Goal: Information Seeking & Learning: Learn about a topic

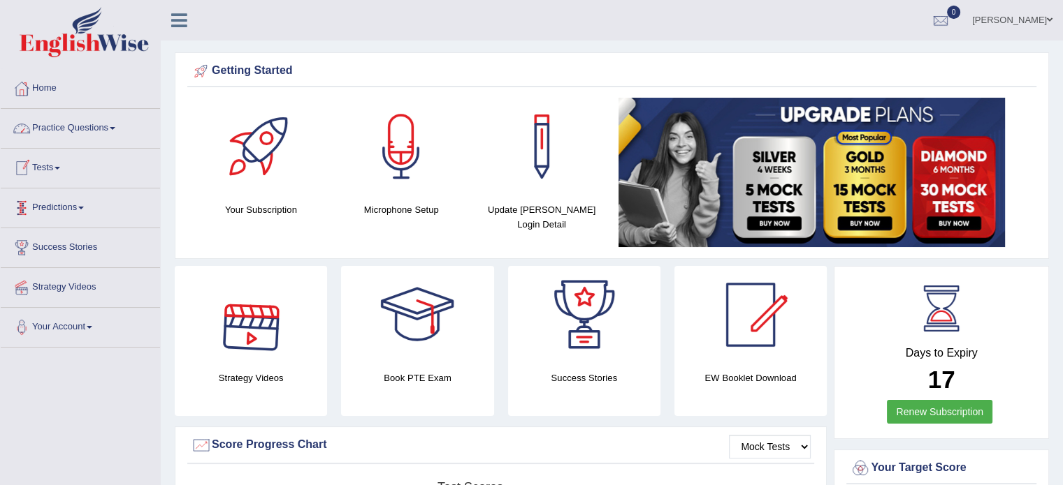
click at [59, 143] on link "Practice Questions" at bounding box center [80, 126] width 159 height 35
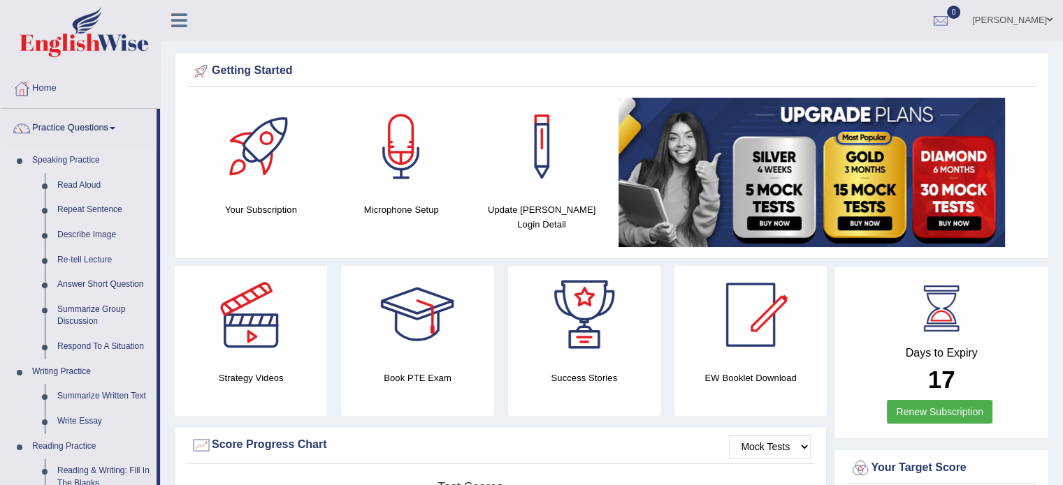
click at [78, 261] on link "Re-tell Lecture" at bounding box center [103, 260] width 105 height 25
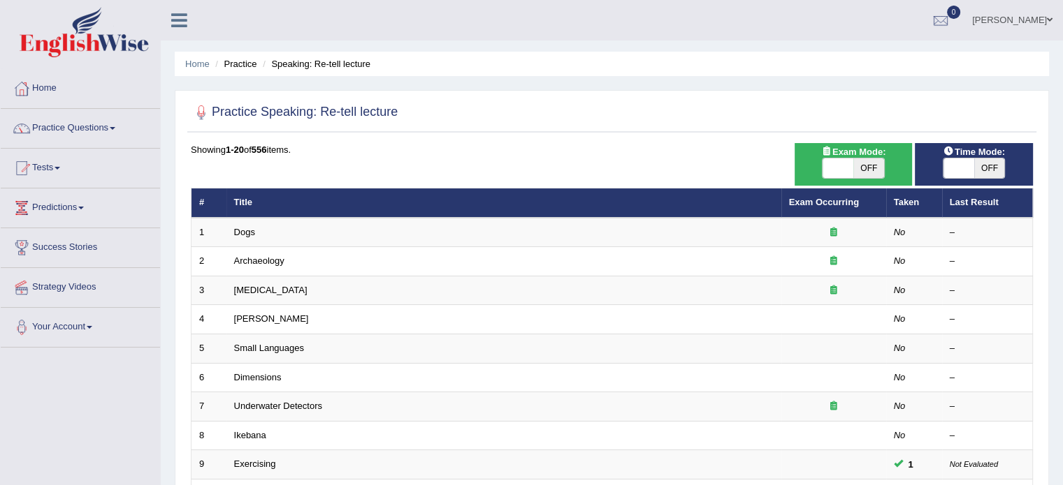
click at [873, 165] on span "OFF" at bounding box center [868, 169] width 31 height 20
checkbox input "true"
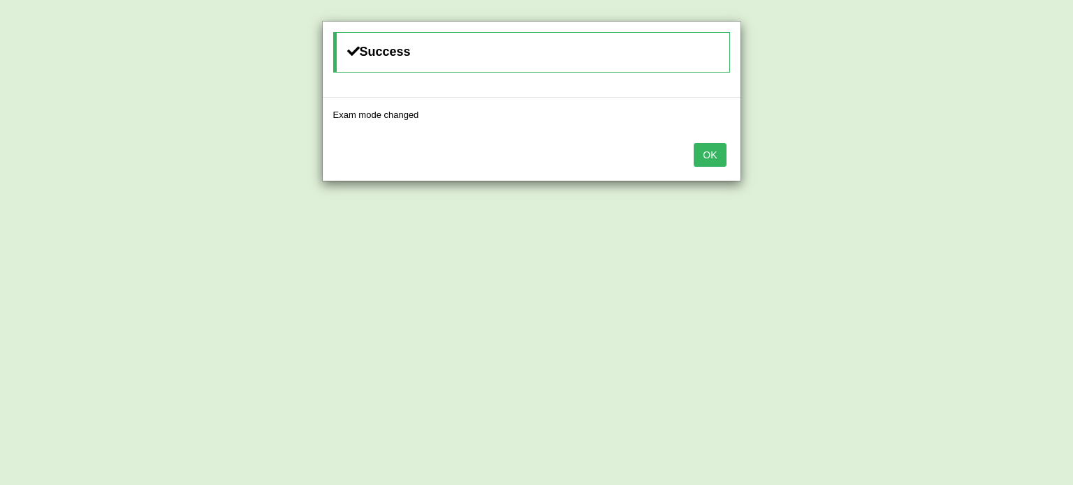
click at [713, 153] on button "OK" at bounding box center [710, 155] width 32 height 24
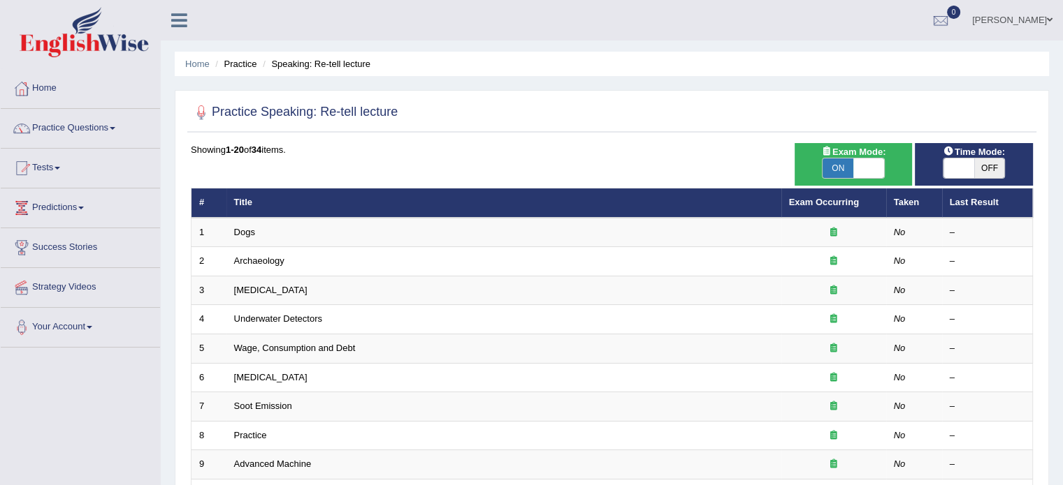
click at [982, 172] on span "OFF" at bounding box center [989, 169] width 31 height 20
checkbox input "true"
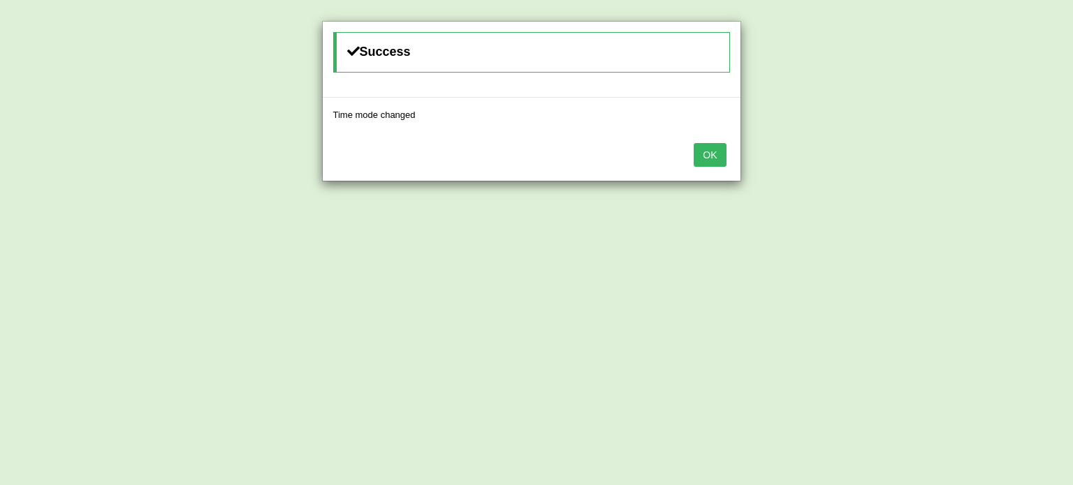
click at [700, 153] on button "OK" at bounding box center [710, 155] width 32 height 24
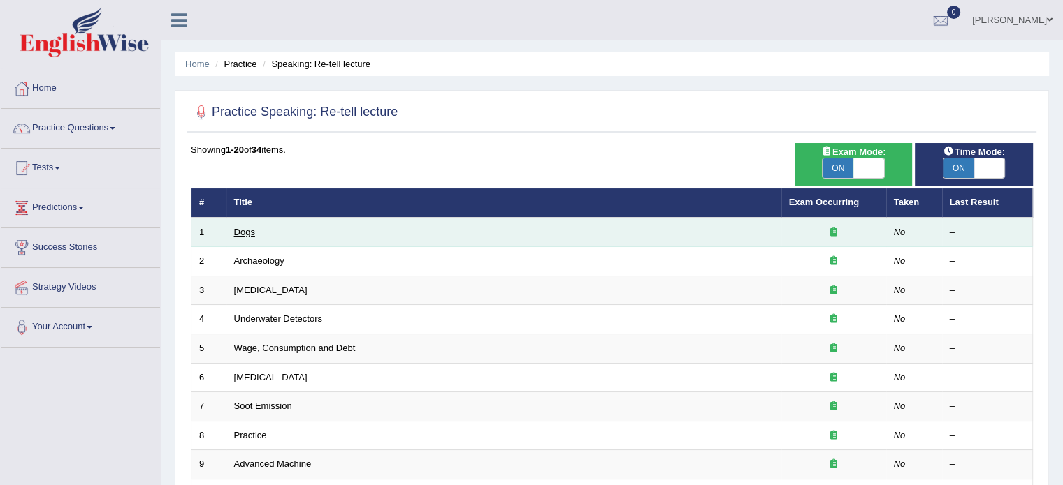
click at [246, 233] on link "Dogs" at bounding box center [244, 232] width 21 height 10
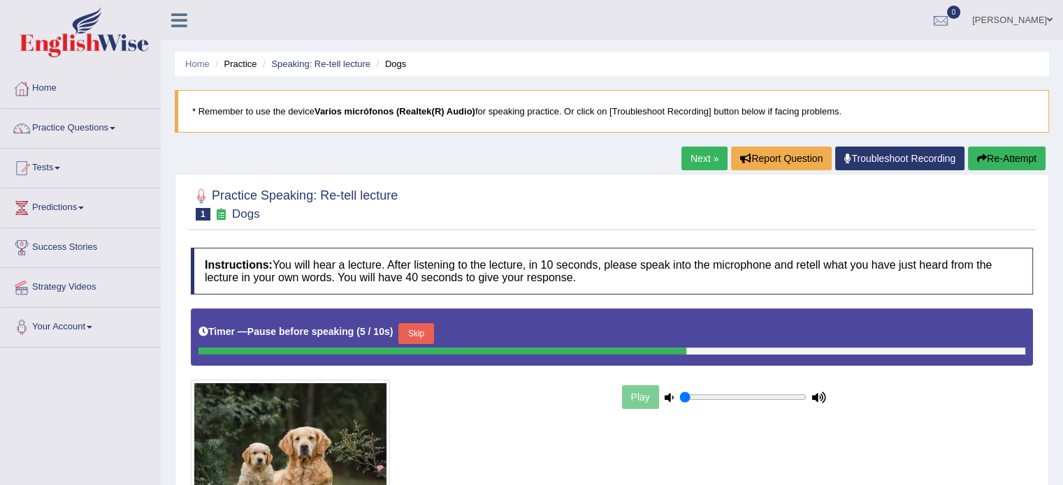
click at [1002, 166] on button "Re-Attempt" at bounding box center [1007, 159] width 78 height 24
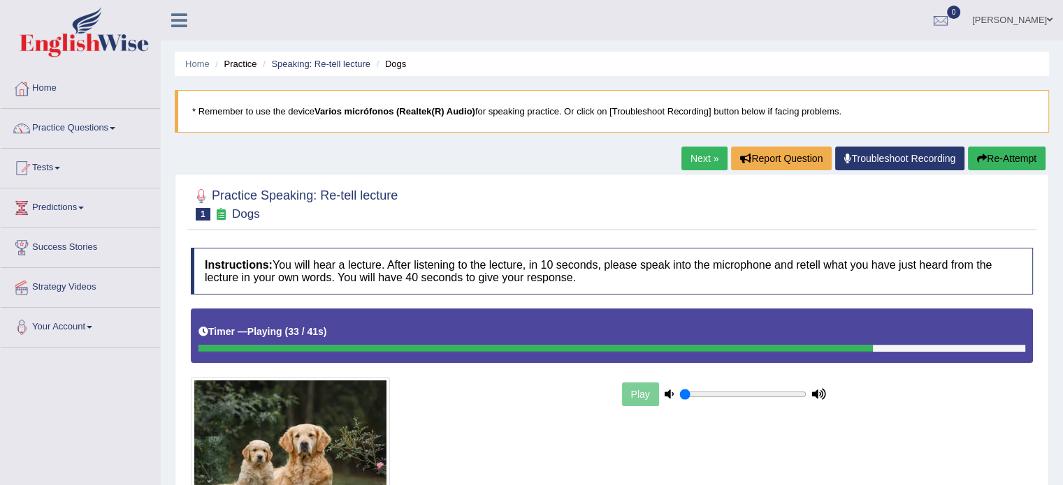
click at [989, 164] on button "Re-Attempt" at bounding box center [1007, 159] width 78 height 24
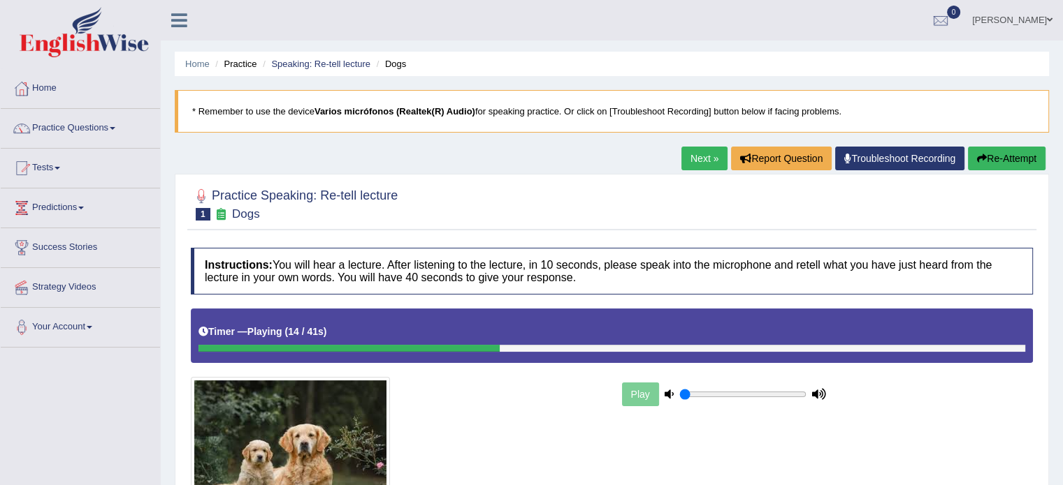
click at [985, 170] on button "Re-Attempt" at bounding box center [1007, 159] width 78 height 24
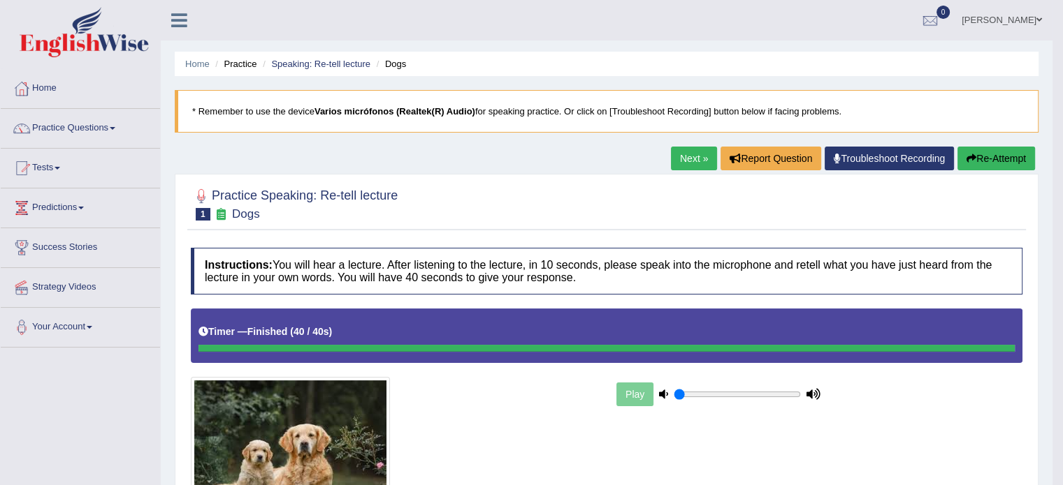
click at [671, 161] on link "Next »" at bounding box center [694, 159] width 46 height 24
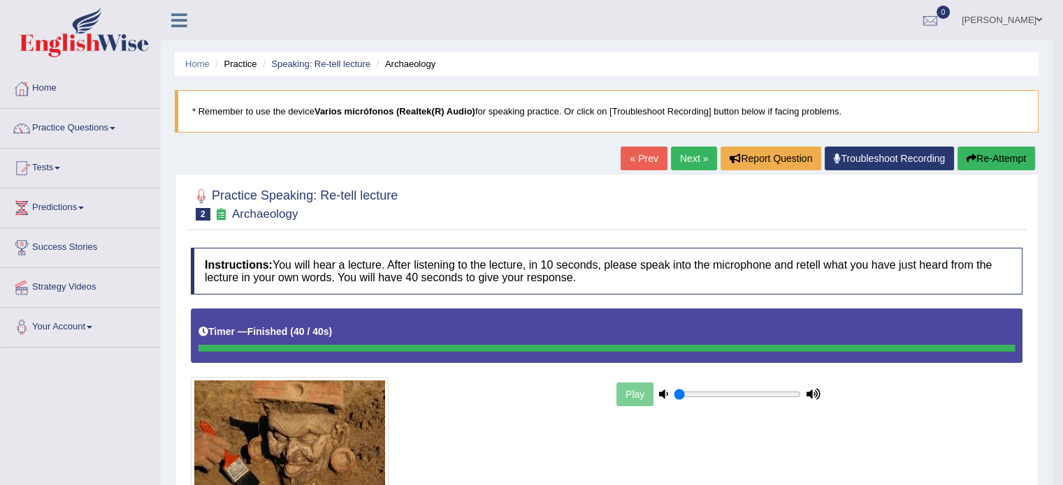
click at [982, 163] on button "Re-Attempt" at bounding box center [996, 159] width 78 height 24
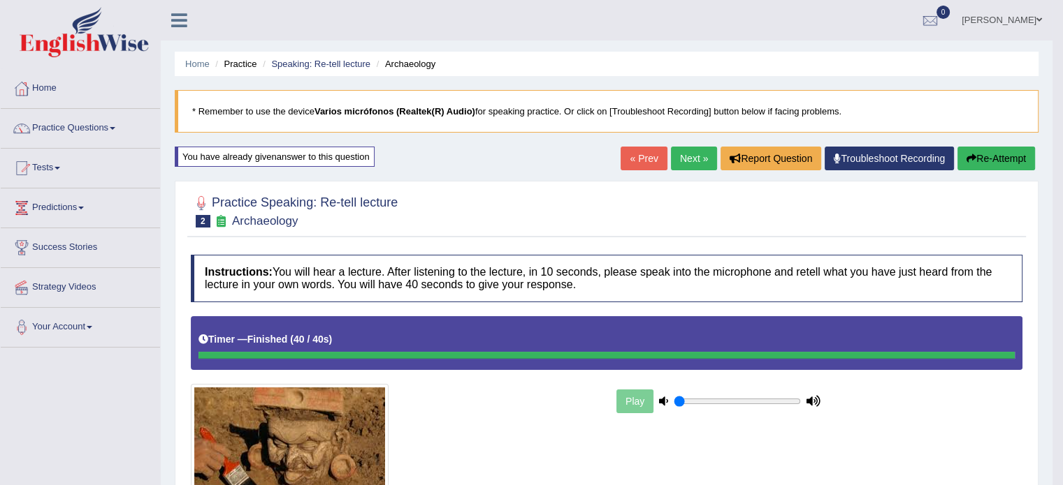
click at [999, 159] on button "Re-Attempt" at bounding box center [996, 159] width 78 height 24
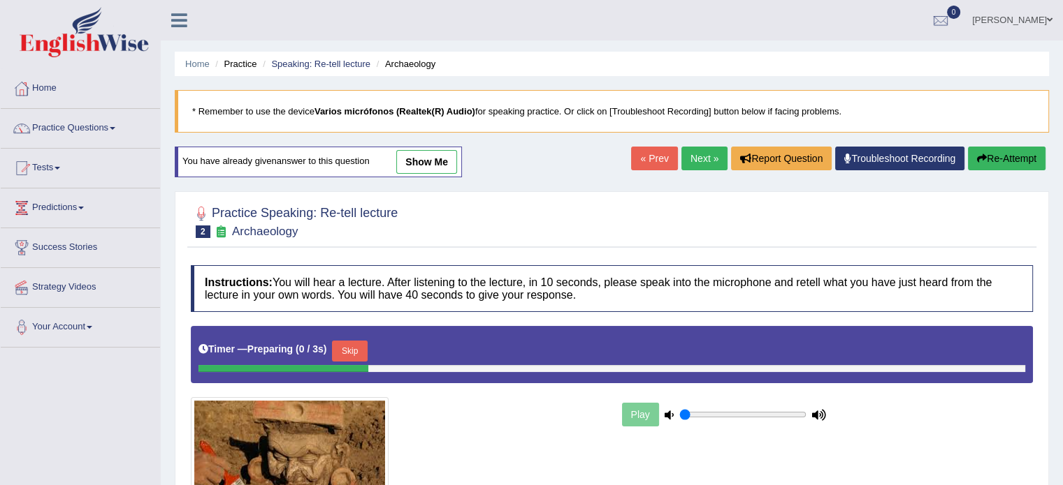
click at [340, 346] on button "Skip" at bounding box center [349, 351] width 35 height 21
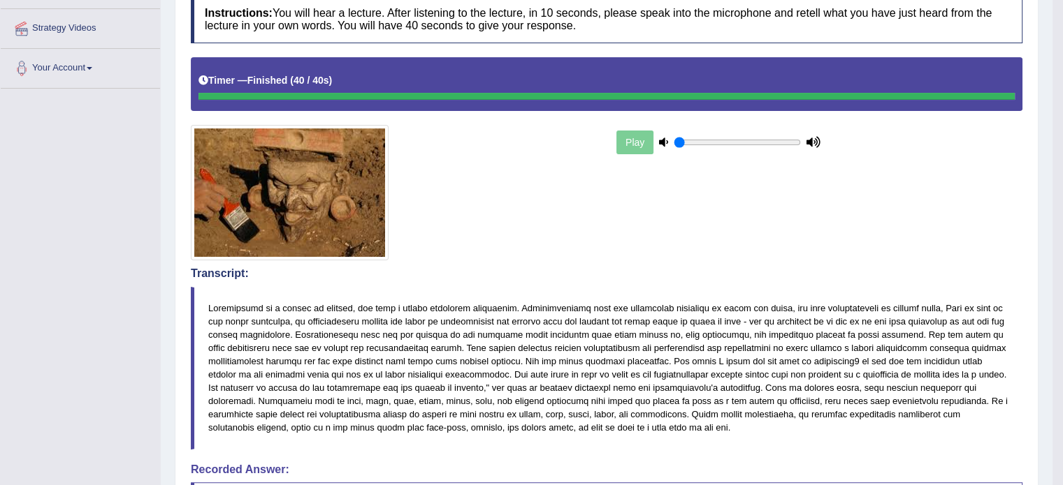
scroll to position [108, 0]
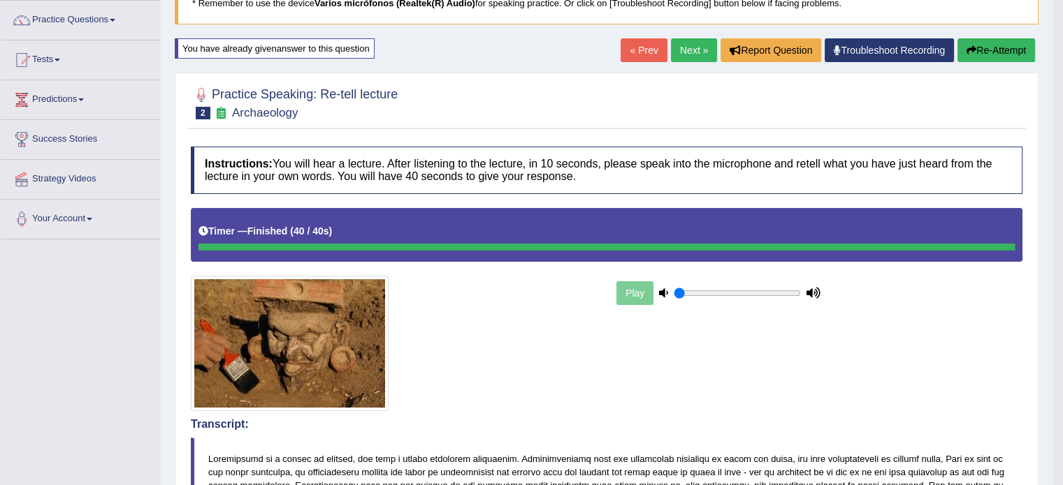
click at [969, 49] on icon "button" at bounding box center [971, 50] width 10 height 10
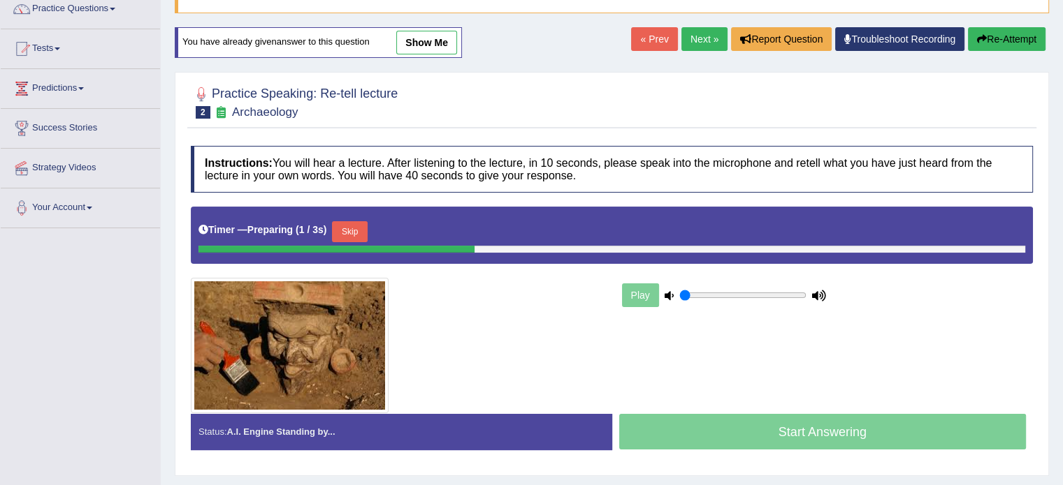
click at [360, 232] on button "Skip" at bounding box center [349, 231] width 35 height 21
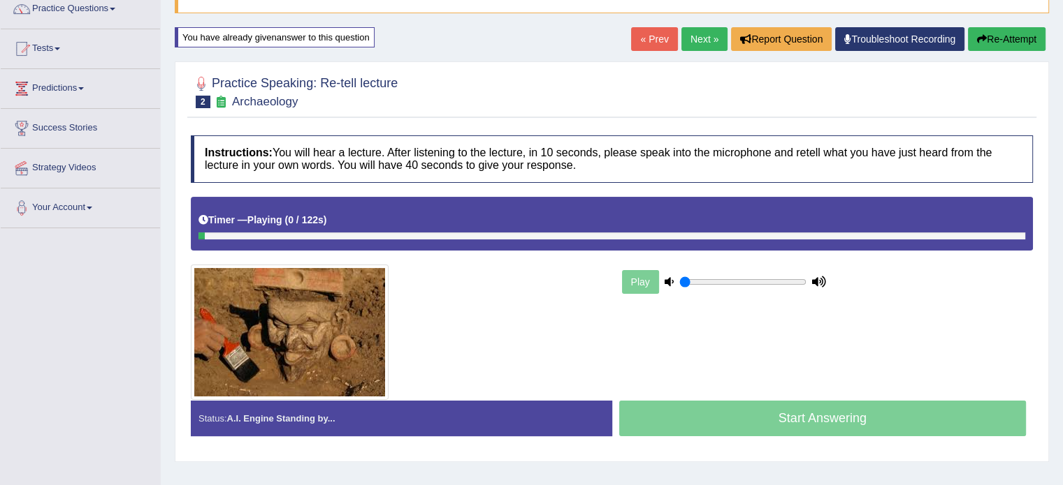
click at [340, 233] on div at bounding box center [611, 236] width 826 height 7
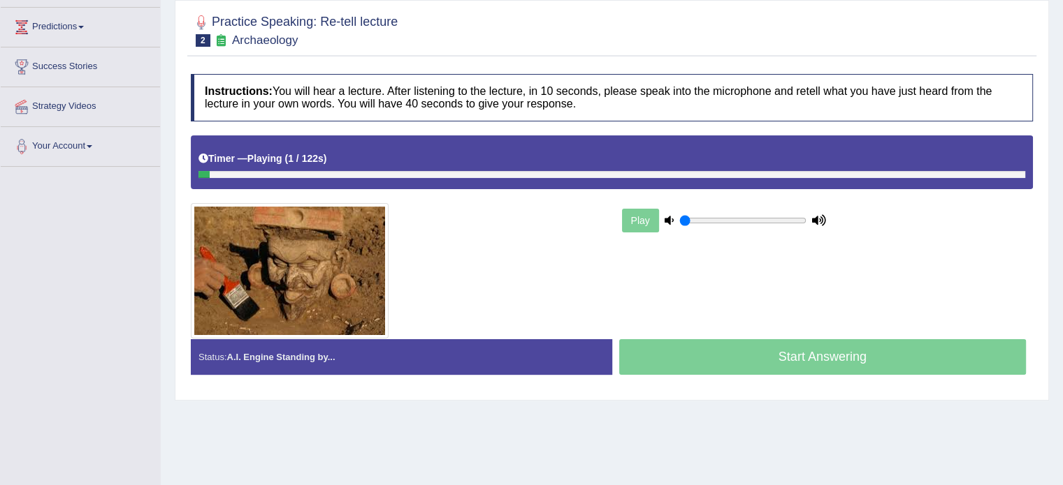
scroll to position [248, 0]
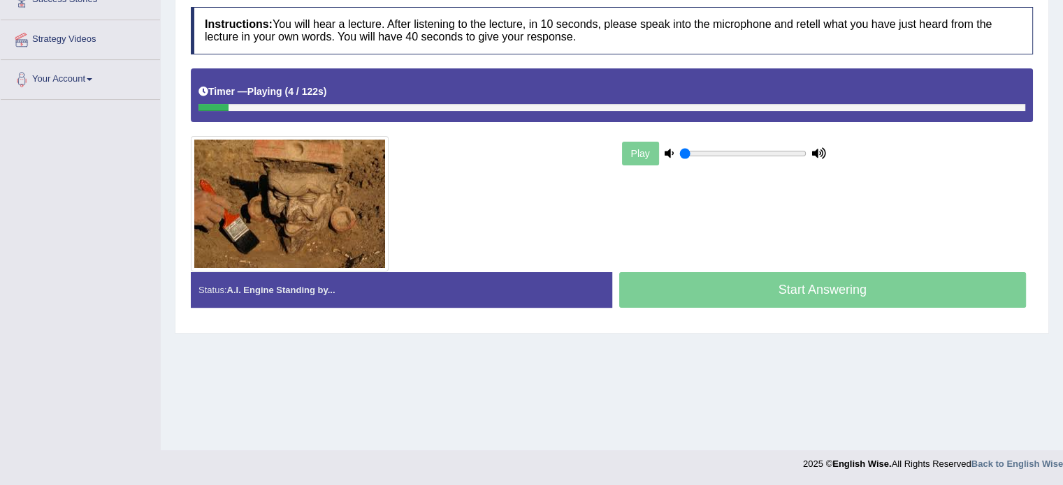
click at [807, 290] on div "Start Answering" at bounding box center [822, 291] width 421 height 39
click at [811, 283] on div "Start Answering" at bounding box center [822, 291] width 421 height 39
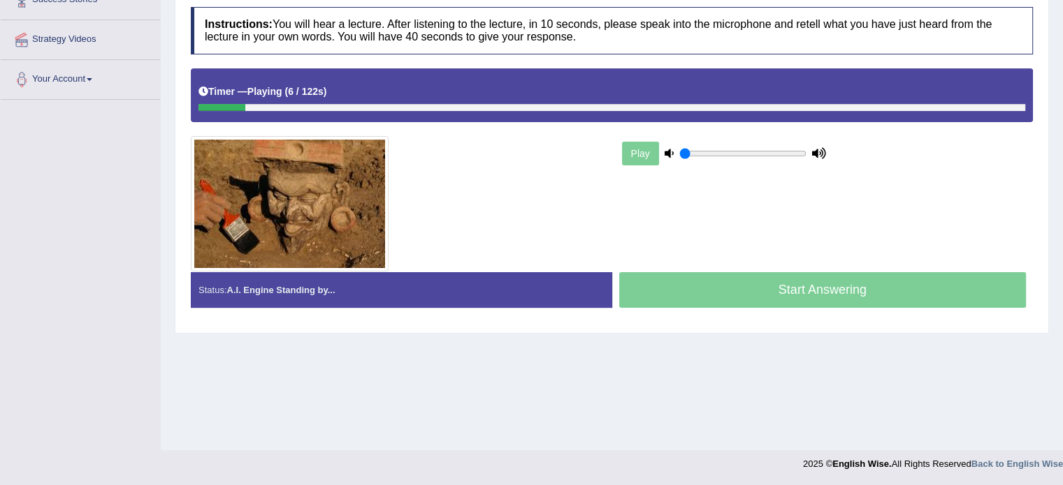
click at [811, 283] on div "Start Answering" at bounding box center [822, 291] width 421 height 39
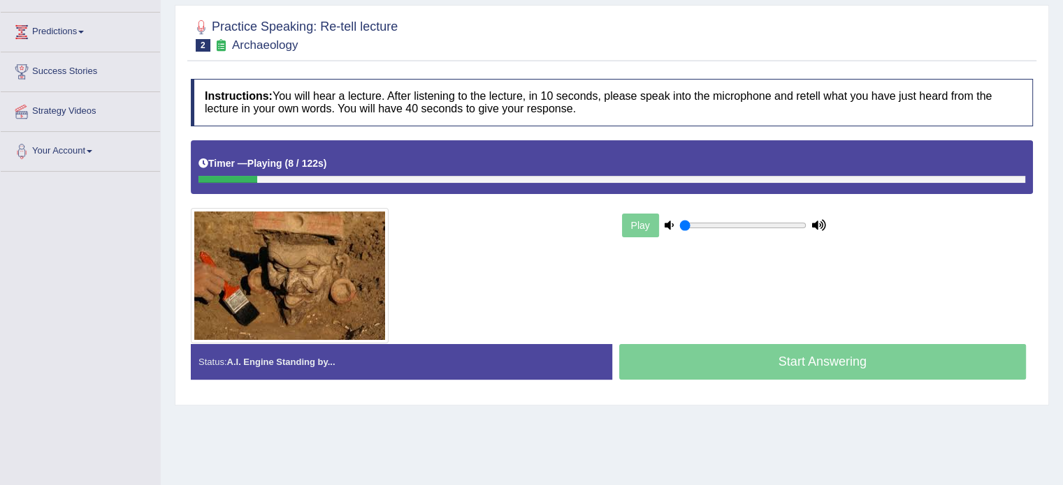
scroll to position [108, 0]
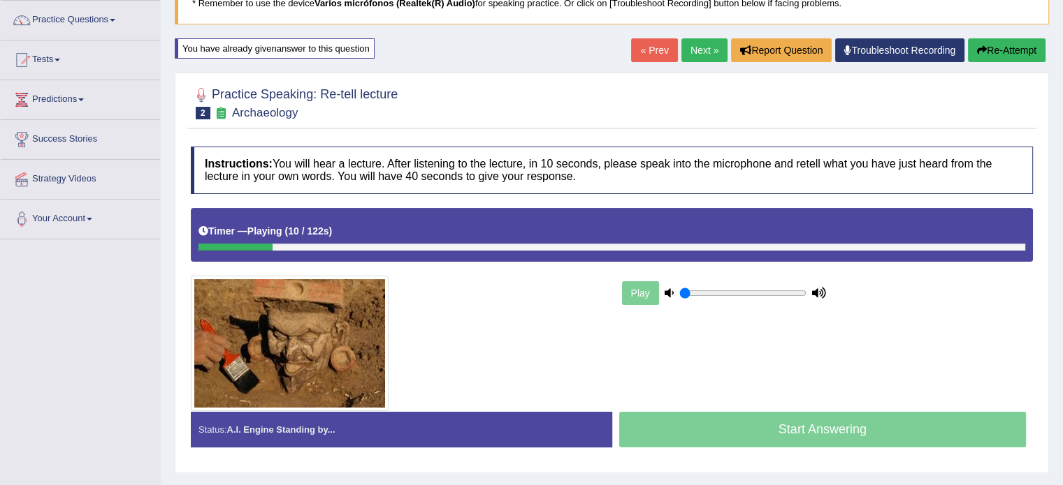
click at [284, 236] on div "Timer — Playing ( 10 / 122s ) Skip" at bounding box center [611, 231] width 826 height 24
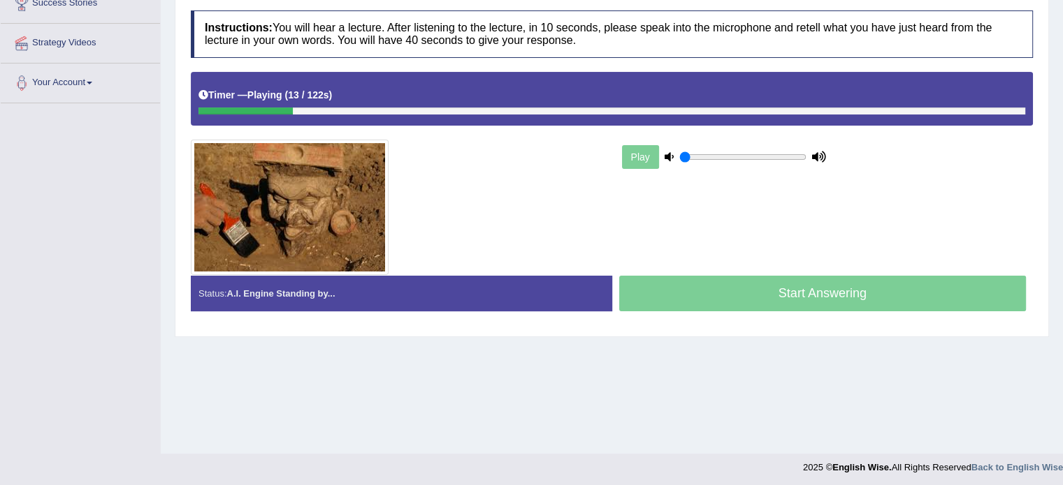
scroll to position [248, 0]
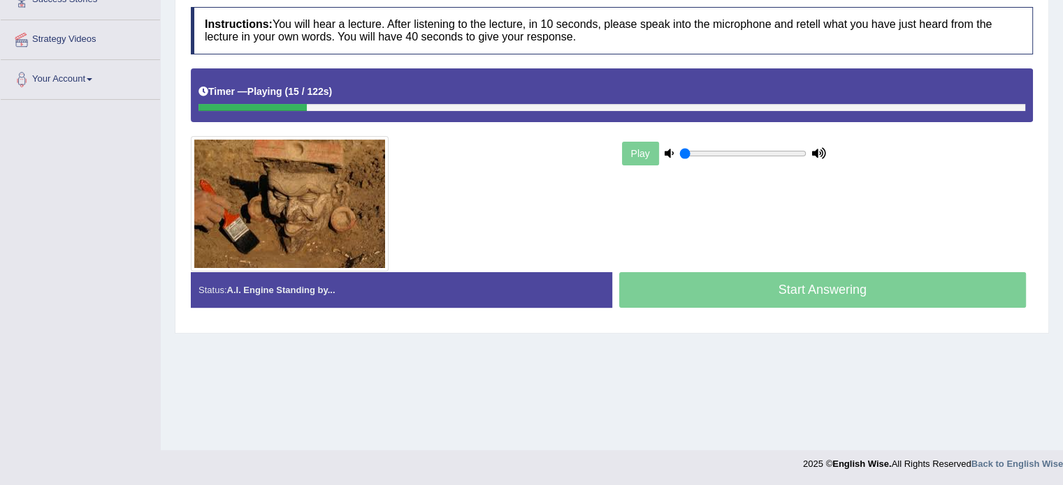
click at [757, 286] on div "Start Answering" at bounding box center [822, 291] width 421 height 39
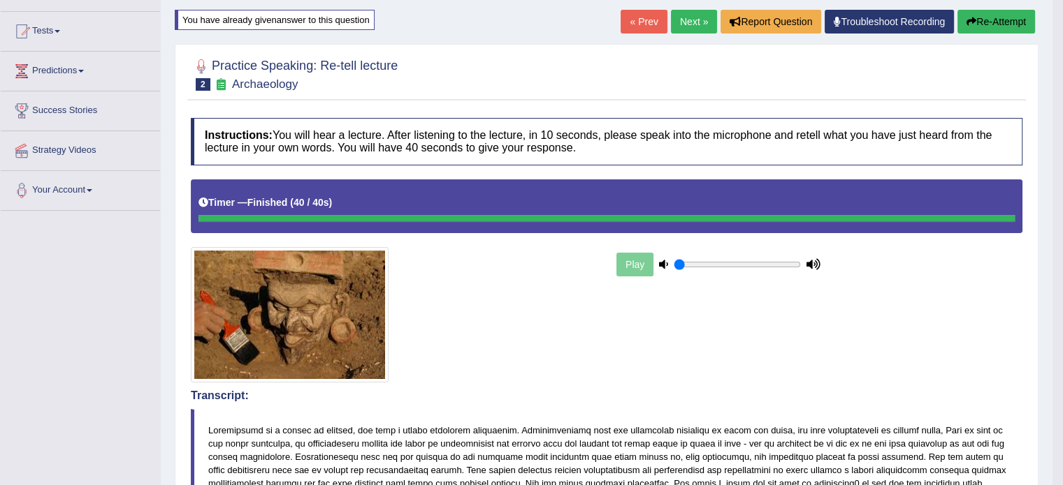
scroll to position [0, 0]
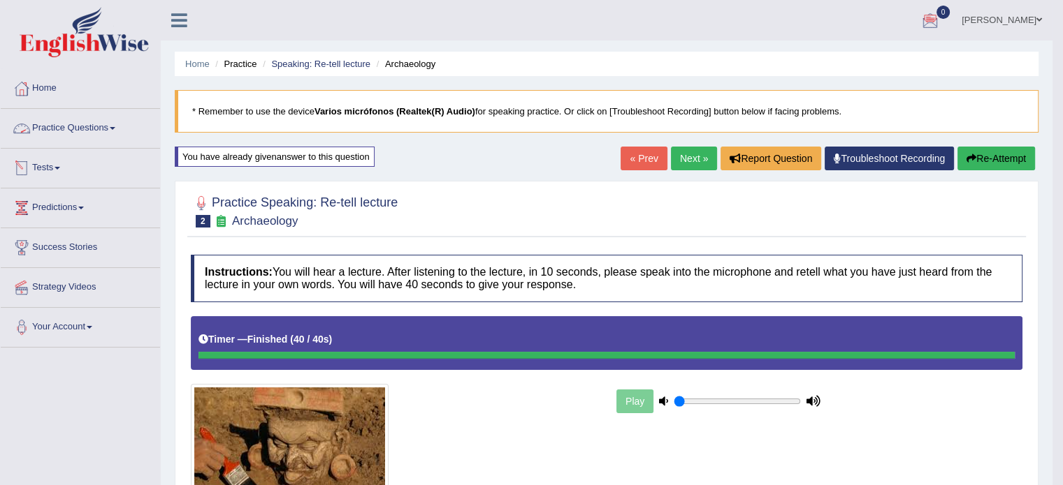
click at [42, 126] on link "Practice Questions" at bounding box center [80, 126] width 159 height 35
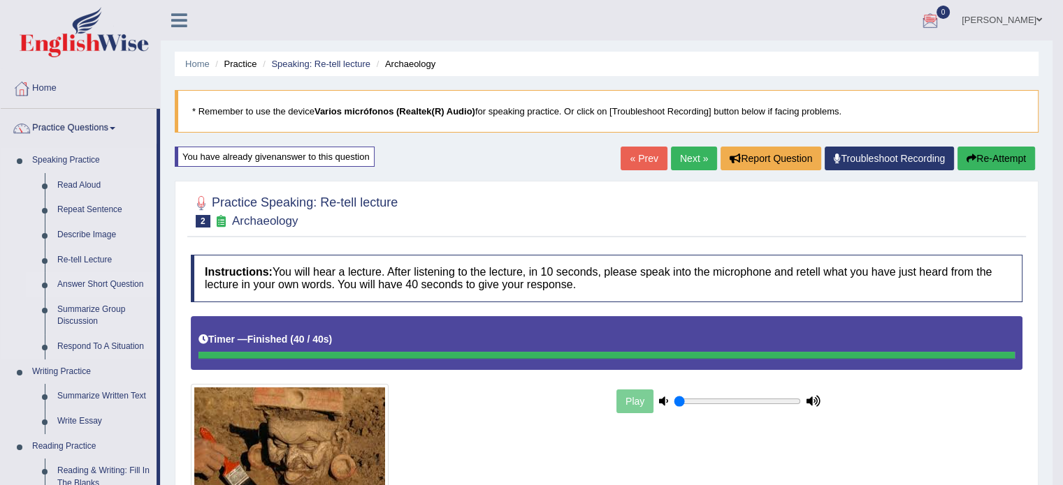
click at [95, 282] on link "Answer Short Question" at bounding box center [103, 284] width 105 height 25
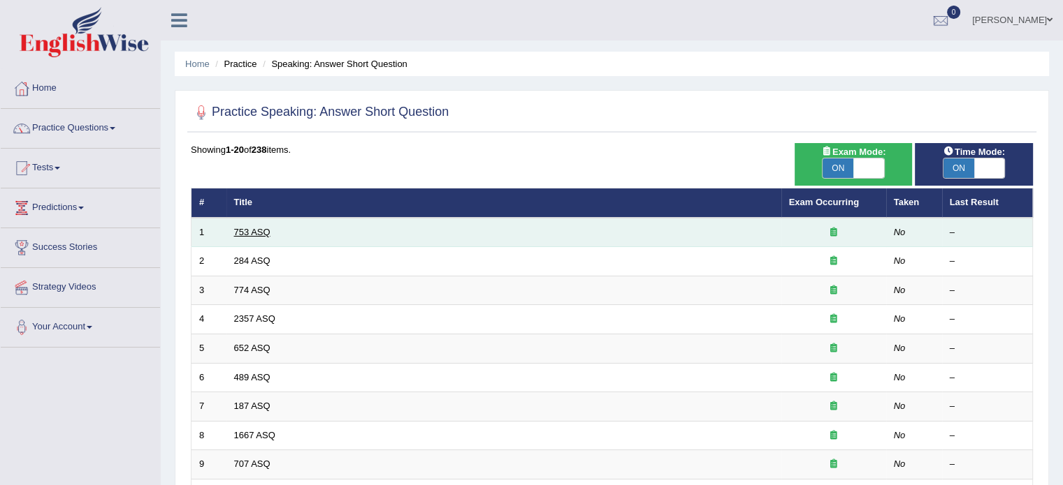
click at [263, 227] on link "753 ASQ" at bounding box center [252, 232] width 36 height 10
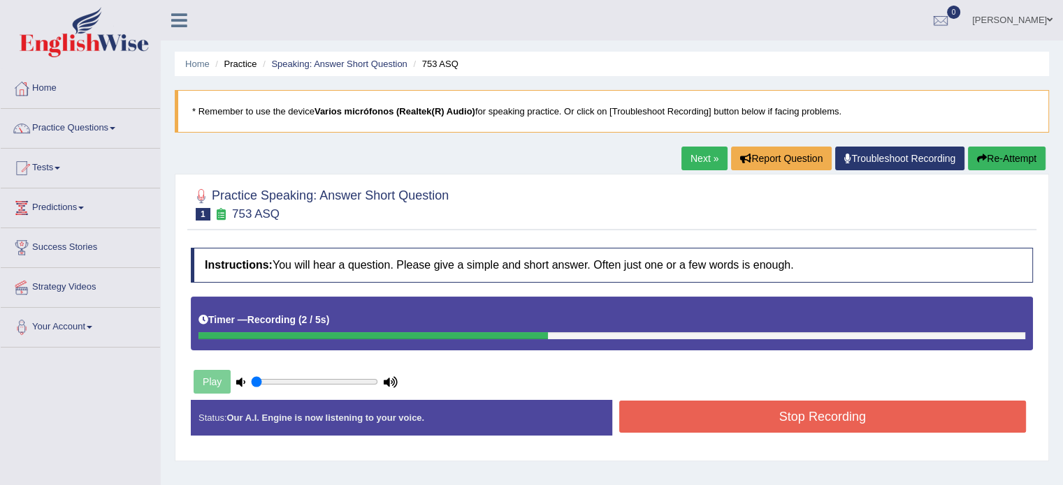
click at [728, 428] on button "Stop Recording" at bounding box center [822, 417] width 407 height 32
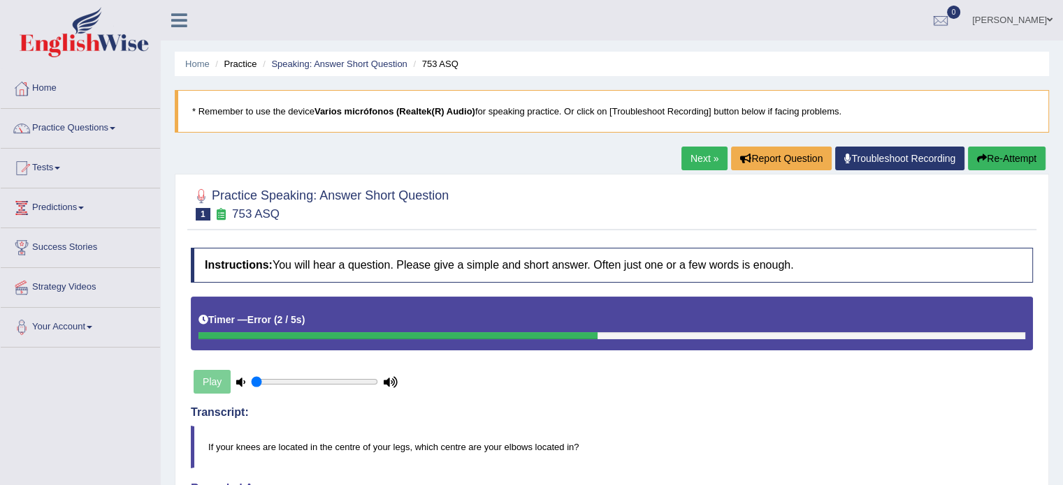
click at [217, 388] on div "Play" at bounding box center [296, 382] width 210 height 35
click at [987, 163] on button "Re-Attempt" at bounding box center [1007, 159] width 78 height 24
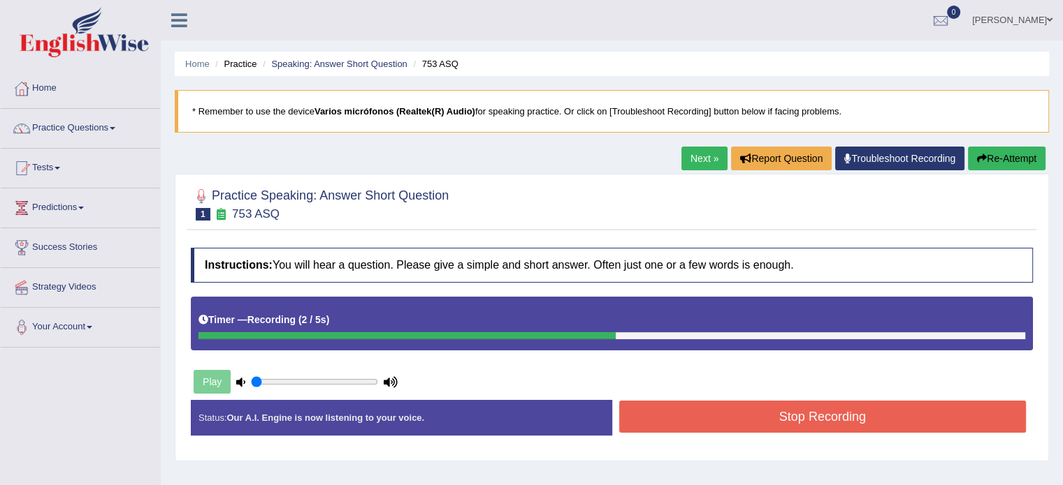
click at [685, 413] on button "Stop Recording" at bounding box center [822, 417] width 407 height 32
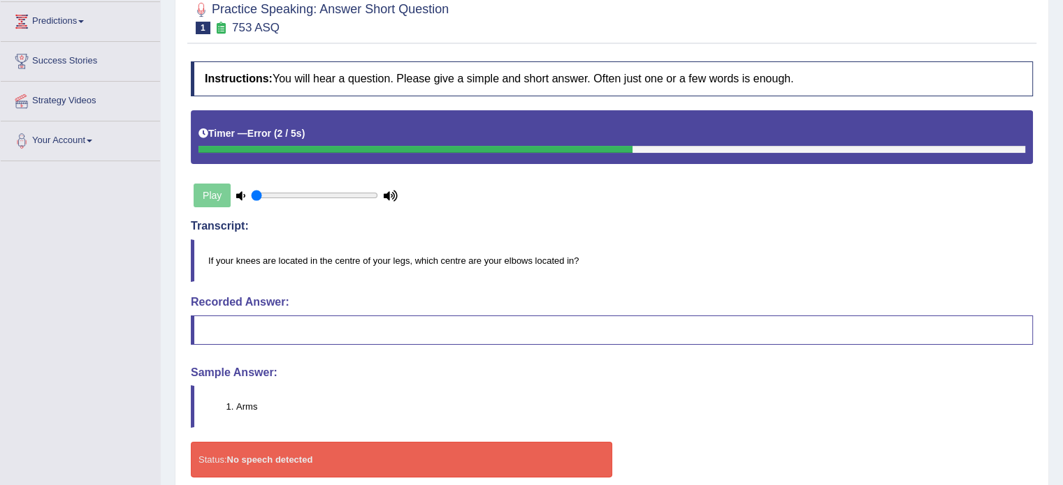
scroll to position [248, 0]
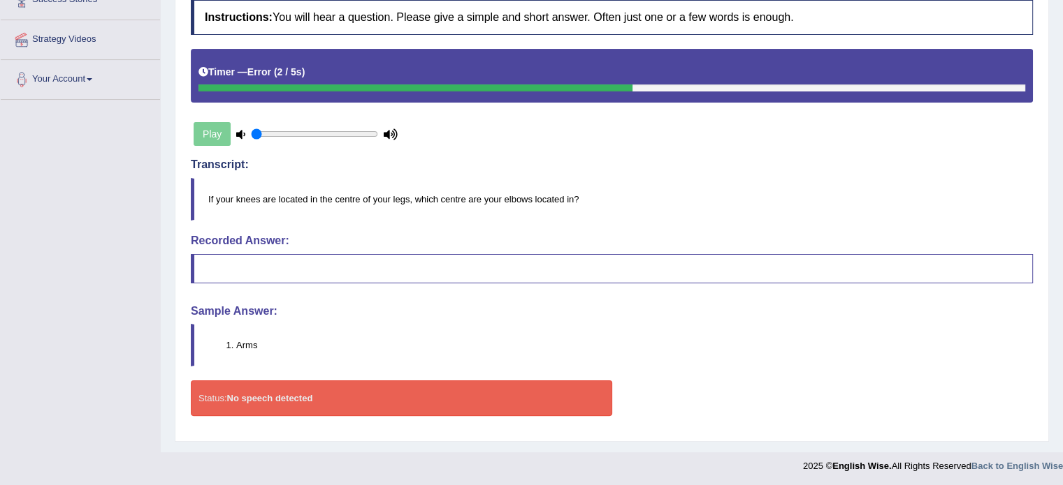
click at [386, 397] on div "Status: No speech detected" at bounding box center [401, 399] width 421 height 36
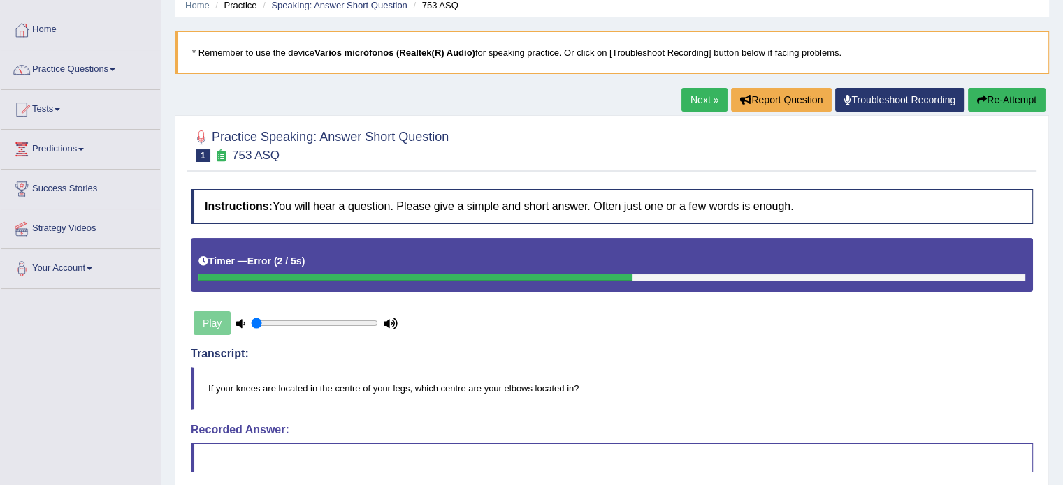
scroll to position [0, 0]
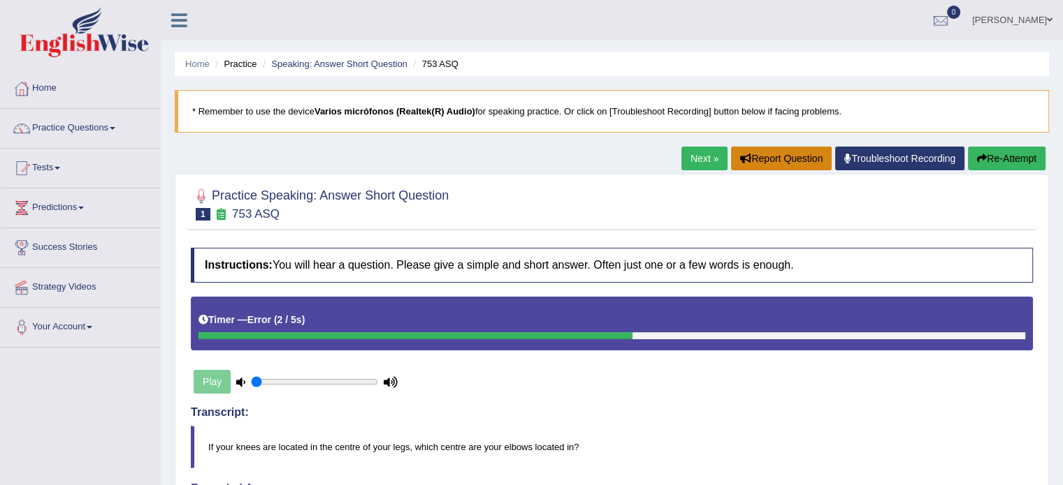
click at [783, 154] on button "Report Question" at bounding box center [781, 159] width 101 height 24
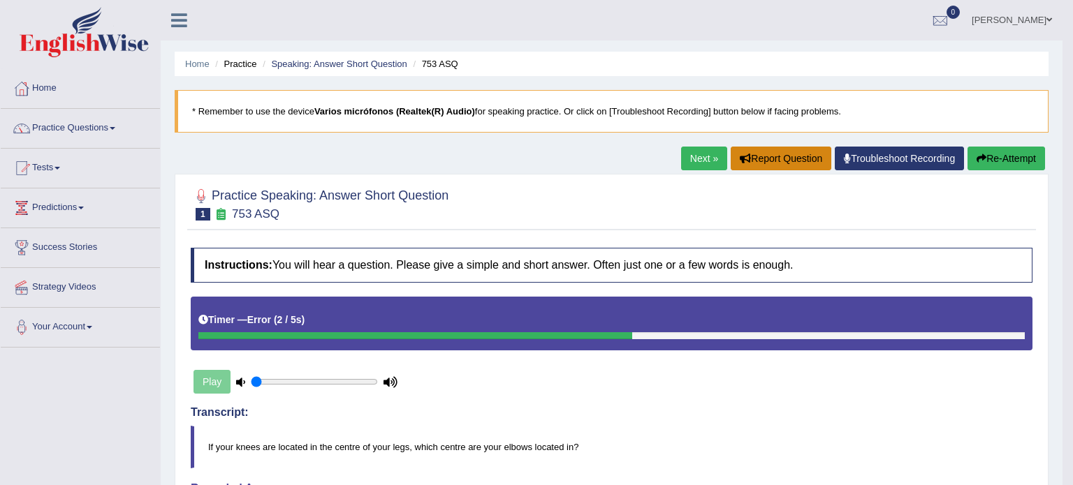
click at [783, 154] on body "Toggle navigation Home Practice Questions Speaking Practice Read Aloud Repeat S…" at bounding box center [536, 242] width 1073 height 485
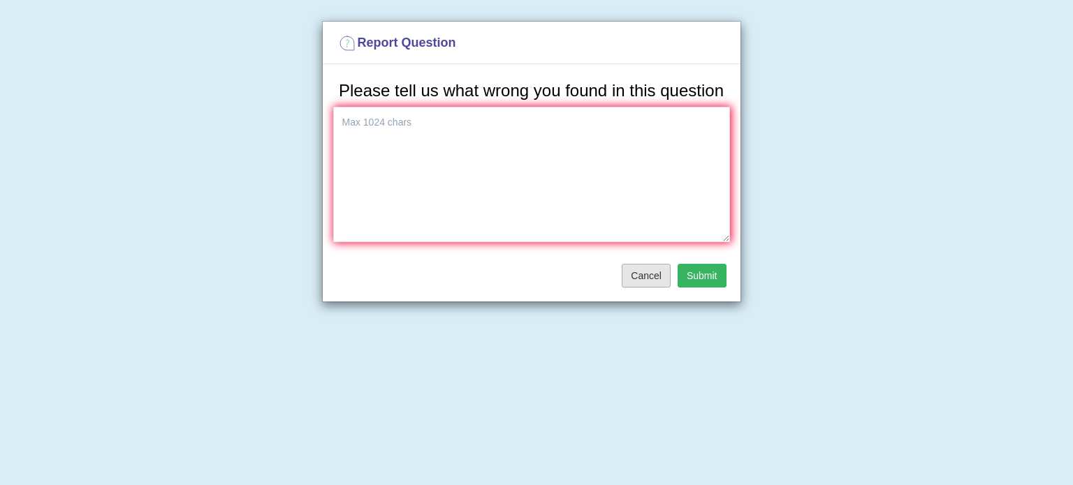
click at [655, 273] on button "Cancel" at bounding box center [646, 276] width 49 height 24
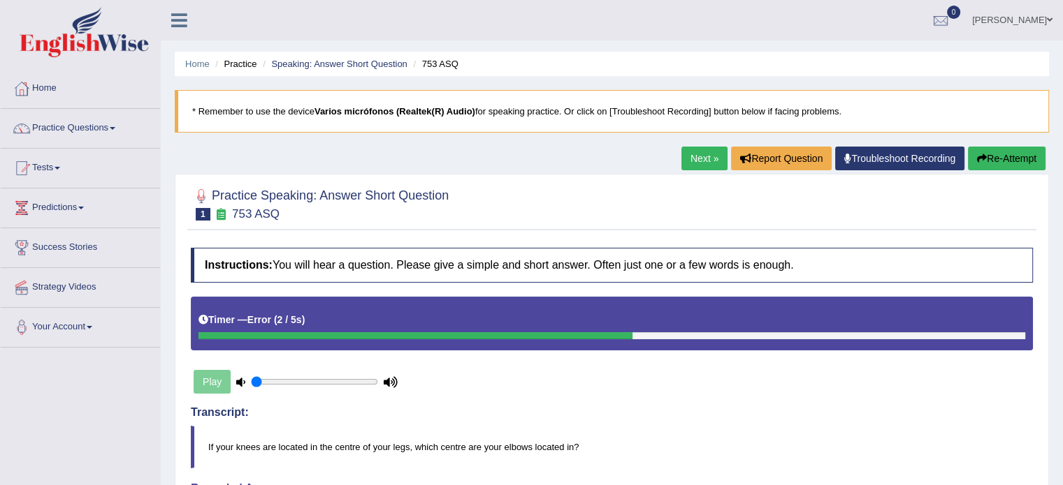
click at [869, 166] on link "Troubleshoot Recording" at bounding box center [899, 159] width 129 height 24
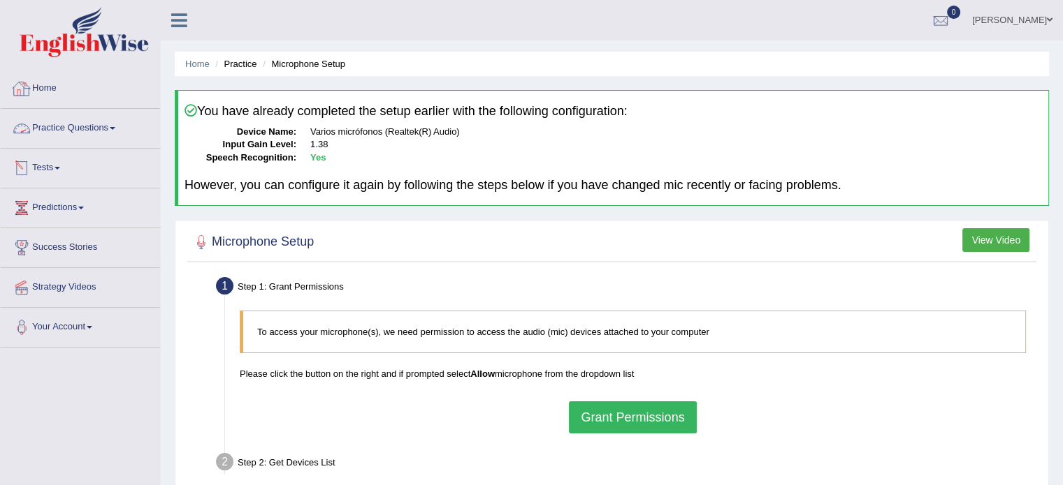
click at [58, 116] on link "Practice Questions" at bounding box center [80, 126] width 159 height 35
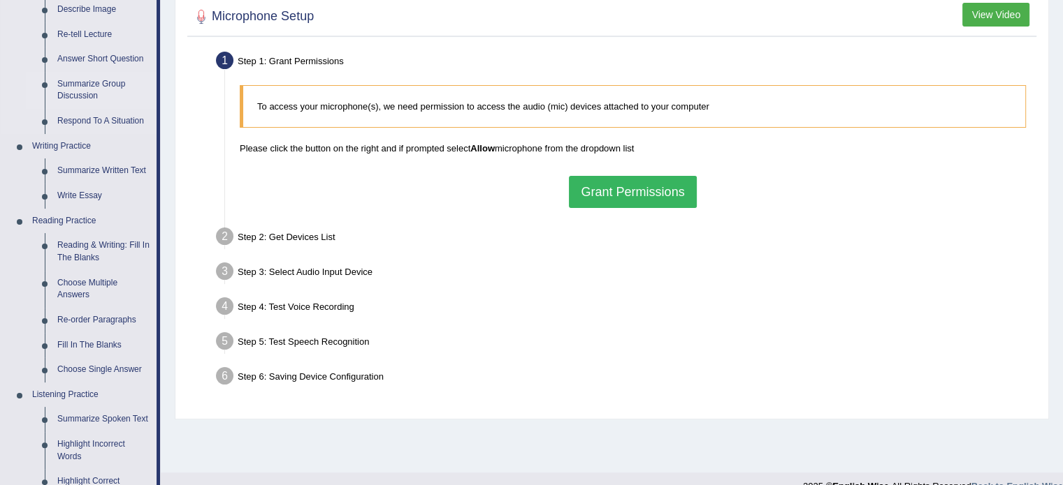
scroll to position [140, 0]
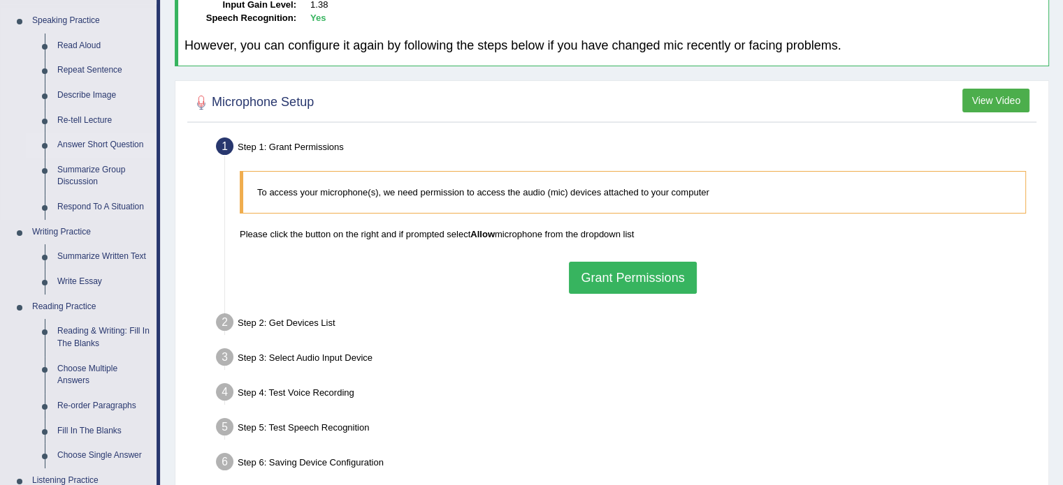
click at [87, 142] on link "Answer Short Question" at bounding box center [103, 145] width 105 height 25
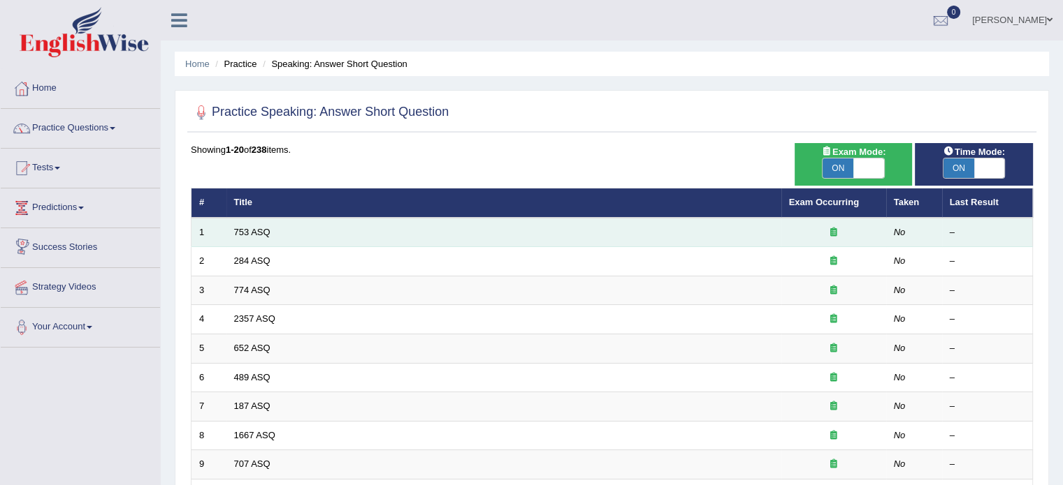
click at [284, 237] on td "753 ASQ" at bounding box center [503, 232] width 555 height 29
click at [262, 230] on link "753 ASQ" at bounding box center [252, 232] width 36 height 10
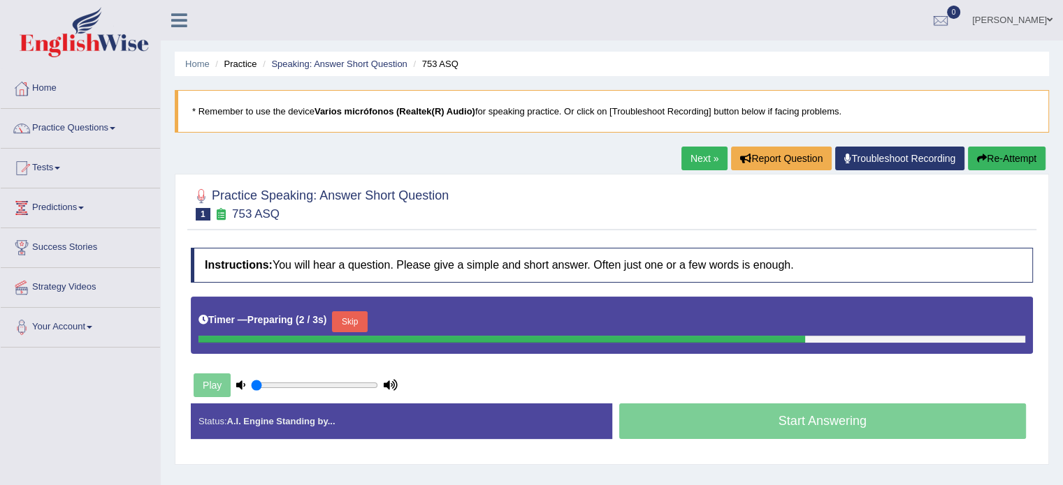
click at [354, 321] on button "Skip" at bounding box center [349, 322] width 35 height 21
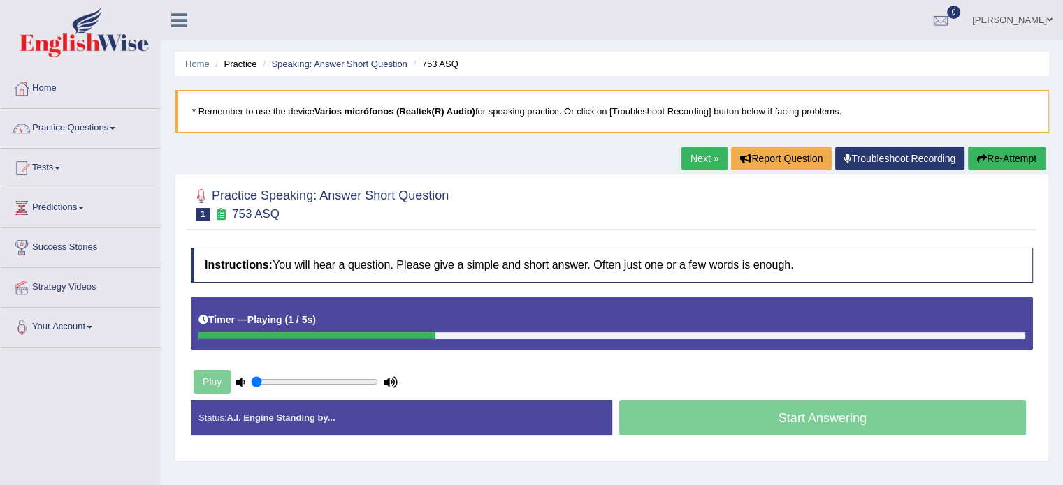
click at [762, 425] on div "Start Answering" at bounding box center [822, 419] width 421 height 39
click at [779, 419] on div "Start Answering" at bounding box center [822, 419] width 421 height 39
click at [790, 416] on div "Start Answering" at bounding box center [822, 419] width 421 height 39
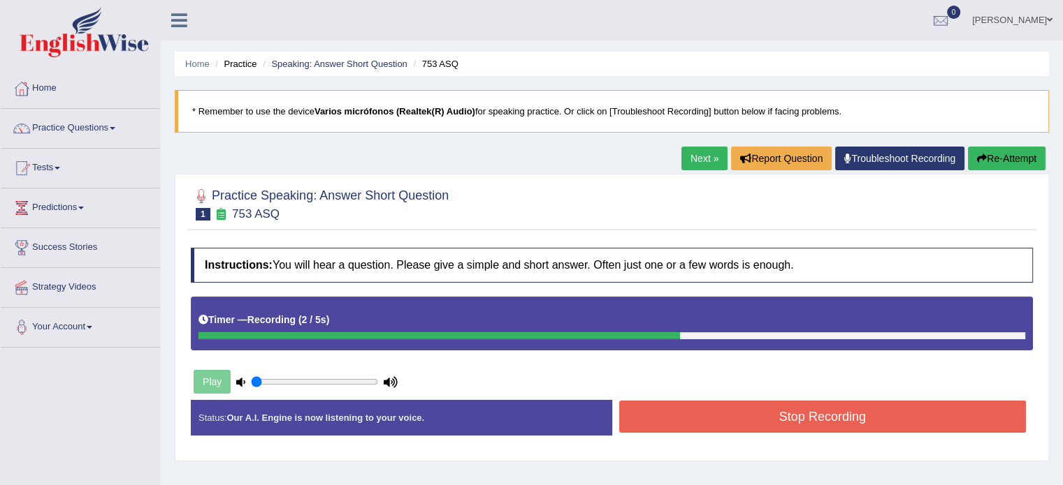
click at [790, 416] on button "Stop Recording" at bounding box center [822, 417] width 407 height 32
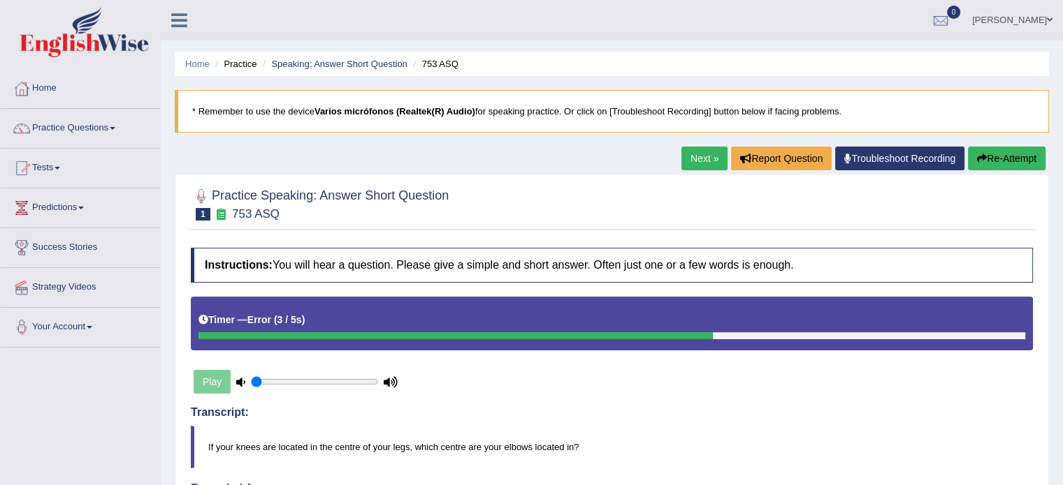
scroll to position [248, 0]
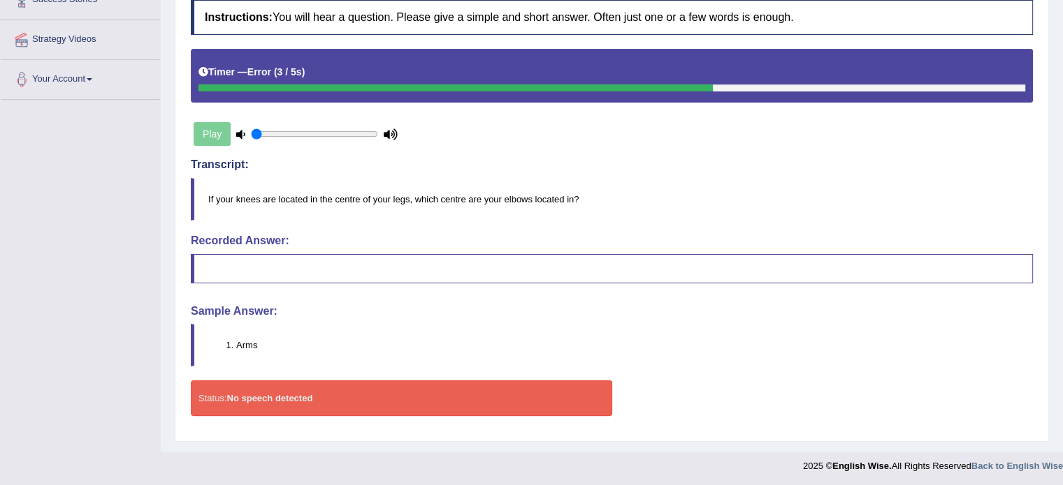
click at [265, 384] on div "Status: No speech detected" at bounding box center [401, 399] width 421 height 36
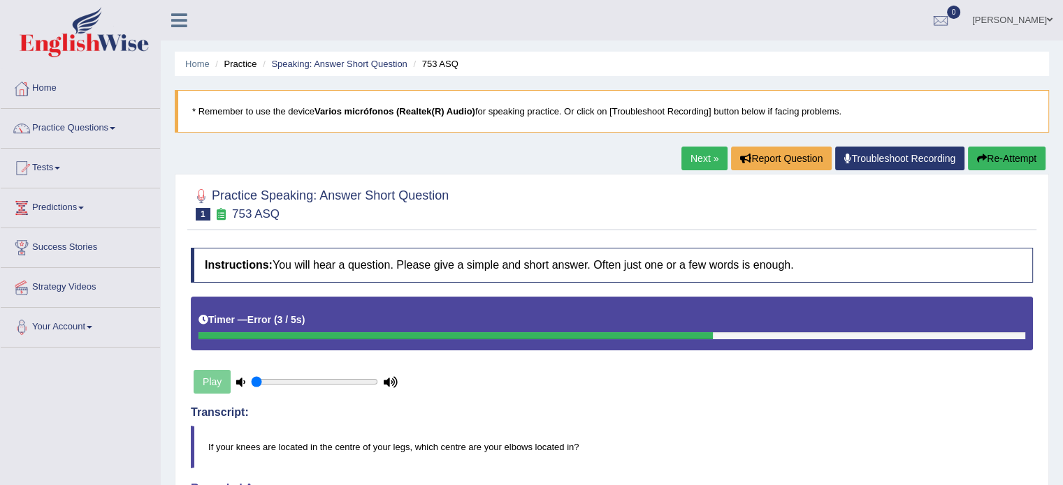
click at [898, 157] on link "Troubleshoot Recording" at bounding box center [899, 159] width 129 height 24
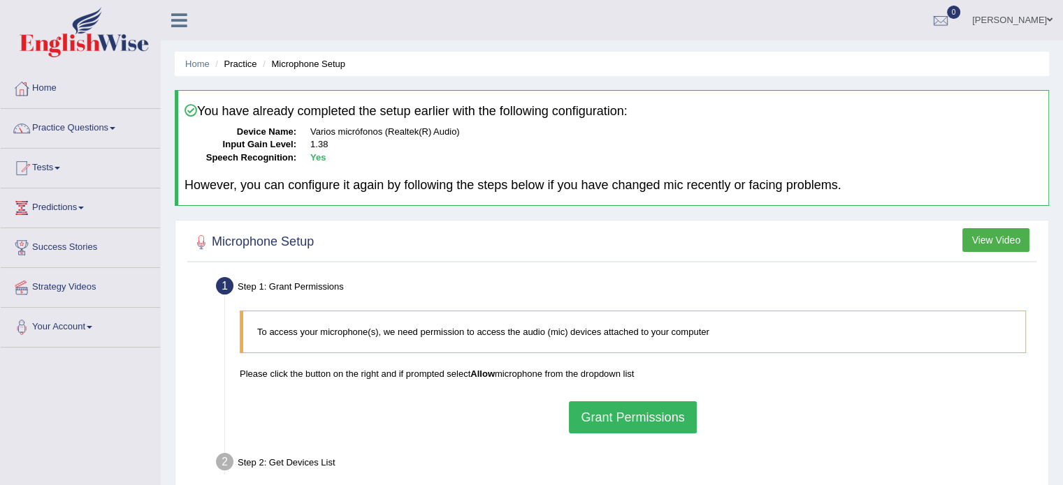
click at [613, 409] on button "Grant Permissions" at bounding box center [632, 418] width 127 height 32
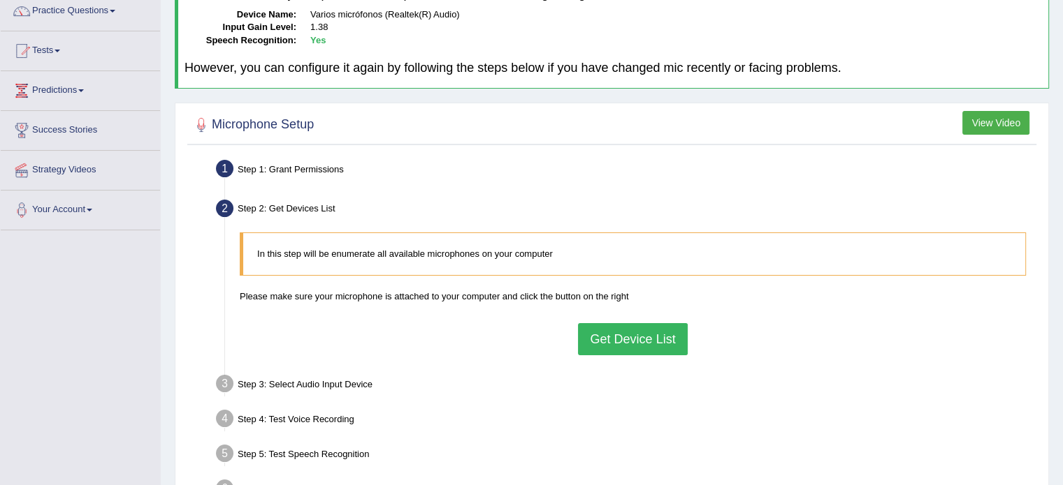
scroll to position [140, 0]
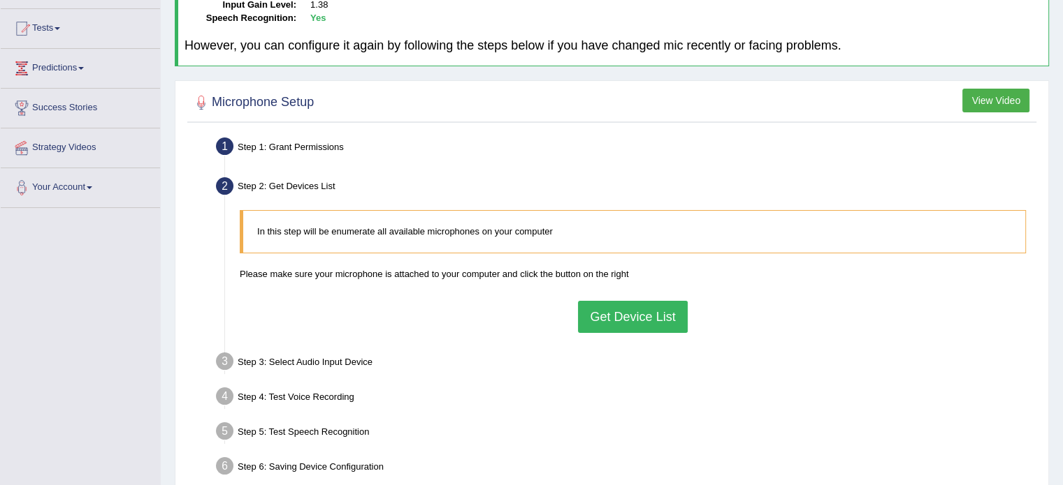
click at [601, 307] on button "Get Device List" at bounding box center [632, 317] width 109 height 32
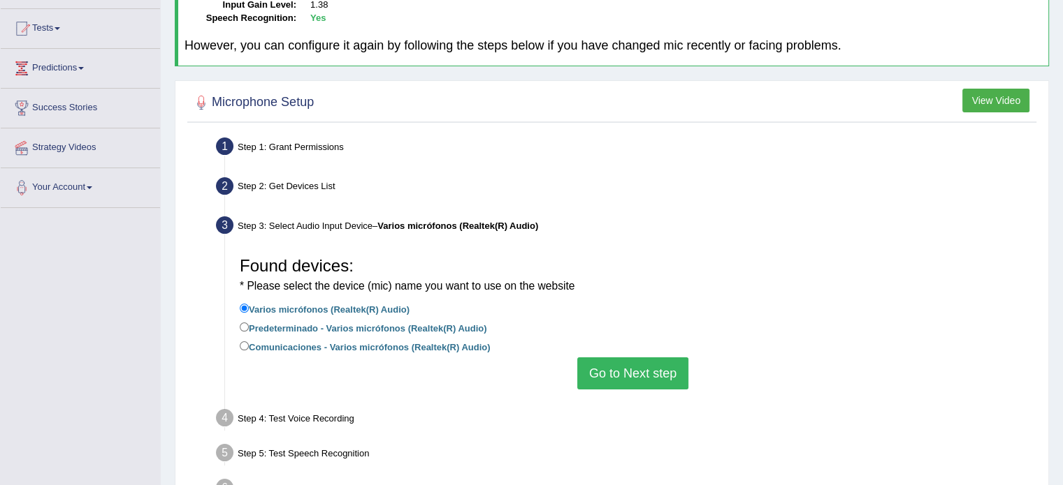
click at [622, 377] on button "Go to Next step" at bounding box center [632, 374] width 111 height 32
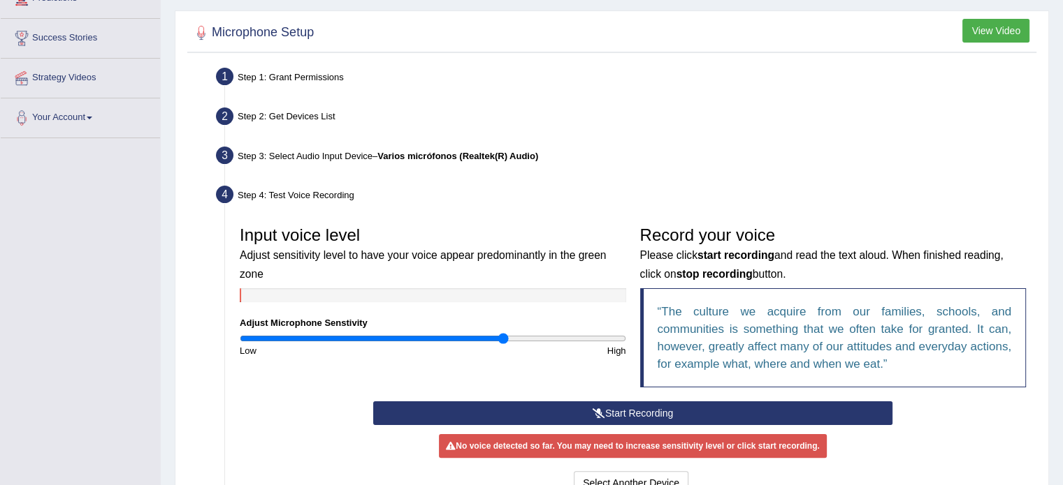
scroll to position [279, 0]
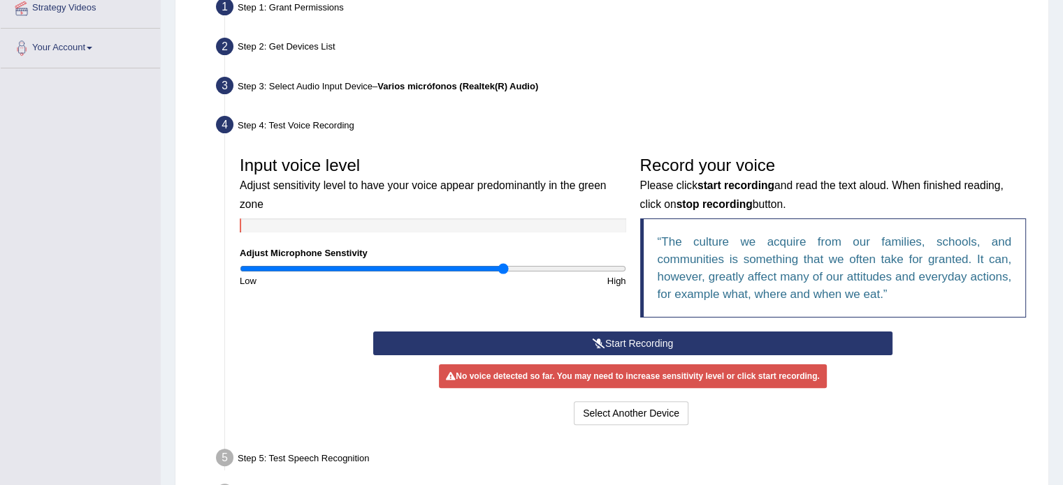
click at [604, 341] on button "Start Recording" at bounding box center [632, 344] width 519 height 24
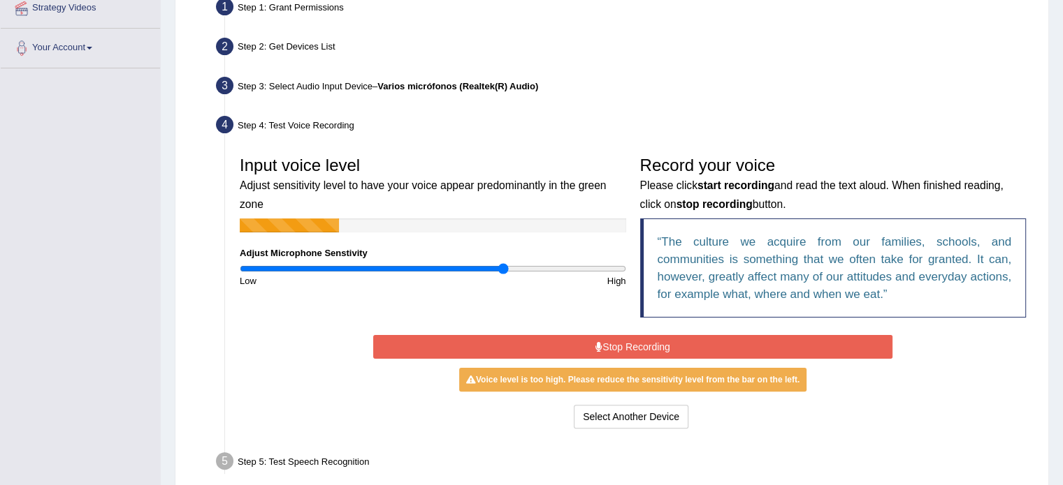
click at [545, 351] on button "Stop Recording" at bounding box center [632, 347] width 519 height 24
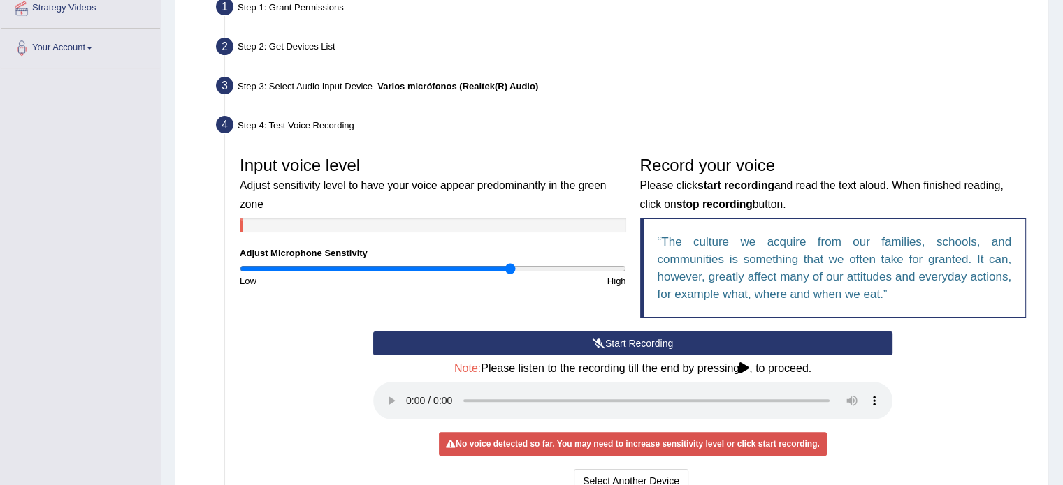
drag, startPoint x: 499, startPoint y: 267, endPoint x: 511, endPoint y: 270, distance: 13.1
type input "1.42"
click at [511, 270] on input "range" at bounding box center [433, 268] width 386 height 11
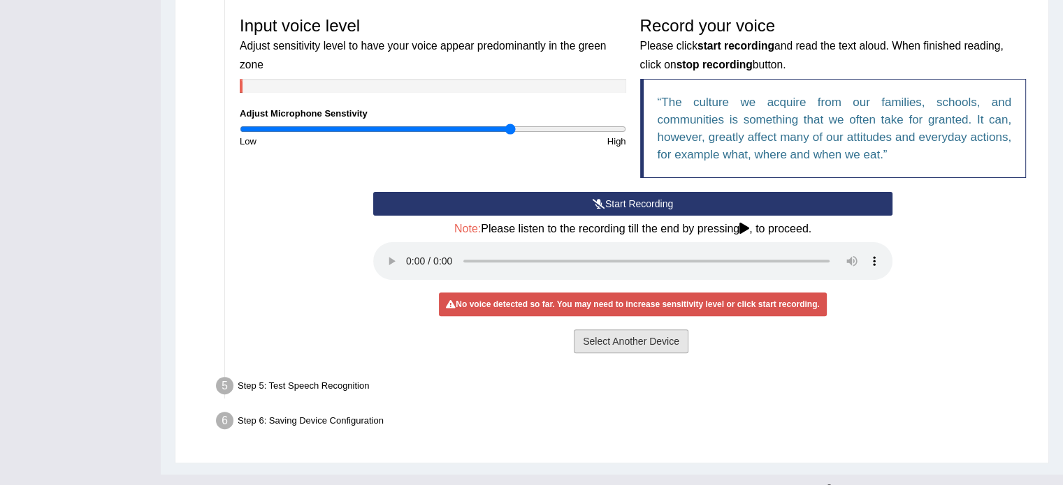
click at [606, 344] on button "Select Another Device" at bounding box center [631, 342] width 115 height 24
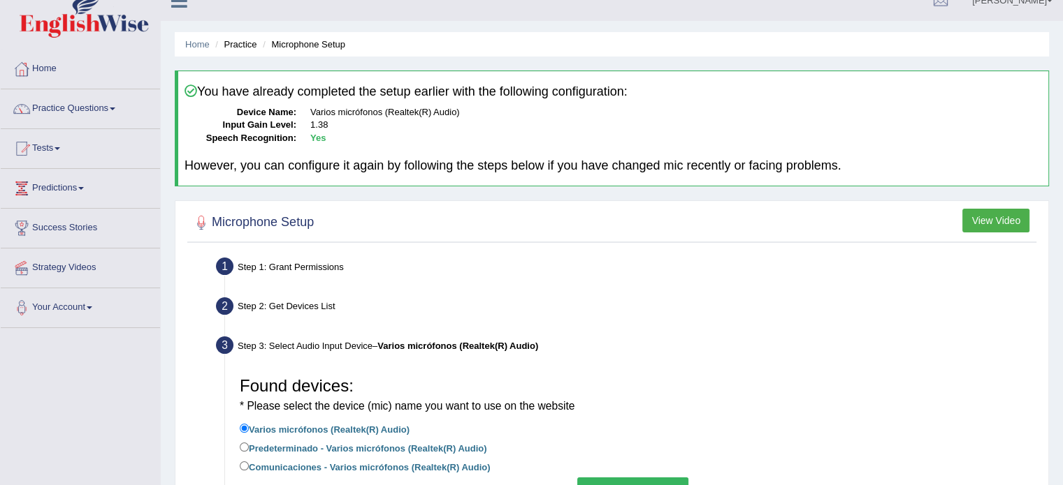
scroll to position [0, 0]
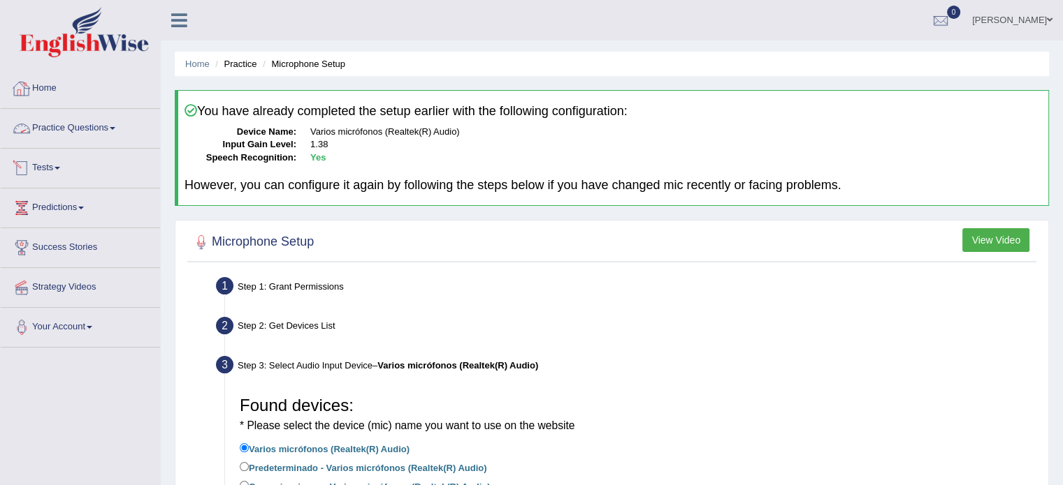
click at [70, 134] on link "Practice Questions" at bounding box center [80, 126] width 159 height 35
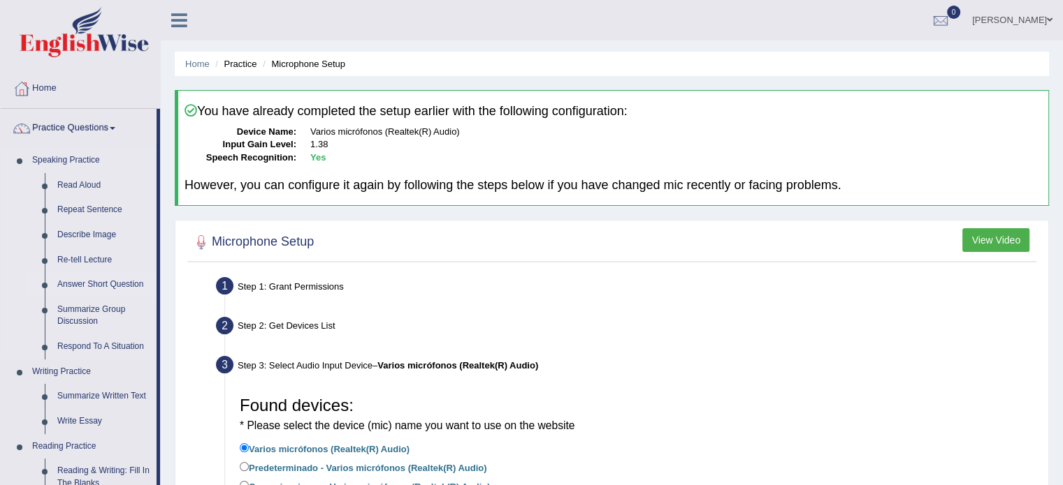
click at [85, 282] on link "Answer Short Question" at bounding box center [103, 284] width 105 height 25
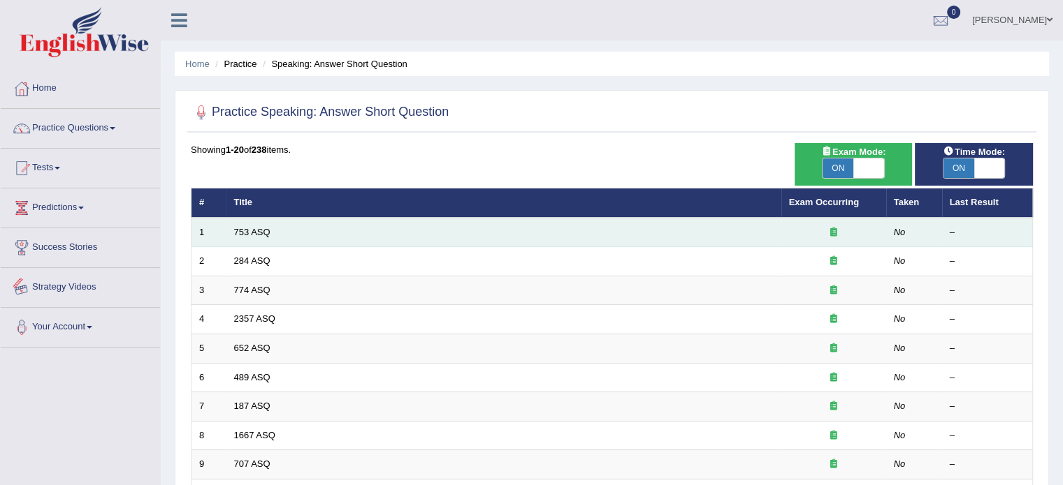
click at [260, 238] on td "753 ASQ" at bounding box center [503, 232] width 555 height 29
click at [260, 237] on td "753 ASQ" at bounding box center [503, 232] width 555 height 29
click at [259, 228] on link "753 ASQ" at bounding box center [252, 232] width 36 height 10
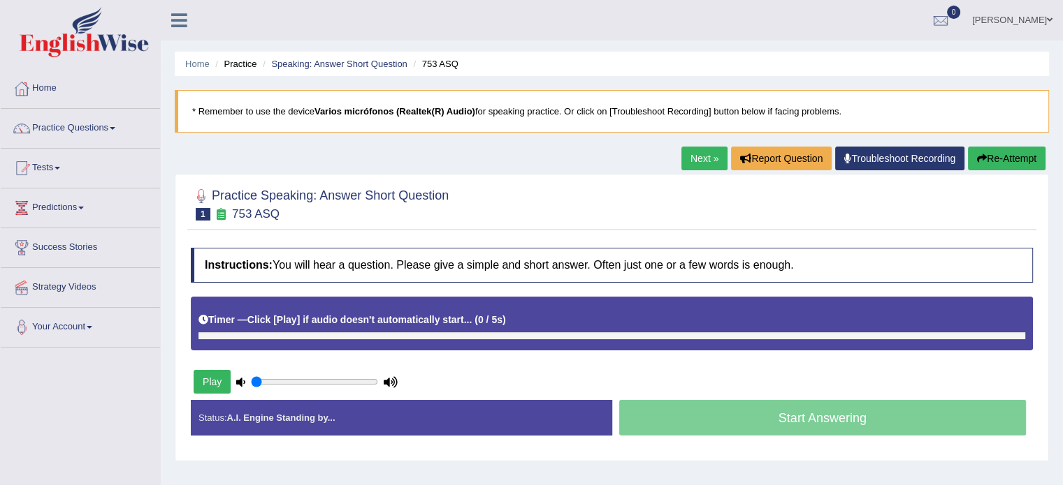
drag, startPoint x: 986, startPoint y: 166, endPoint x: 840, endPoint y: 349, distance: 234.1
click at [863, 347] on div "Home Practice Speaking: Answer Short Question 753 ASQ * Remember to use the dev…" at bounding box center [612, 349] width 902 height 699
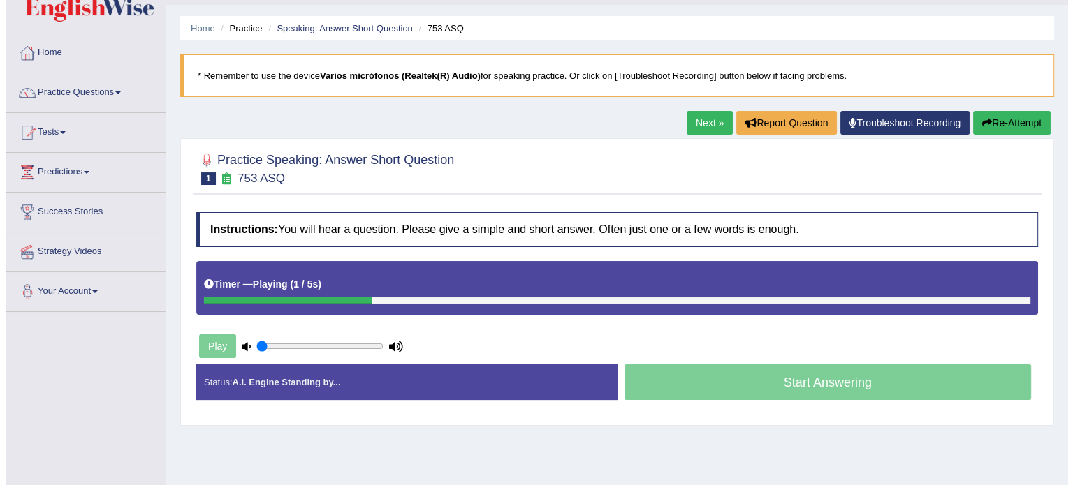
scroll to position [70, 0]
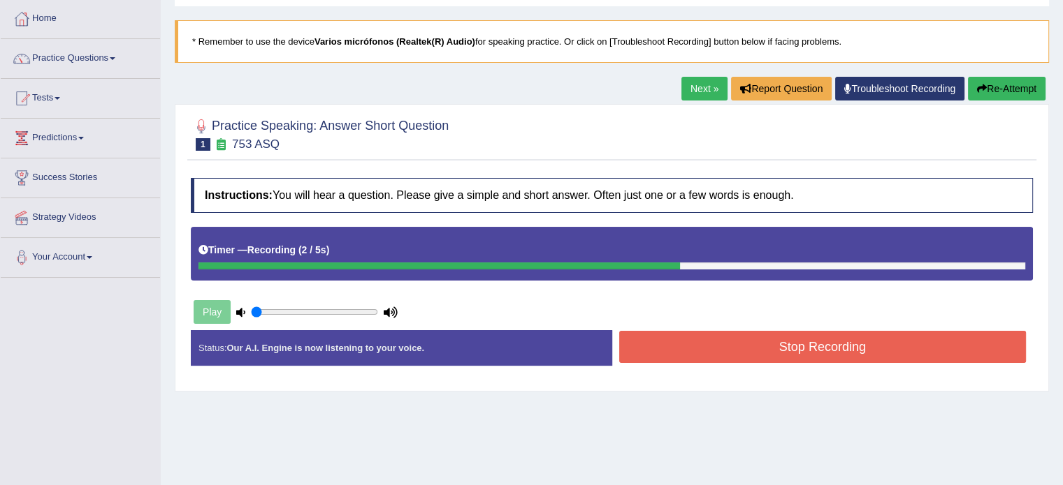
click at [683, 349] on button "Stop Recording" at bounding box center [822, 347] width 407 height 32
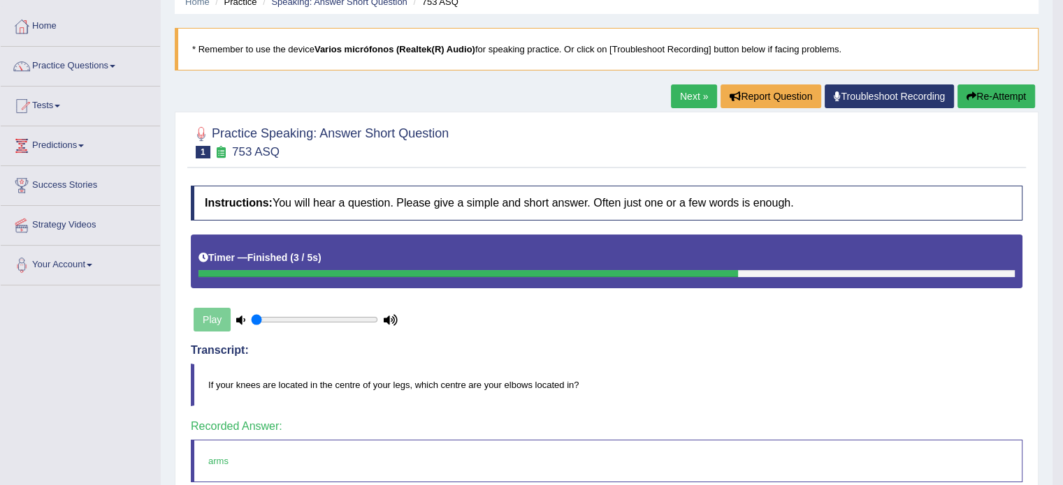
scroll to position [0, 0]
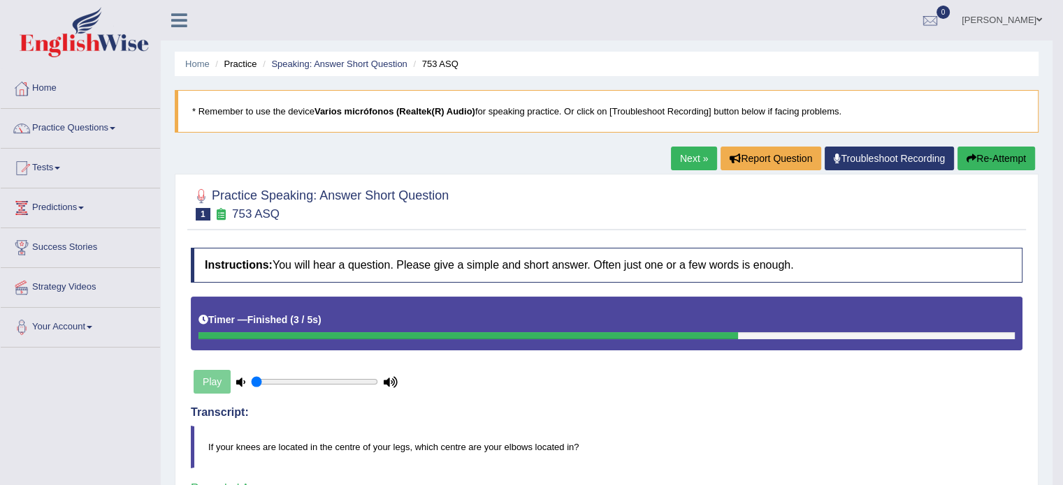
click at [698, 156] on link "Next »" at bounding box center [694, 159] width 46 height 24
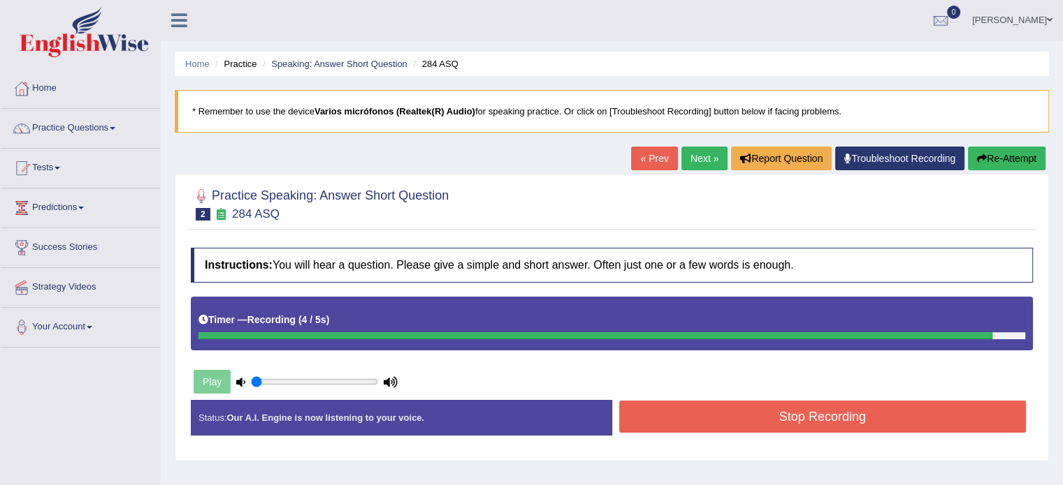
click at [794, 416] on button "Stop Recording" at bounding box center [822, 417] width 407 height 32
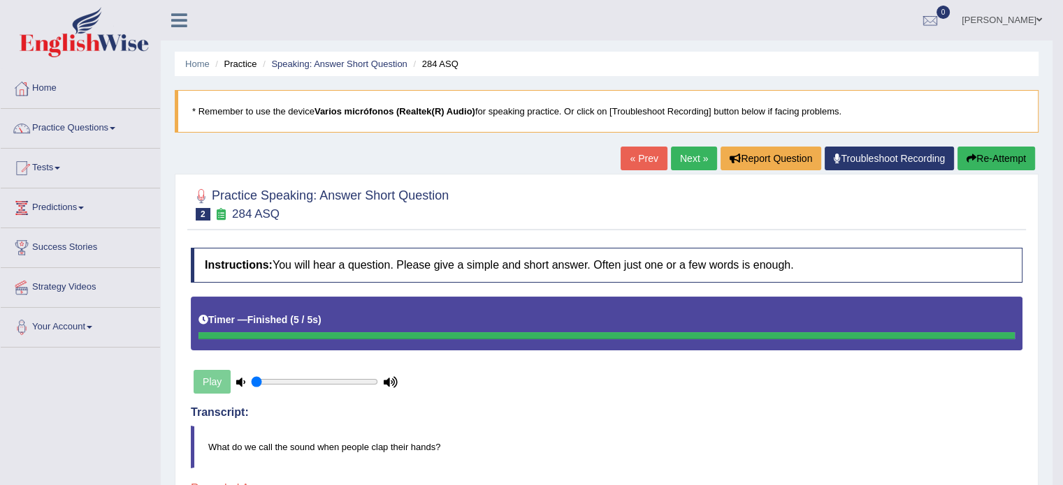
click at [974, 161] on button "Re-Attempt" at bounding box center [996, 159] width 78 height 24
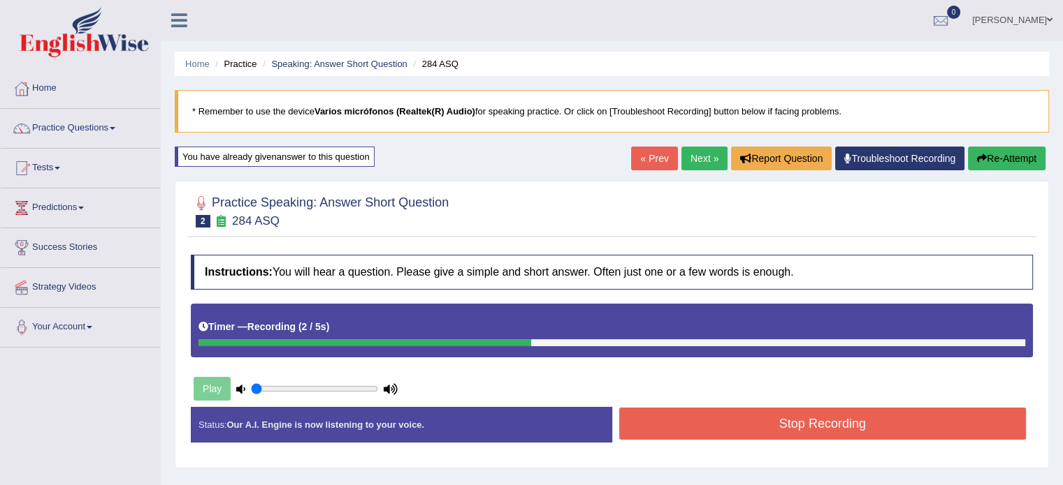
click at [849, 418] on button "Stop Recording" at bounding box center [822, 424] width 407 height 32
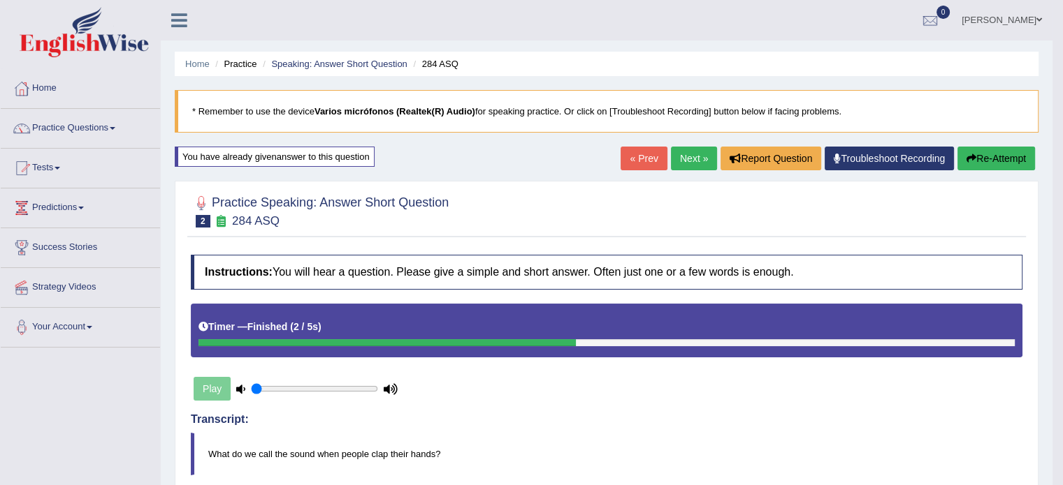
click at [678, 153] on link "Next »" at bounding box center [694, 159] width 46 height 24
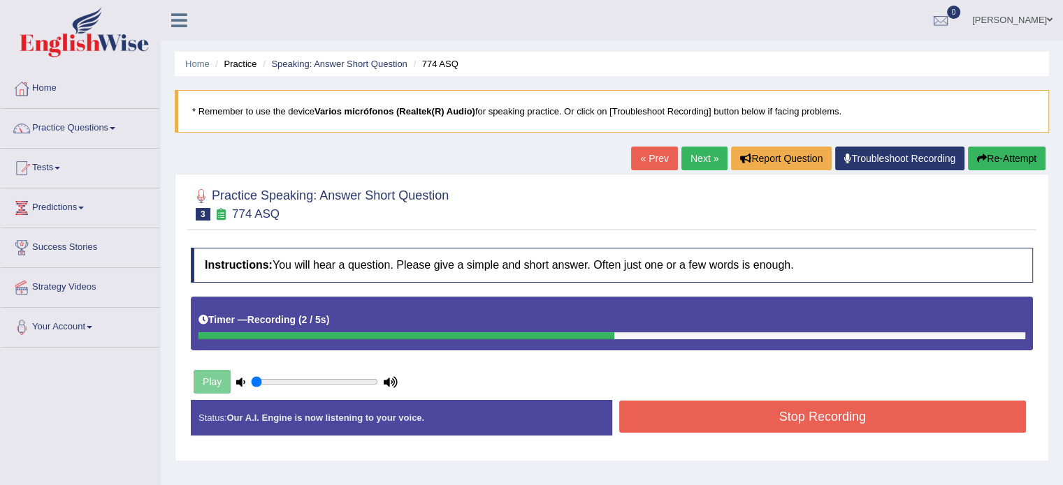
click at [727, 418] on button "Stop Recording" at bounding box center [822, 417] width 407 height 32
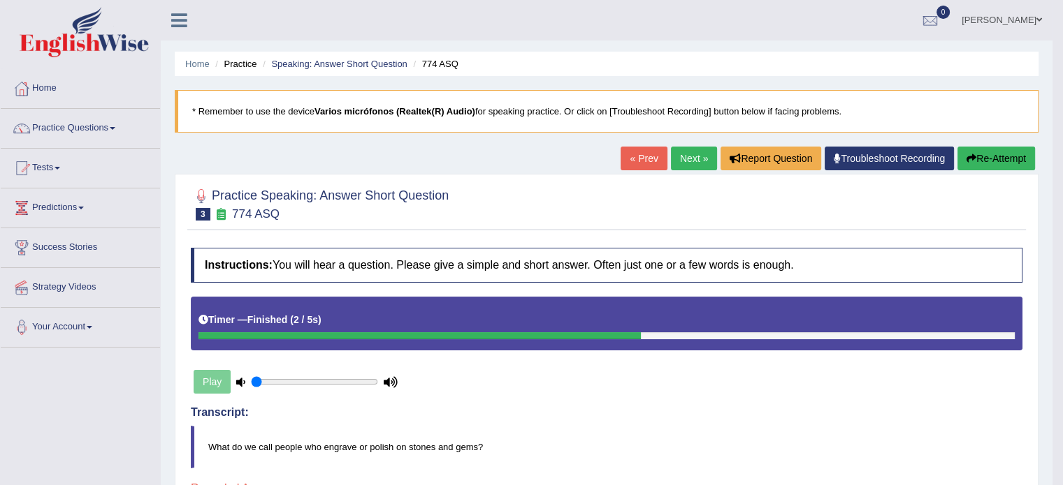
click at [701, 158] on link "Next »" at bounding box center [694, 159] width 46 height 24
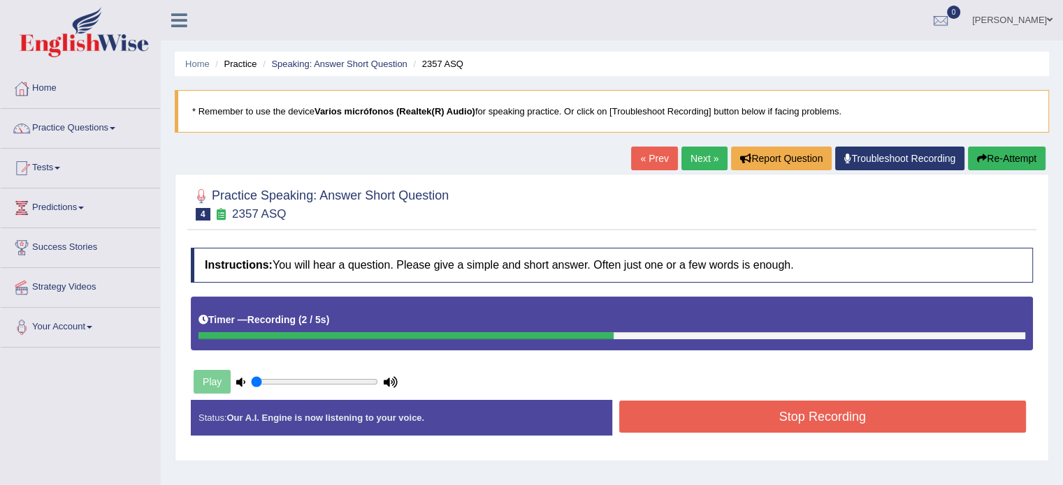
click at [631, 411] on button "Stop Recording" at bounding box center [822, 417] width 407 height 32
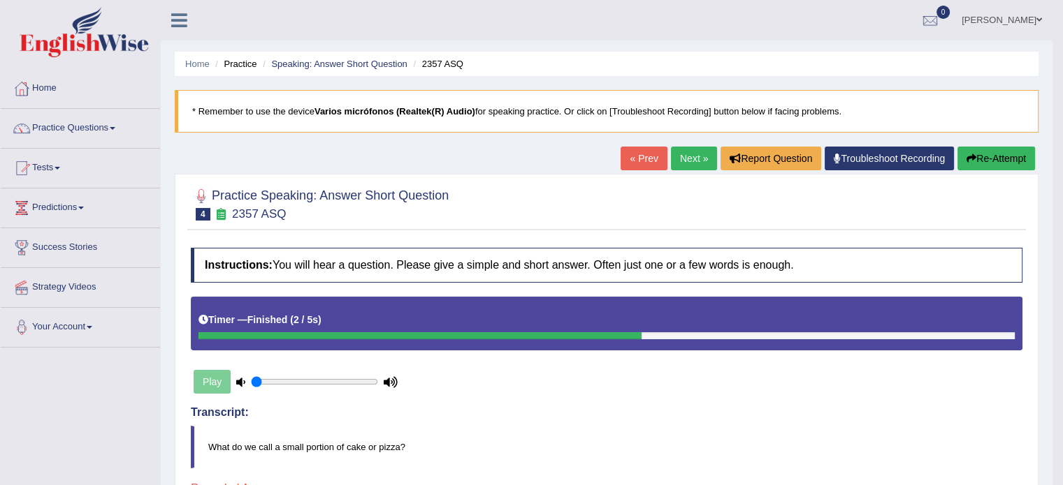
click at [678, 156] on link "Next »" at bounding box center [694, 159] width 46 height 24
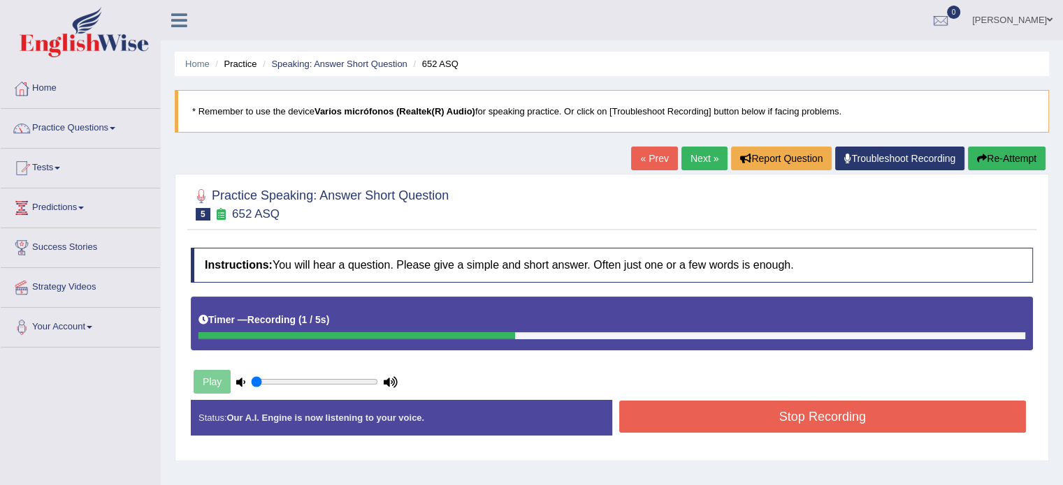
click at [778, 427] on button "Stop Recording" at bounding box center [822, 417] width 407 height 32
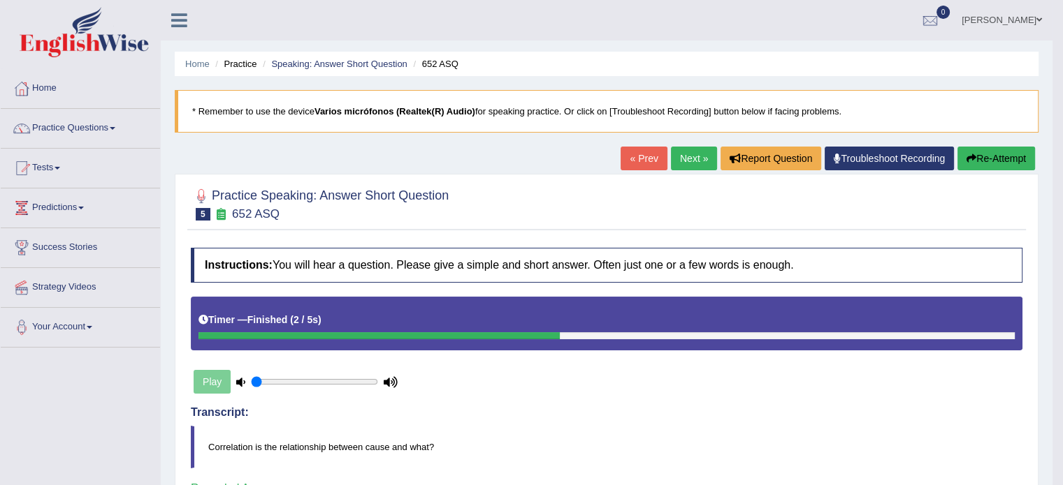
click at [693, 157] on link "Next »" at bounding box center [694, 159] width 46 height 24
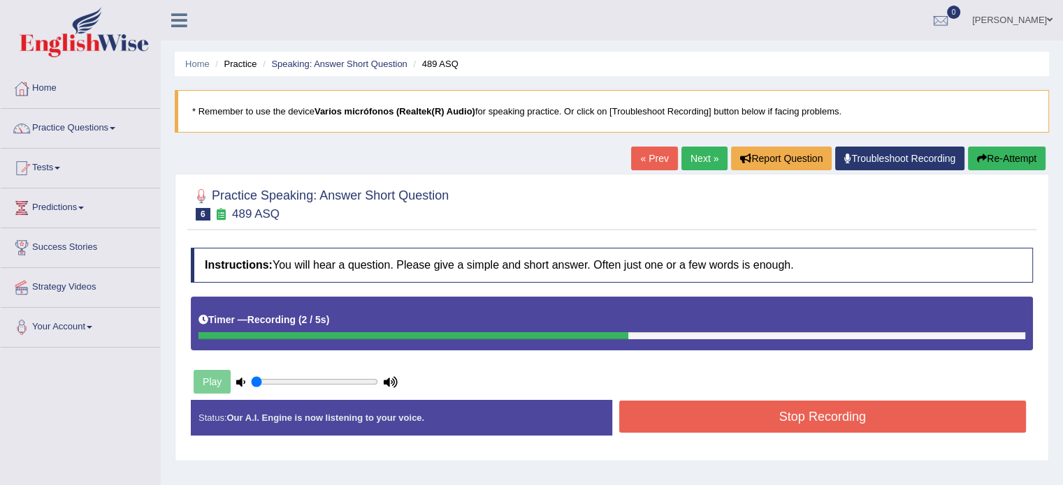
click at [673, 418] on button "Stop Recording" at bounding box center [822, 417] width 407 height 32
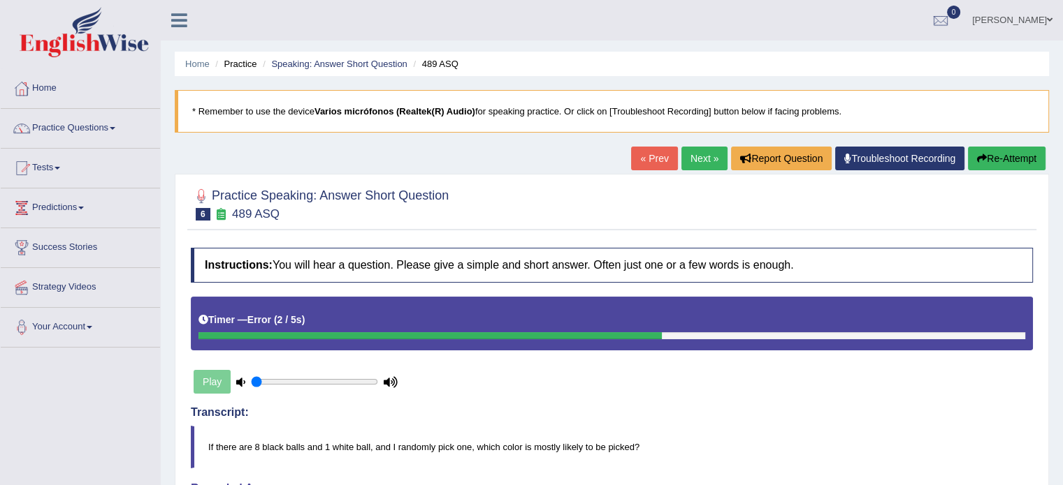
click at [995, 156] on button "Re-Attempt" at bounding box center [1007, 159] width 78 height 24
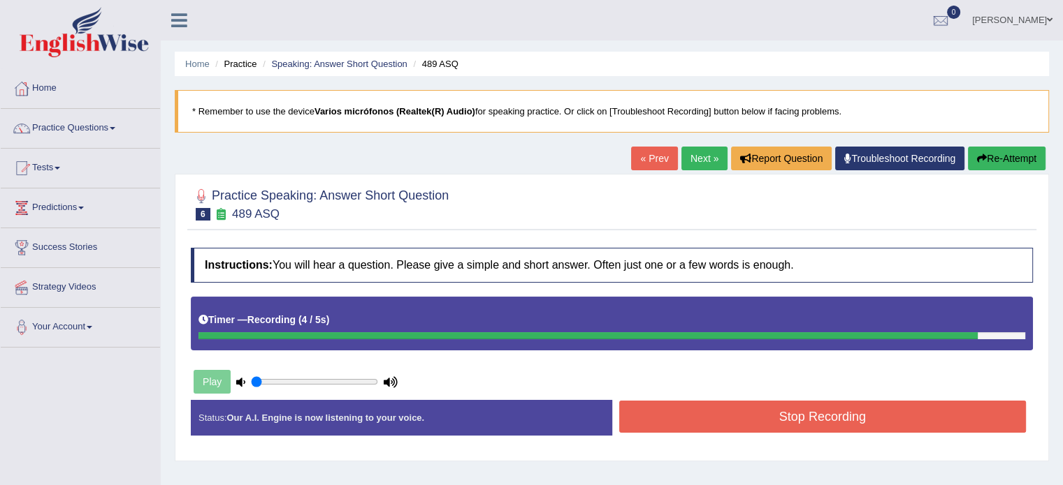
click at [868, 411] on button "Stop Recording" at bounding box center [822, 417] width 407 height 32
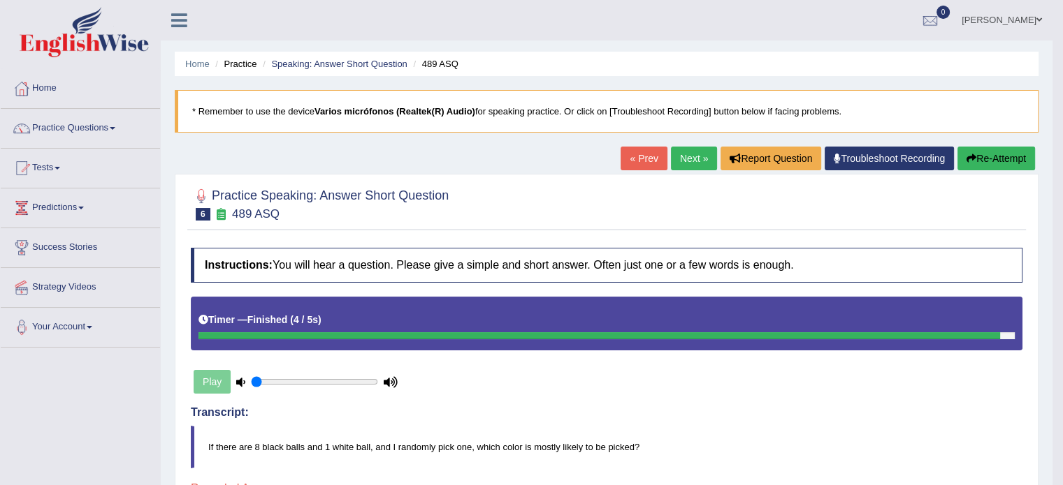
click at [1004, 154] on button "Re-Attempt" at bounding box center [996, 159] width 78 height 24
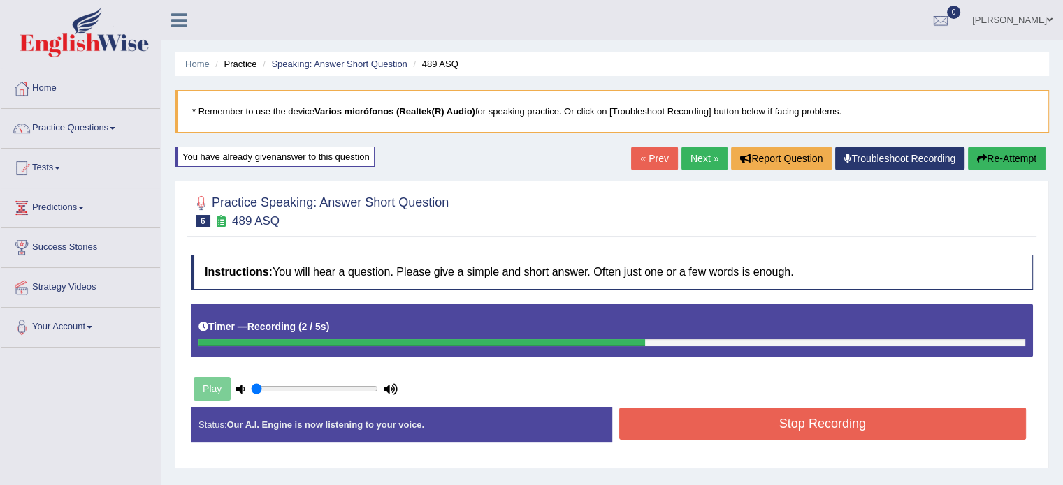
click at [713, 427] on button "Stop Recording" at bounding box center [822, 424] width 407 height 32
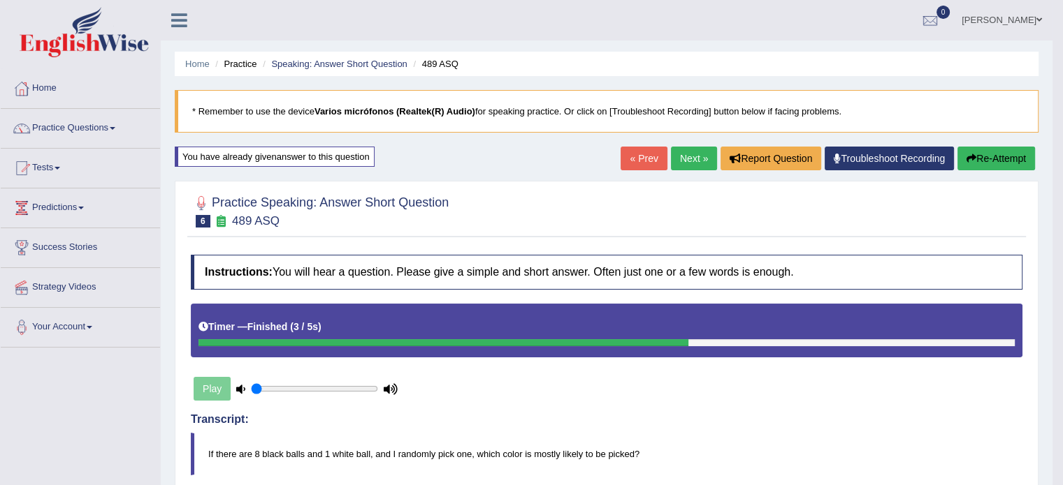
click at [699, 157] on link "Next »" at bounding box center [694, 159] width 46 height 24
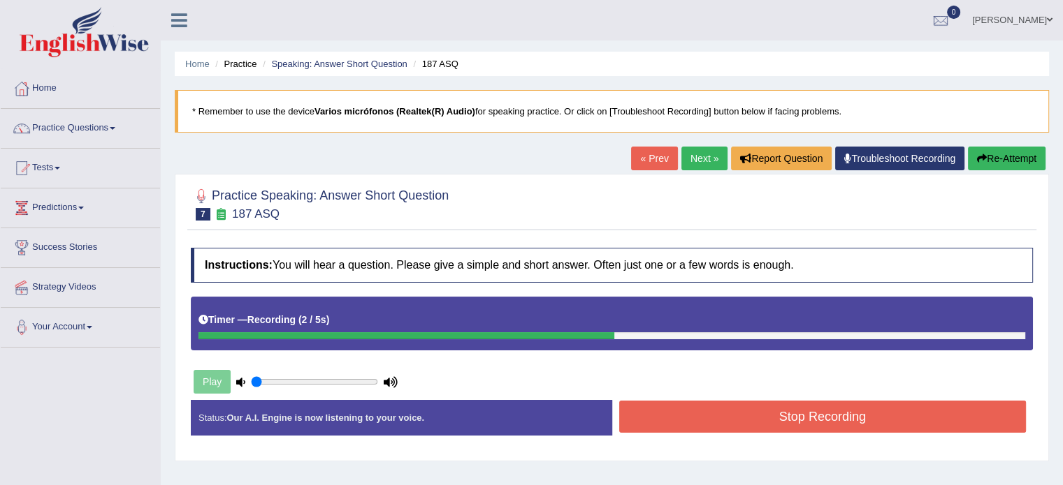
click at [680, 414] on button "Stop Recording" at bounding box center [822, 417] width 407 height 32
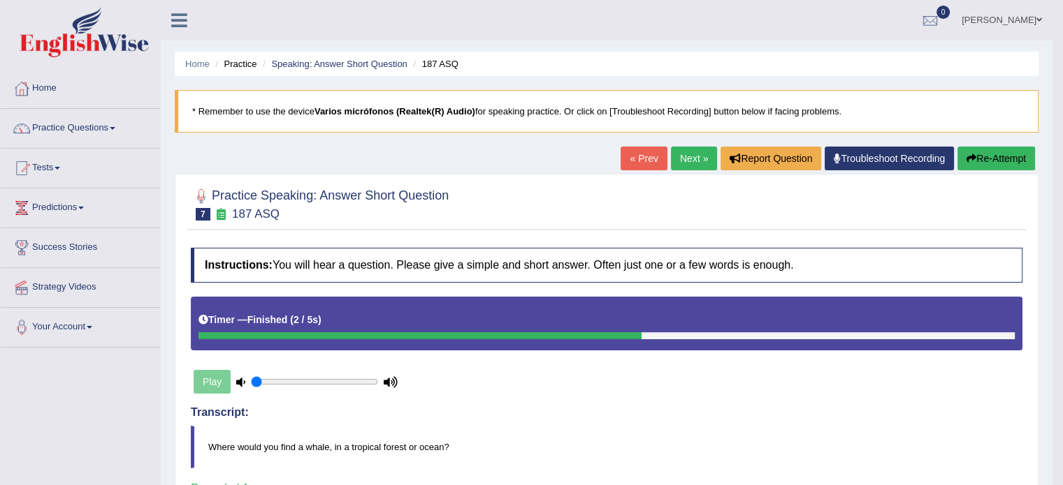
click at [675, 164] on link "Next »" at bounding box center [694, 159] width 46 height 24
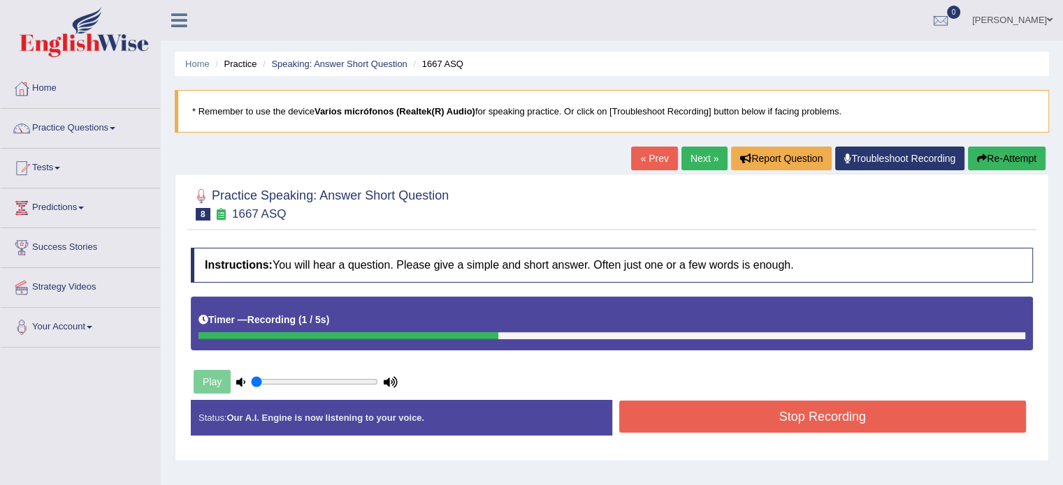
click at [638, 411] on button "Stop Recording" at bounding box center [822, 417] width 407 height 32
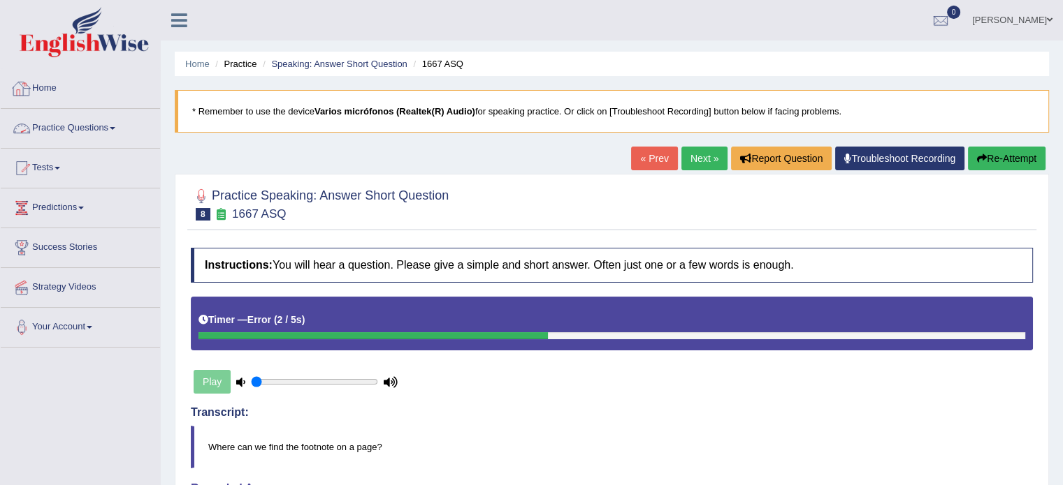
click at [42, 125] on link "Practice Questions" at bounding box center [80, 126] width 159 height 35
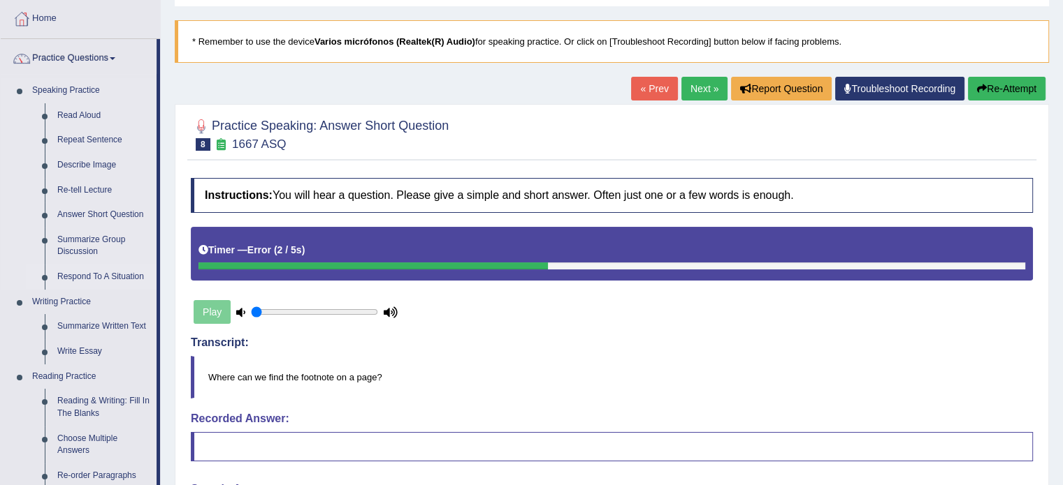
scroll to position [210, 0]
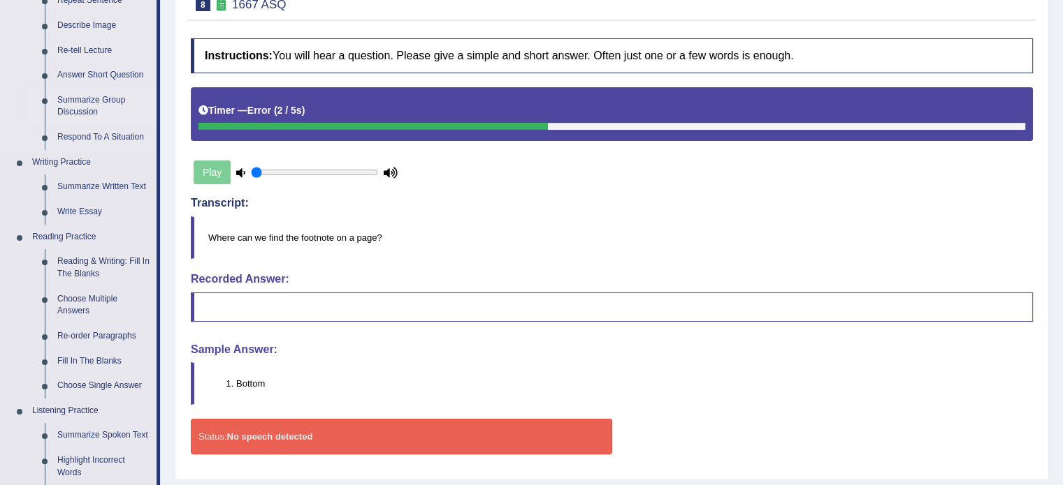
click at [75, 115] on link "Summarize Group Discussion" at bounding box center [103, 106] width 105 height 37
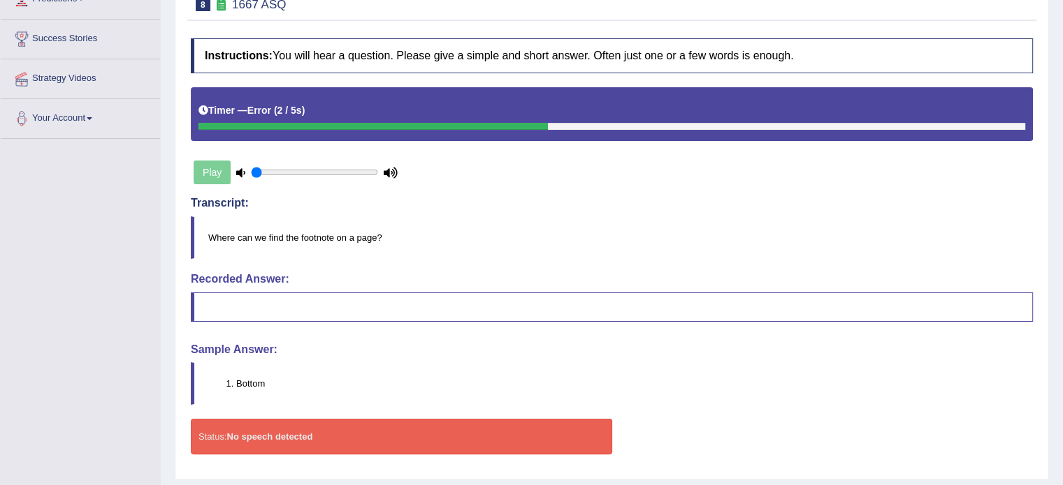
scroll to position [248, 0]
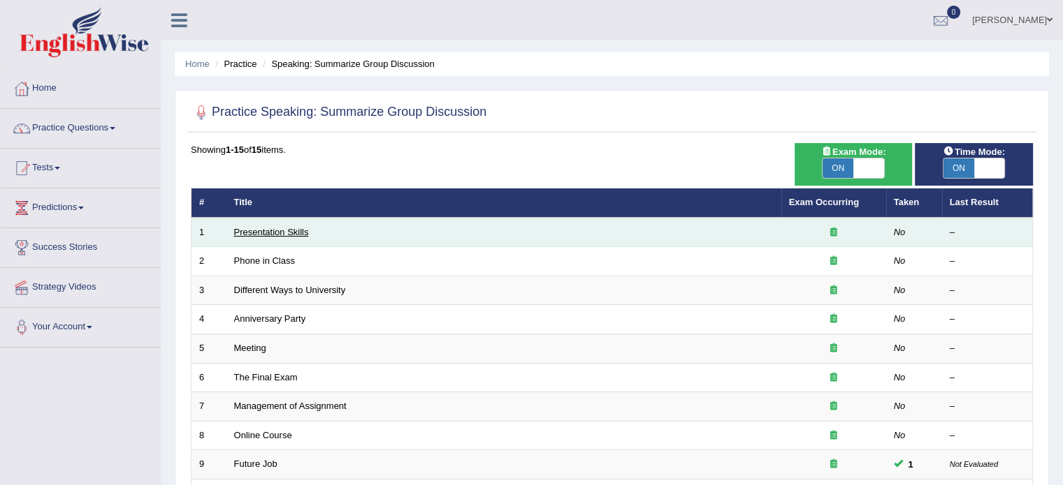
click at [287, 232] on link "Presentation Skills" at bounding box center [271, 232] width 75 height 10
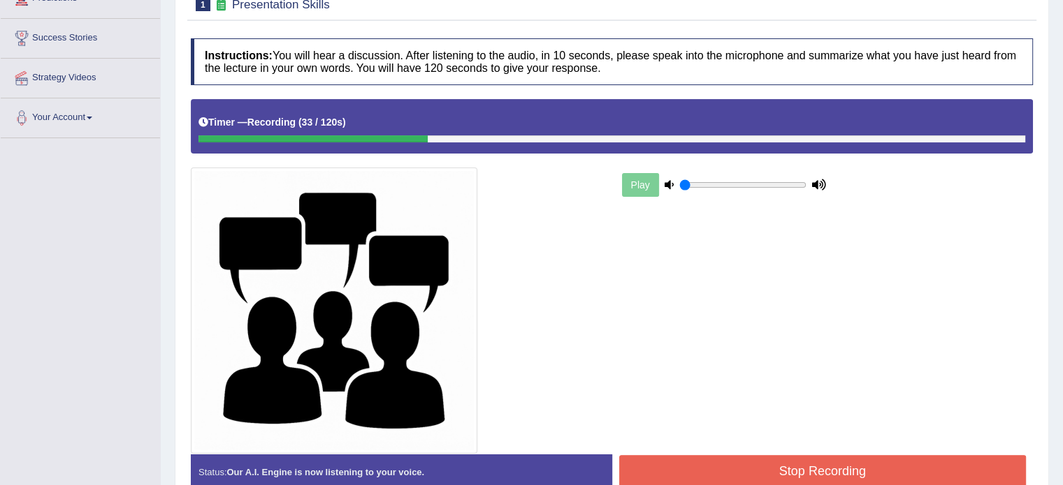
scroll to position [283, 0]
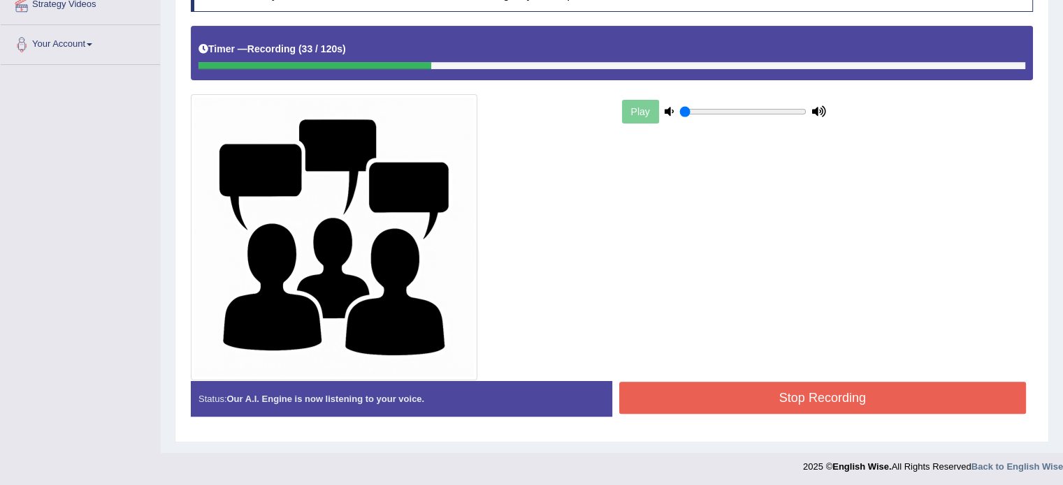
click at [648, 406] on button "Stop Recording" at bounding box center [822, 398] width 407 height 32
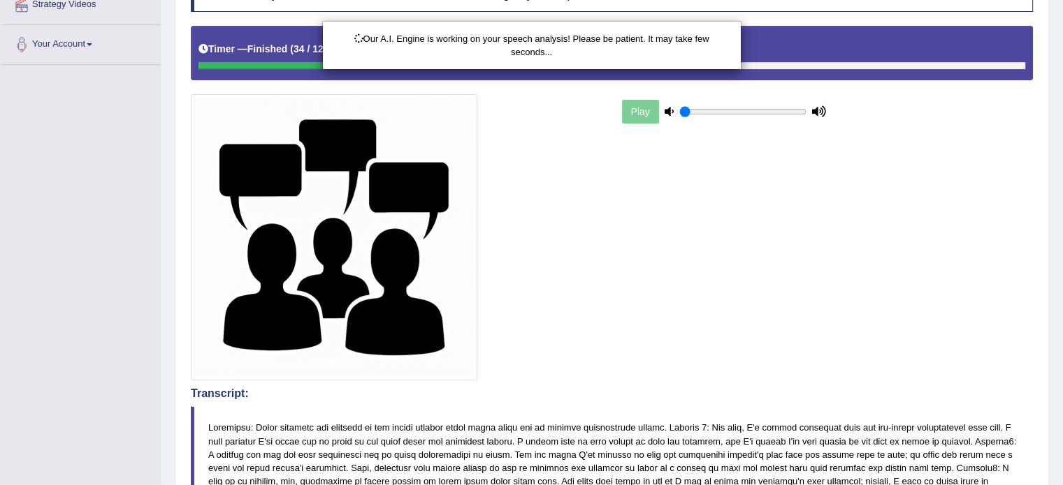
scroll to position [0, 0]
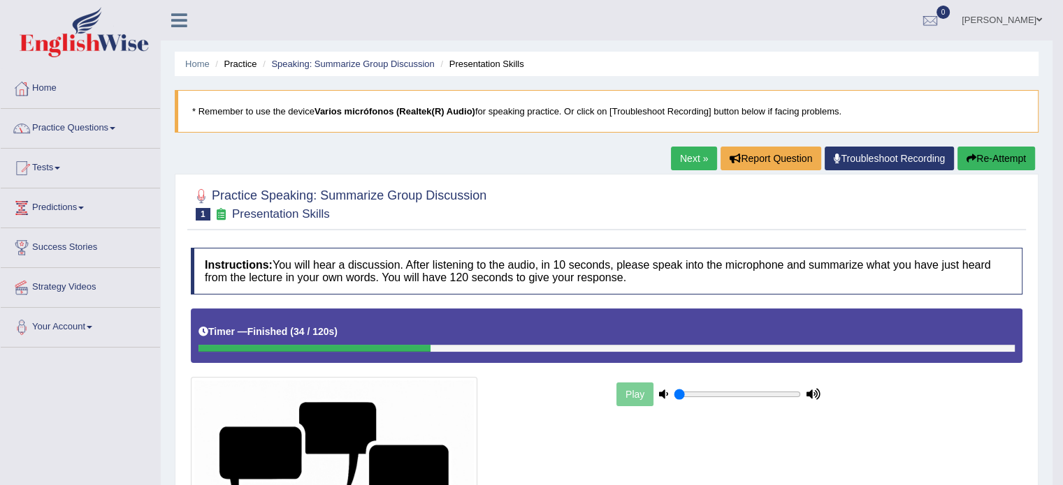
click at [970, 163] on button "Re-Attempt" at bounding box center [996, 159] width 78 height 24
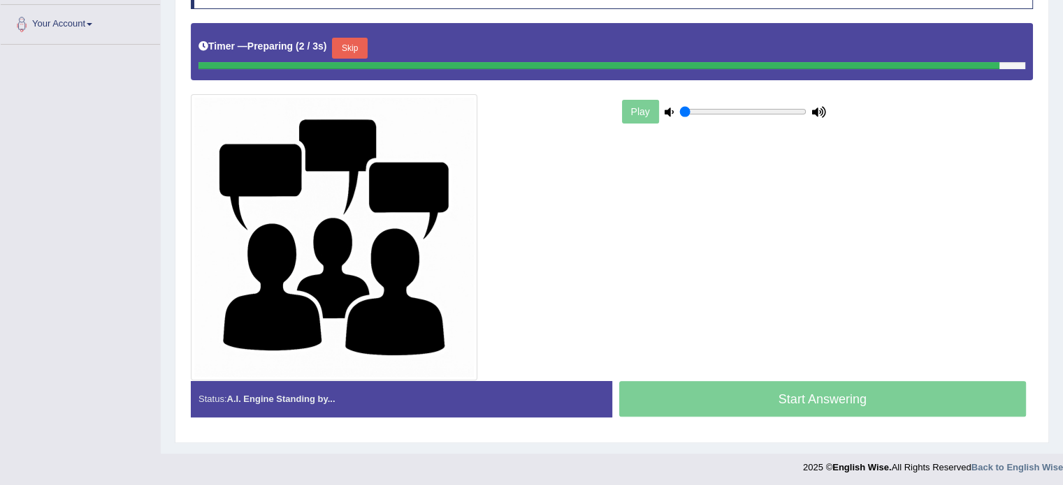
scroll to position [291, 0]
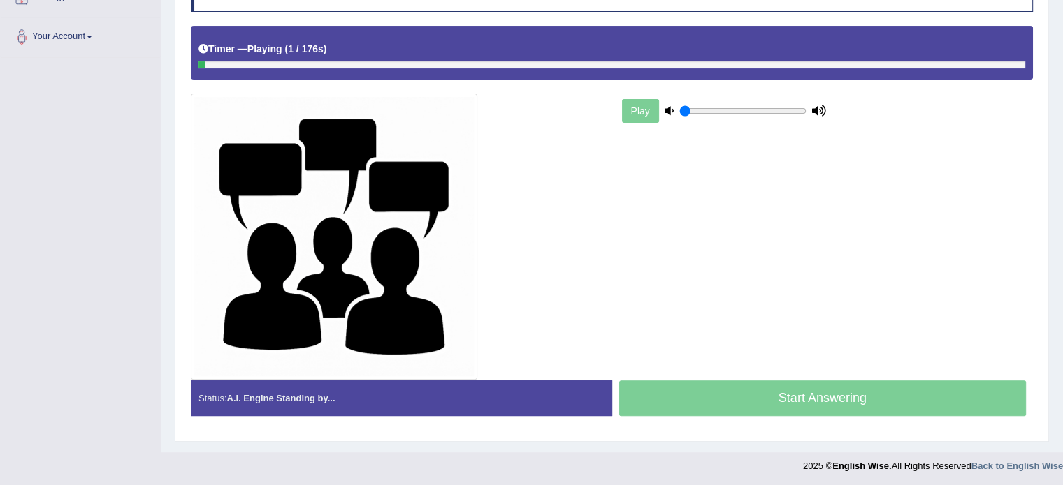
click at [420, 64] on div at bounding box center [611, 64] width 826 height 7
click at [569, 82] on div "Play" at bounding box center [612, 203] width 856 height 354
click at [829, 401] on div "Start Answering" at bounding box center [822, 400] width 421 height 39
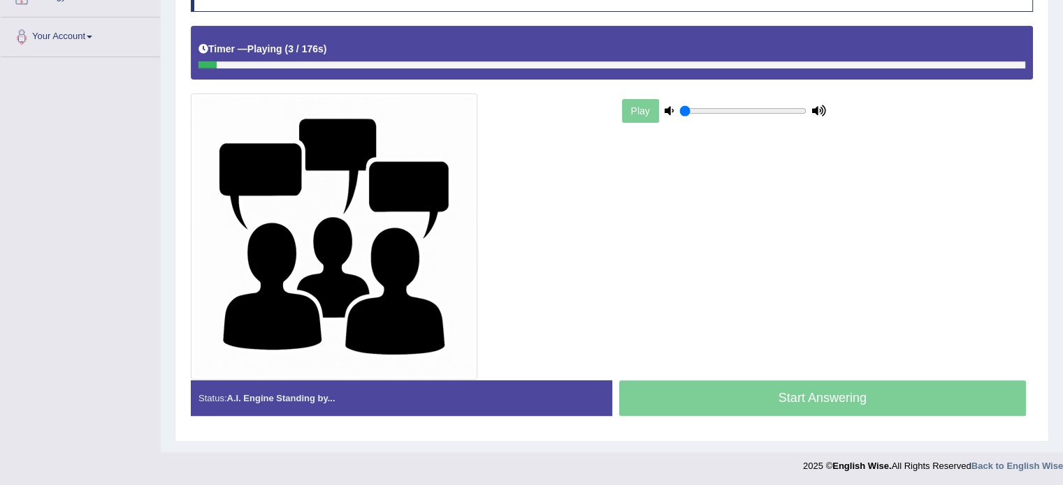
drag, startPoint x: 829, startPoint y: 401, endPoint x: 768, endPoint y: 407, distance: 61.8
click at [827, 401] on div "Start Answering" at bounding box center [822, 400] width 421 height 39
click at [768, 407] on div "Start Answering" at bounding box center [822, 400] width 421 height 39
click at [768, 402] on div "Start Answering" at bounding box center [822, 400] width 421 height 39
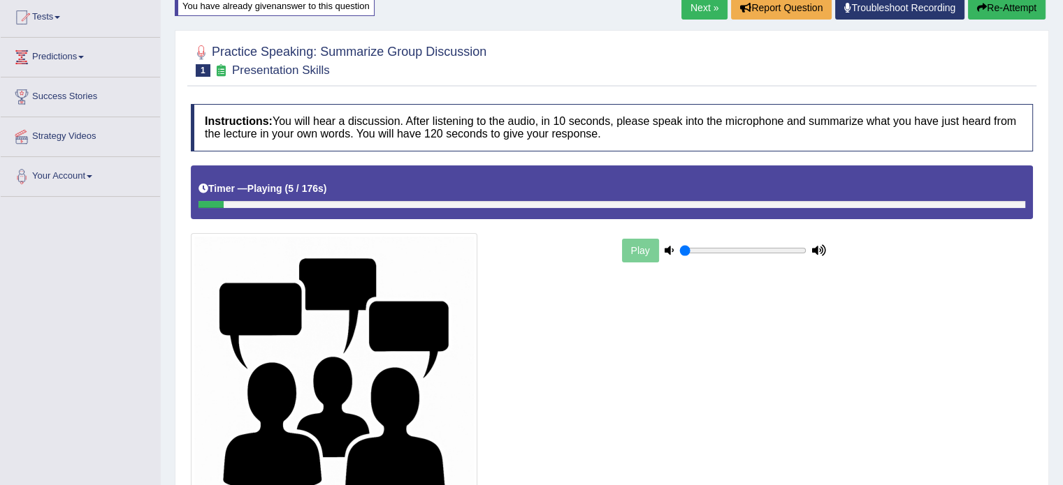
scroll to position [0, 0]
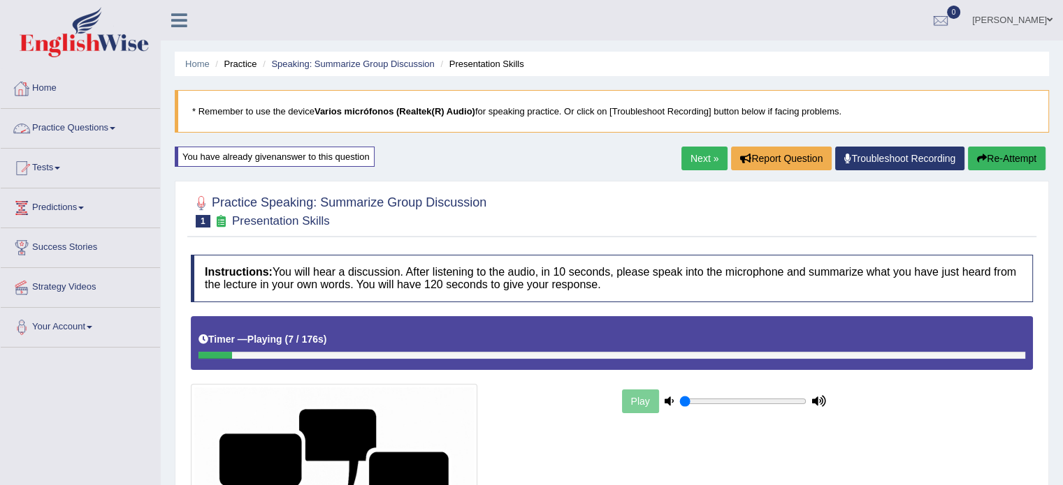
click at [53, 133] on link "Practice Questions" at bounding box center [80, 126] width 159 height 35
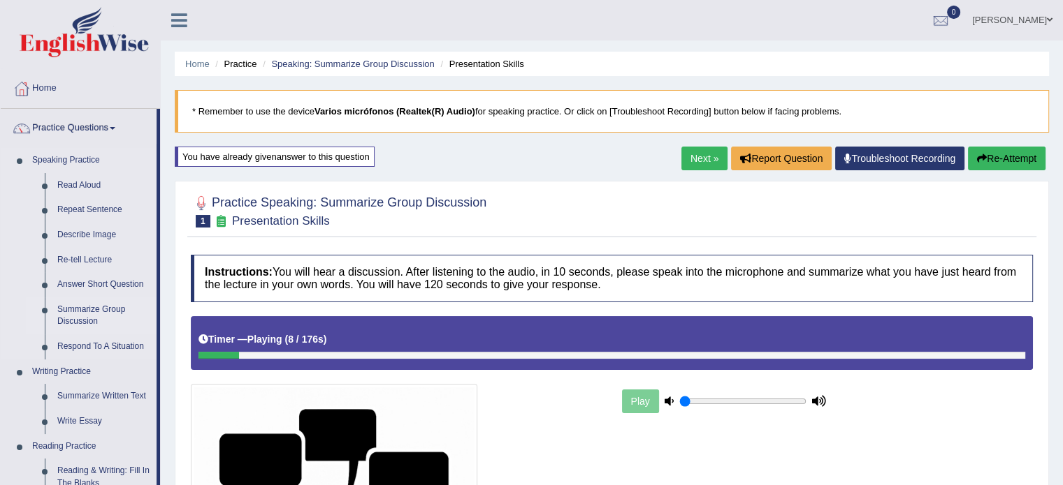
click at [75, 311] on link "Summarize Group Discussion" at bounding box center [103, 316] width 105 height 37
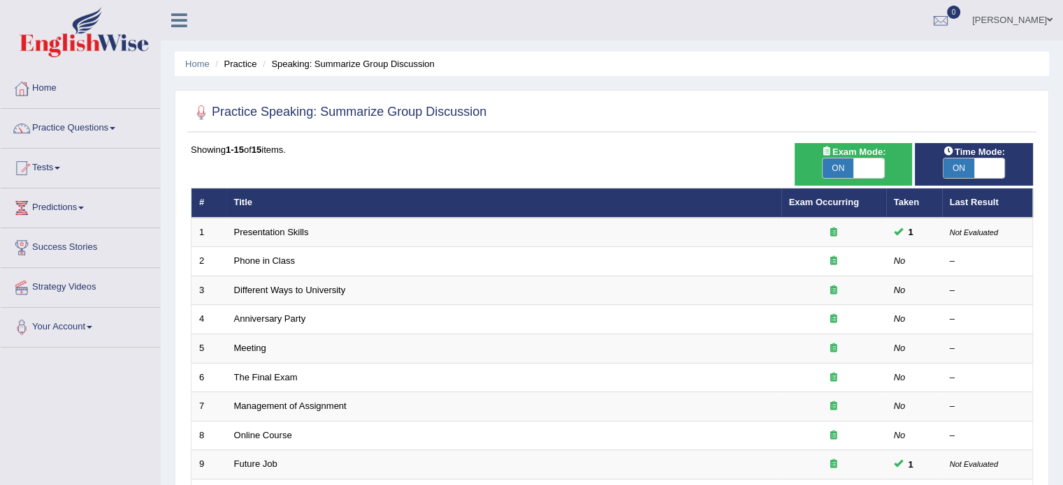
click at [958, 170] on span "ON" at bounding box center [958, 169] width 31 height 20
checkbox input "false"
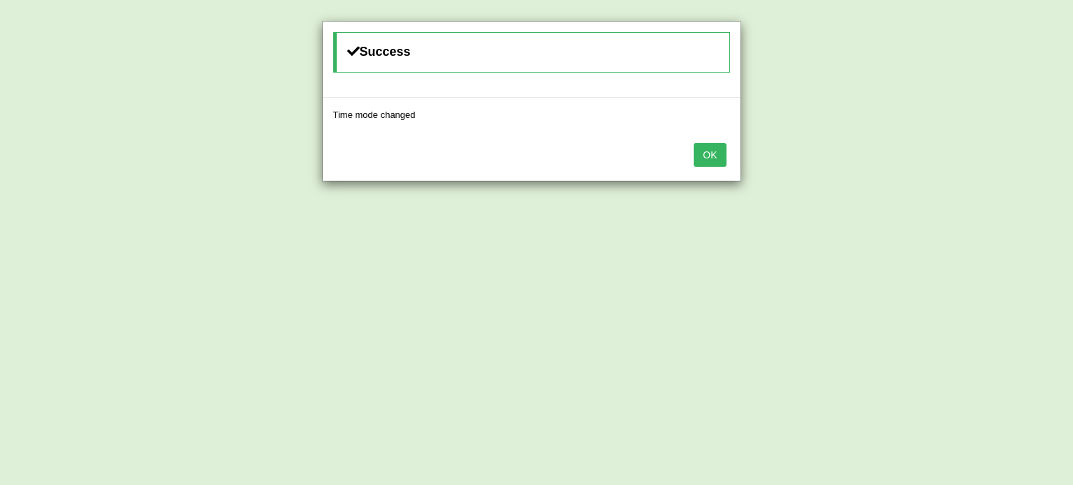
click at [713, 152] on button "OK" at bounding box center [710, 155] width 32 height 24
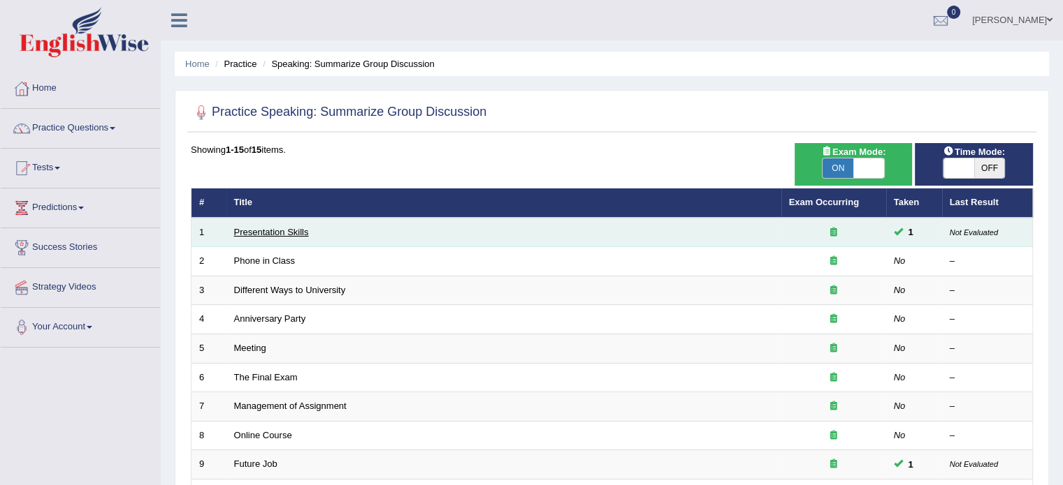
click at [287, 230] on link "Presentation Skills" at bounding box center [271, 232] width 75 height 10
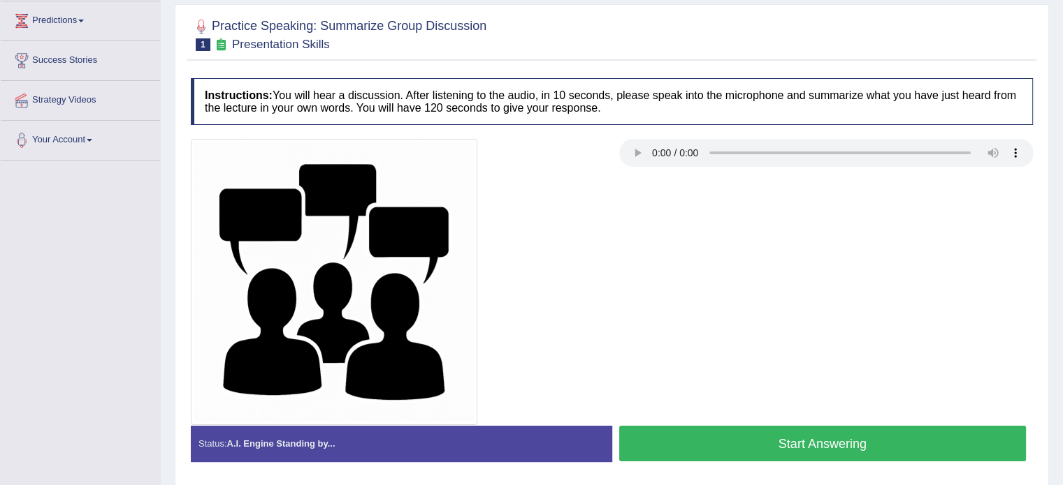
scroll to position [210, 0]
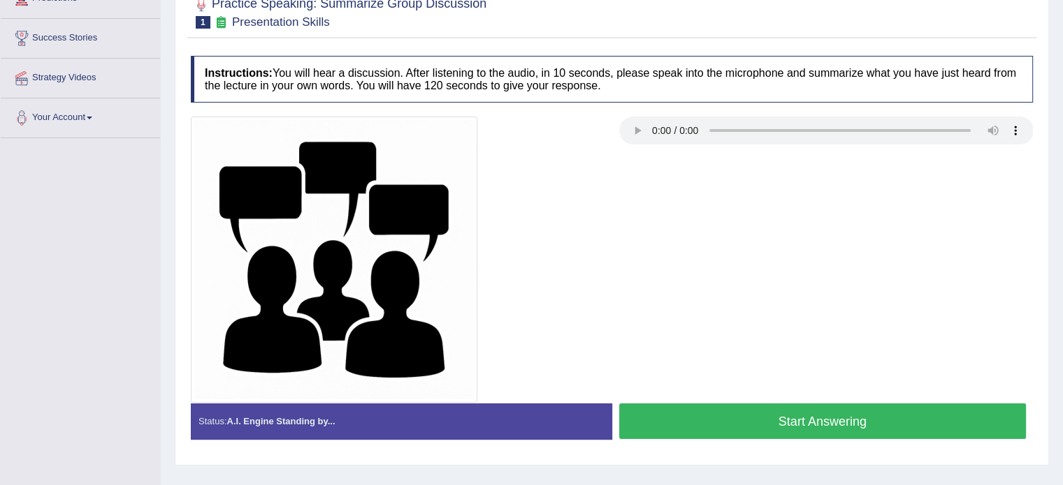
click at [725, 414] on button "Start Answering" at bounding box center [822, 422] width 407 height 36
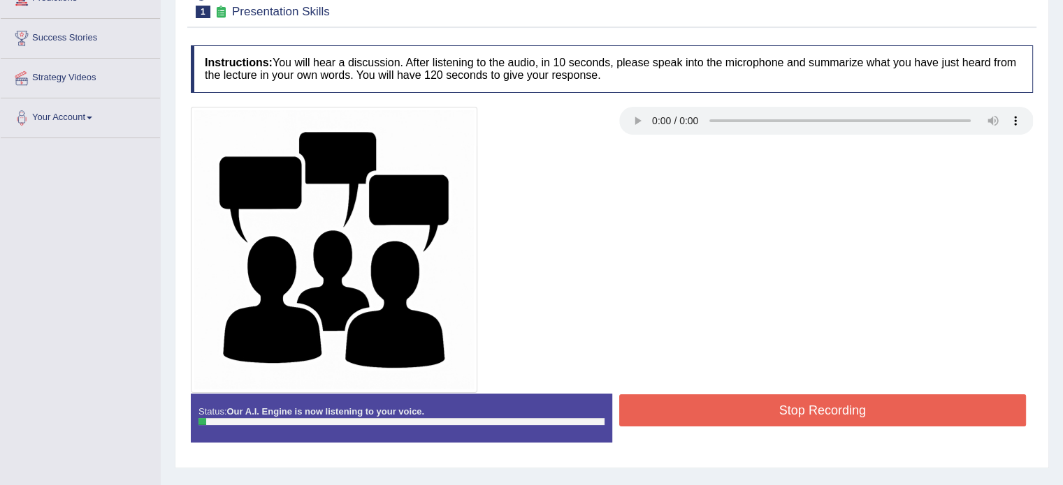
click at [735, 404] on button "Stop Recording" at bounding box center [822, 411] width 407 height 32
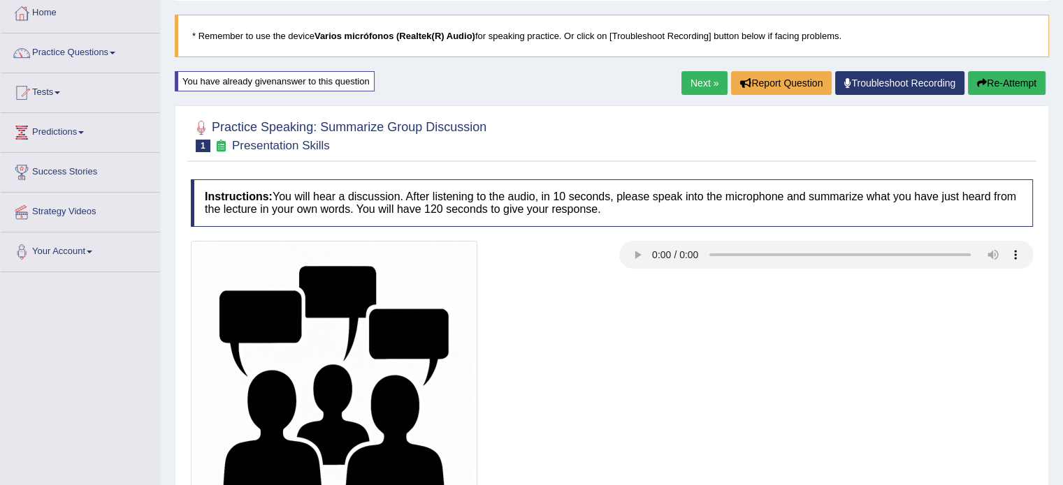
scroll to position [0, 0]
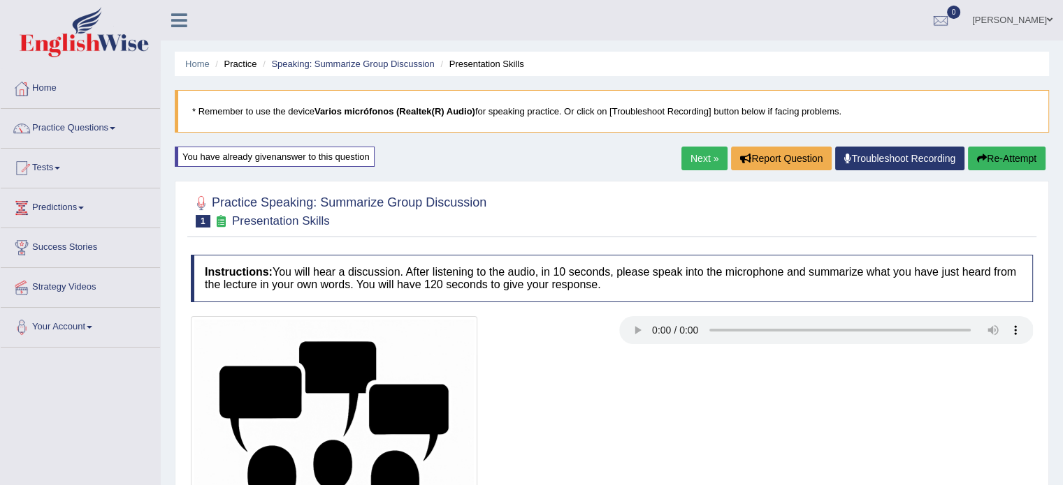
click at [1041, 156] on button "Re-Attempt" at bounding box center [1007, 159] width 78 height 24
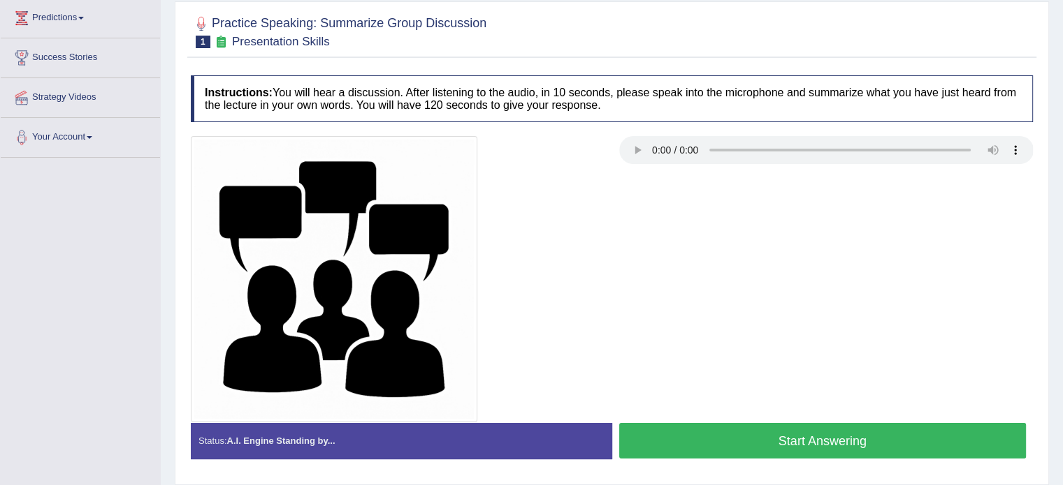
scroll to position [248, 0]
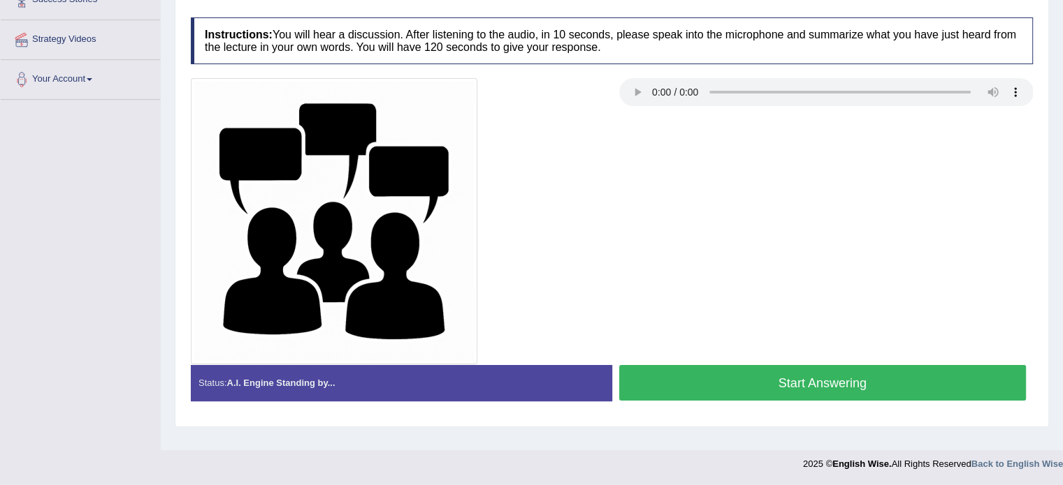
click at [722, 380] on button "Start Answering" at bounding box center [822, 383] width 407 height 36
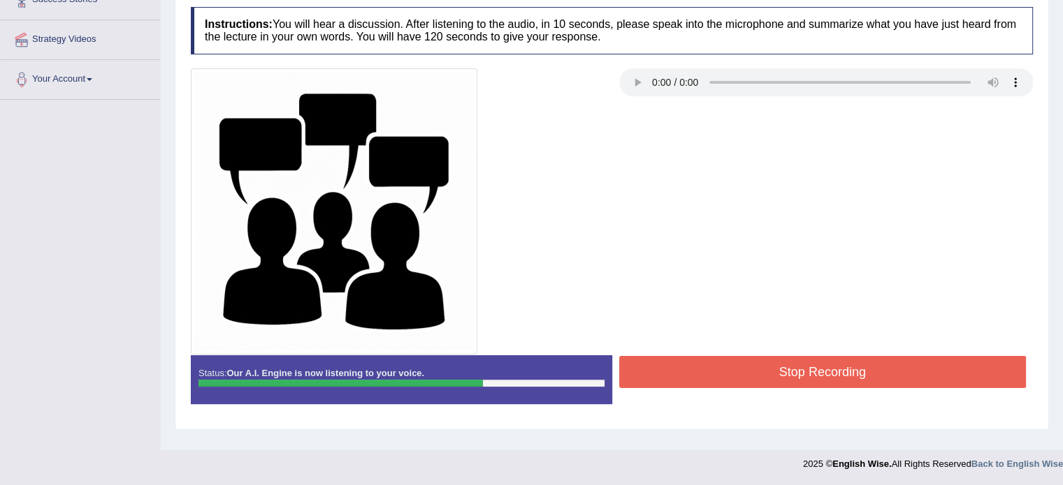
click at [722, 382] on button "Stop Recording" at bounding box center [822, 372] width 407 height 32
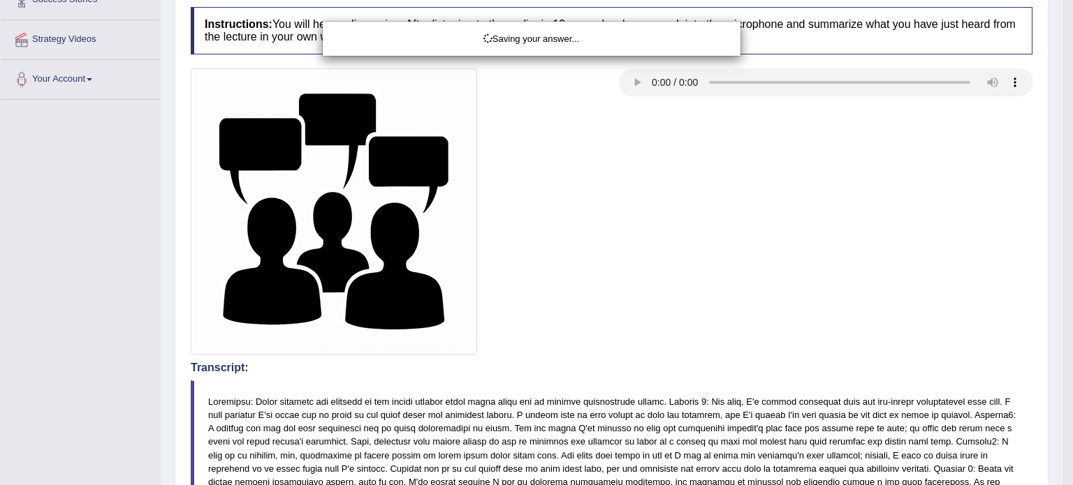
click at [717, 335] on div "Saving your answer..." at bounding box center [536, 242] width 1073 height 485
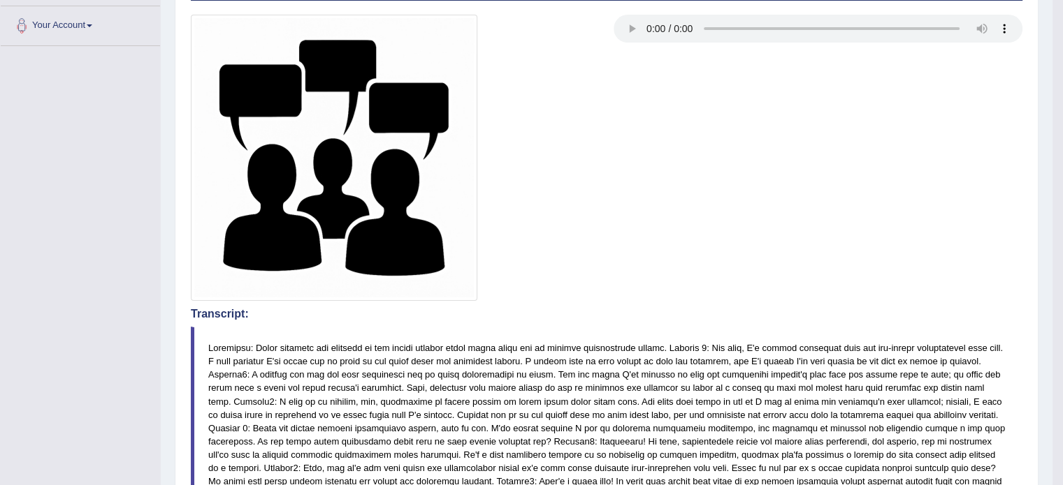
scroll to position [0, 0]
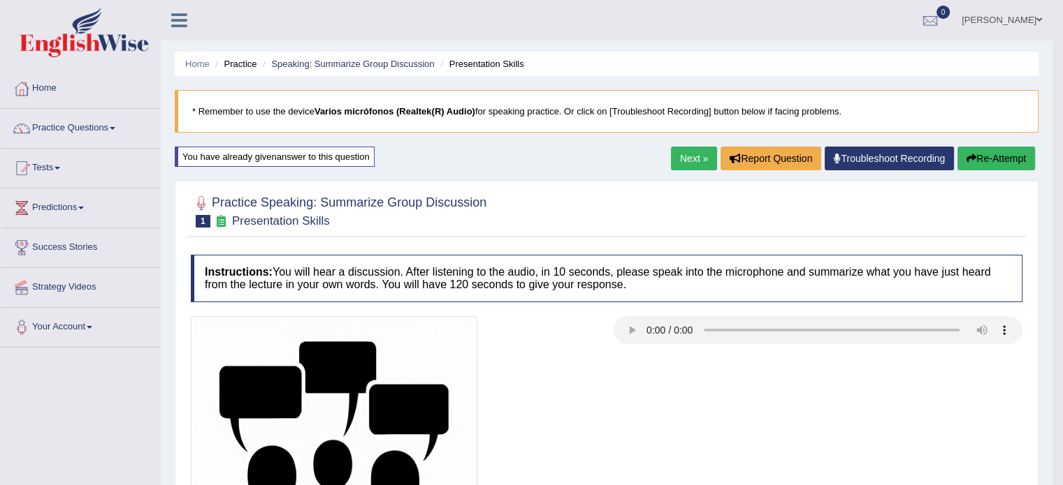
click at [693, 159] on link "Next »" at bounding box center [694, 159] width 46 height 24
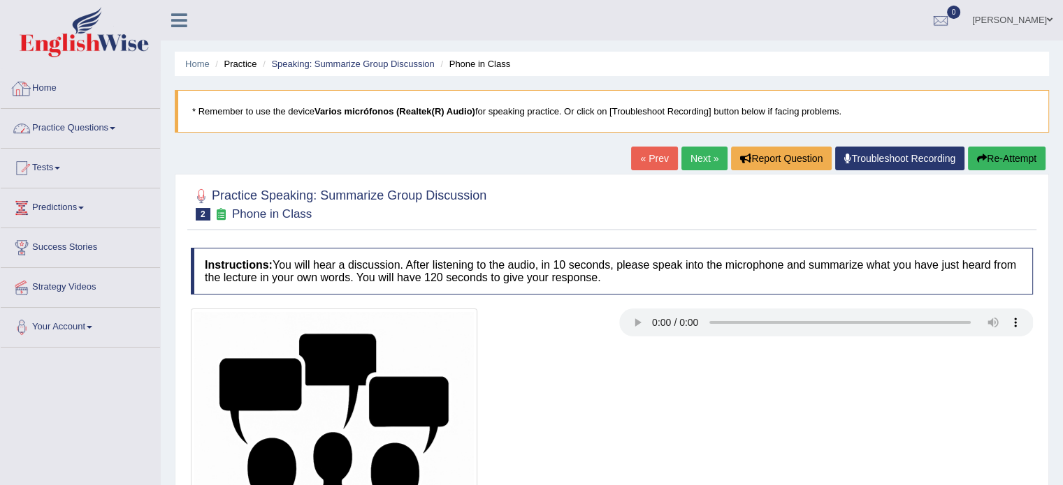
click at [31, 122] on div at bounding box center [21, 128] width 21 height 21
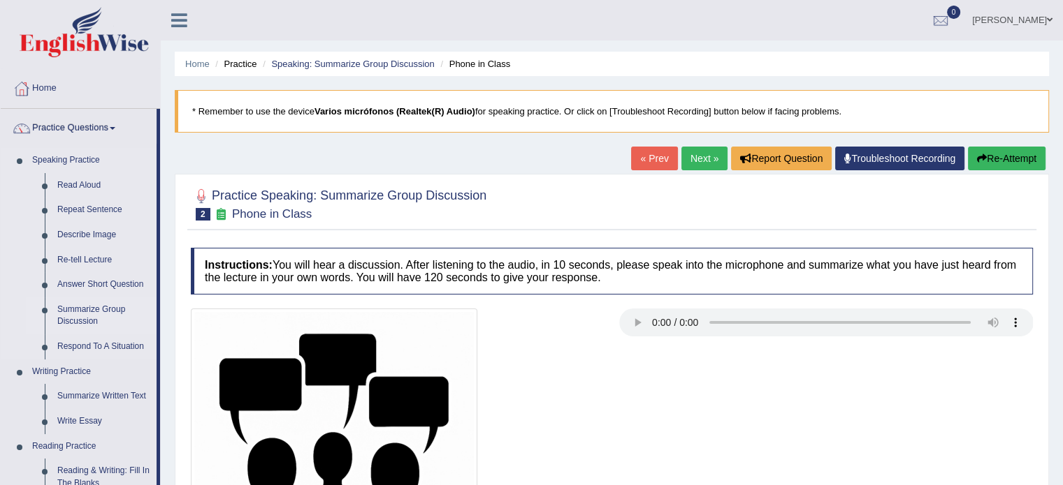
click at [82, 313] on link "Summarize Group Discussion" at bounding box center [103, 316] width 105 height 37
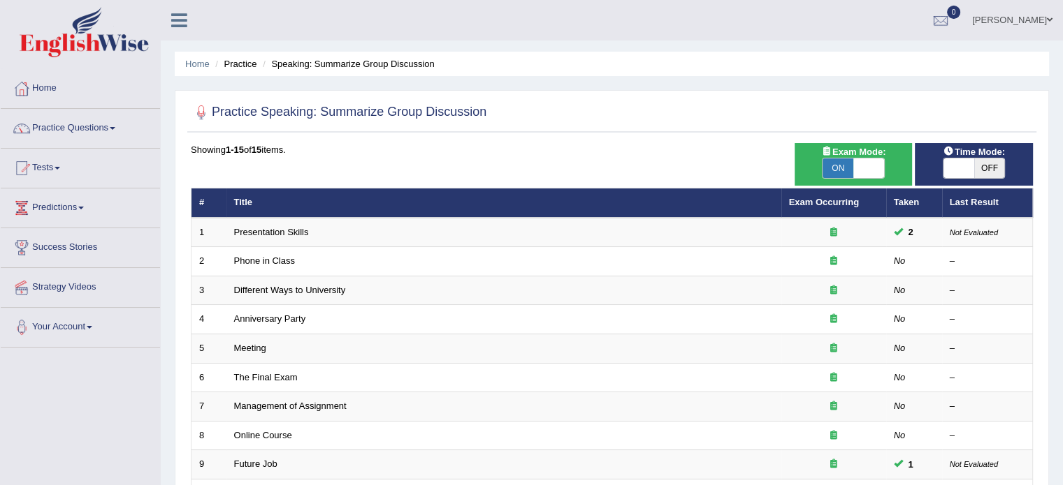
click at [984, 175] on span "OFF" at bounding box center [989, 169] width 31 height 20
checkbox input "true"
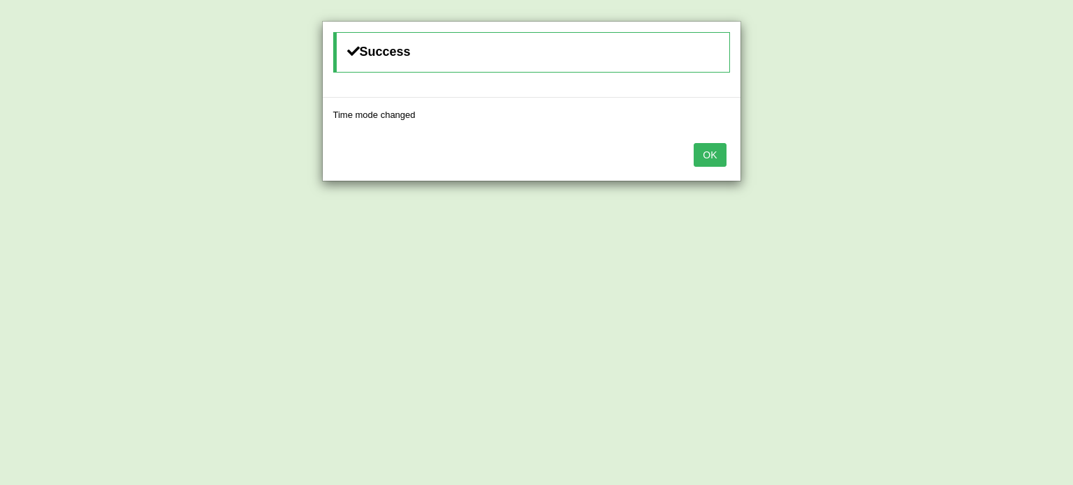
click at [705, 163] on button "OK" at bounding box center [710, 155] width 32 height 24
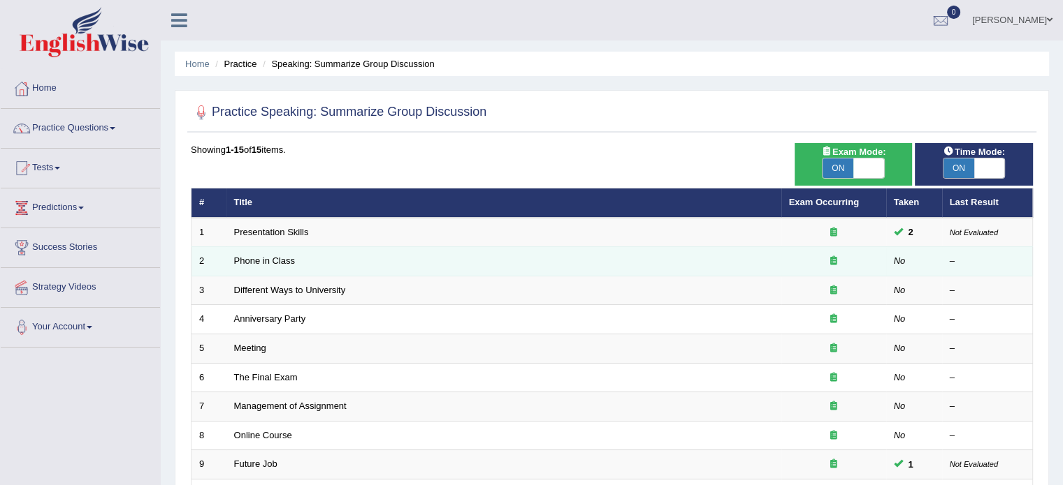
click at [254, 249] on td "Phone in Class" at bounding box center [503, 261] width 555 height 29
click at [254, 260] on link "Phone in Class" at bounding box center [264, 261] width 61 height 10
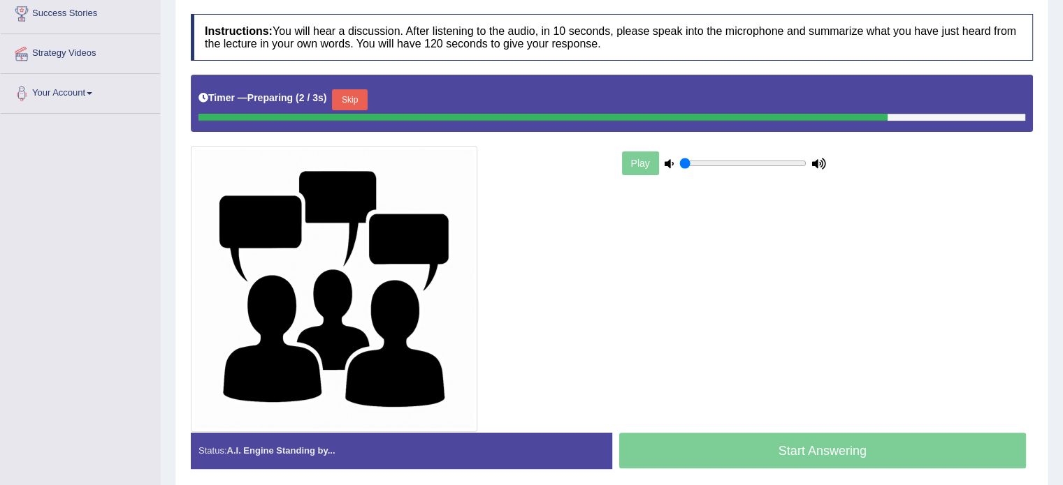
scroll to position [210, 0]
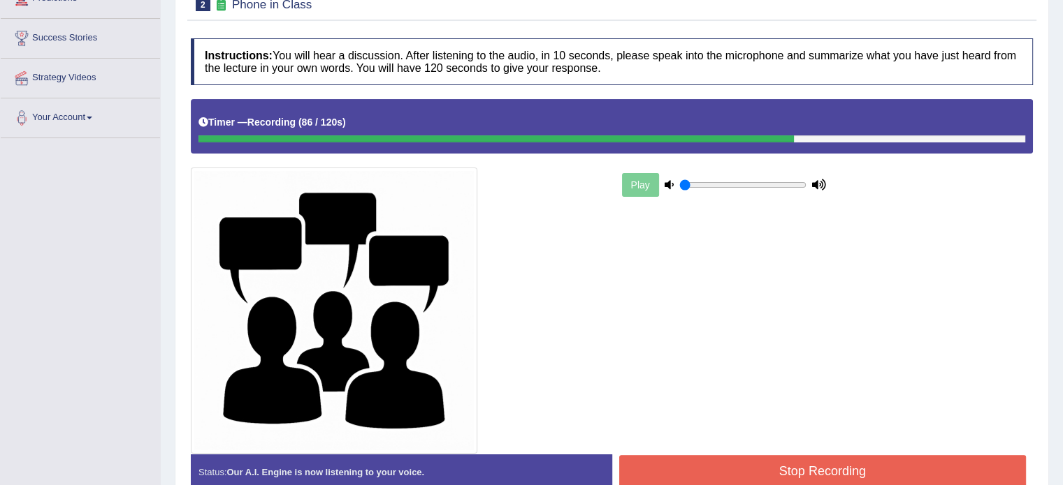
click at [683, 467] on button "Stop Recording" at bounding box center [822, 471] width 407 height 32
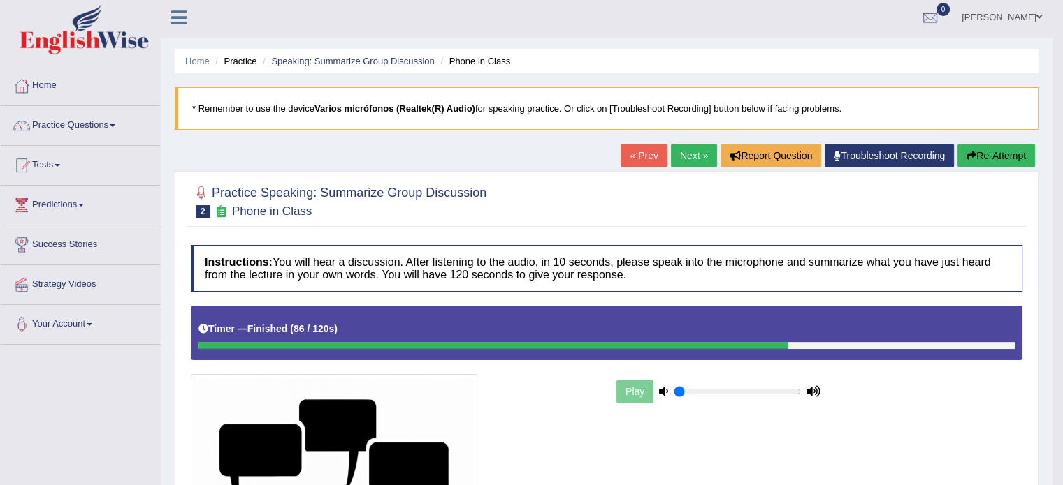
scroll to position [0, 0]
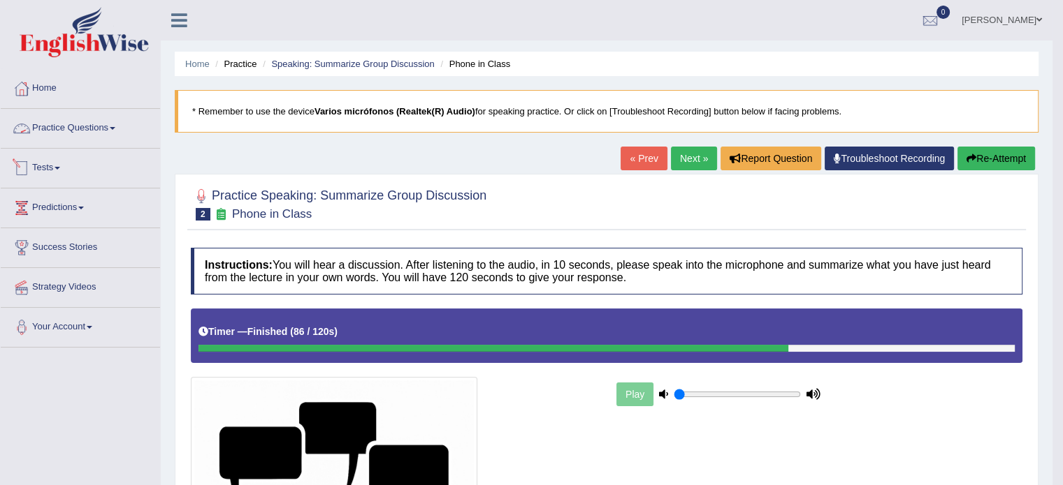
click at [75, 126] on link "Practice Questions" at bounding box center [80, 126] width 159 height 35
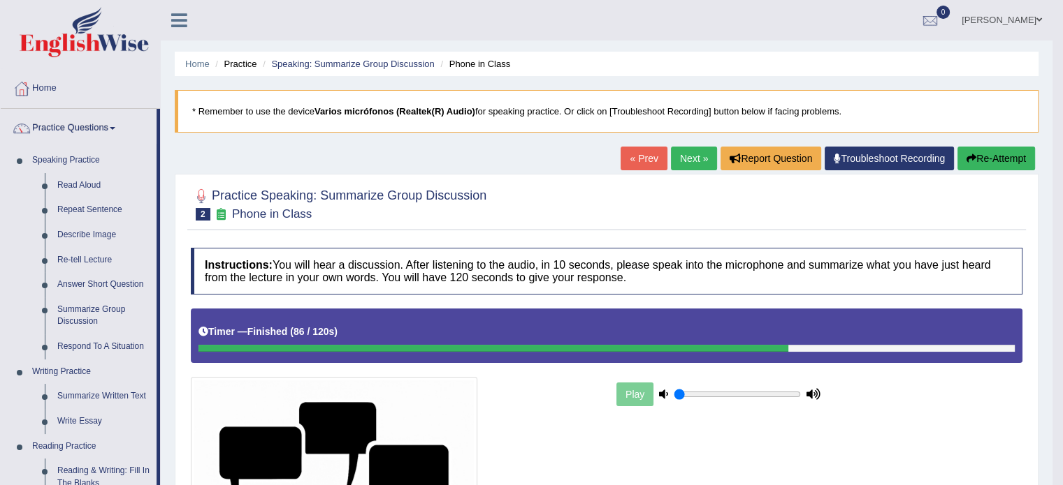
click at [75, 126] on link "Practice Questions" at bounding box center [79, 126] width 156 height 35
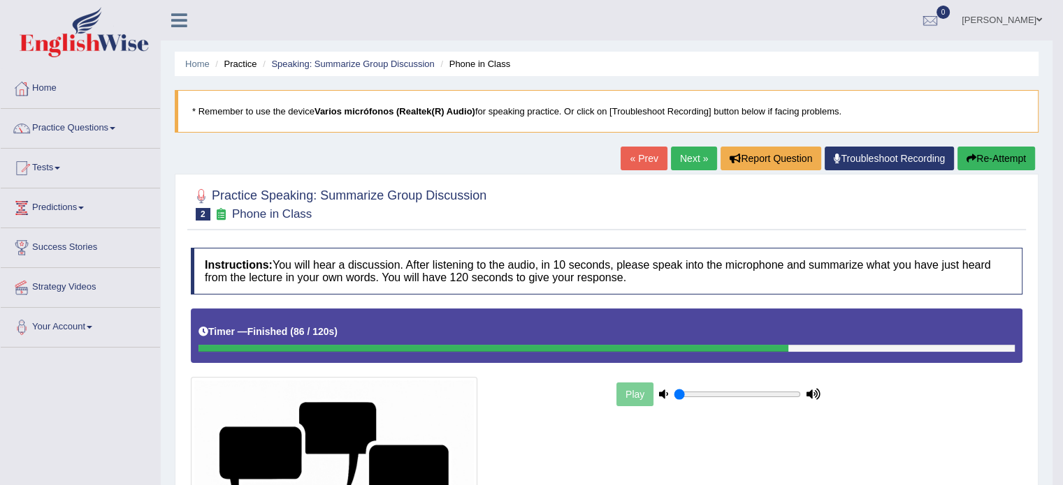
click at [695, 152] on link "Next »" at bounding box center [694, 159] width 46 height 24
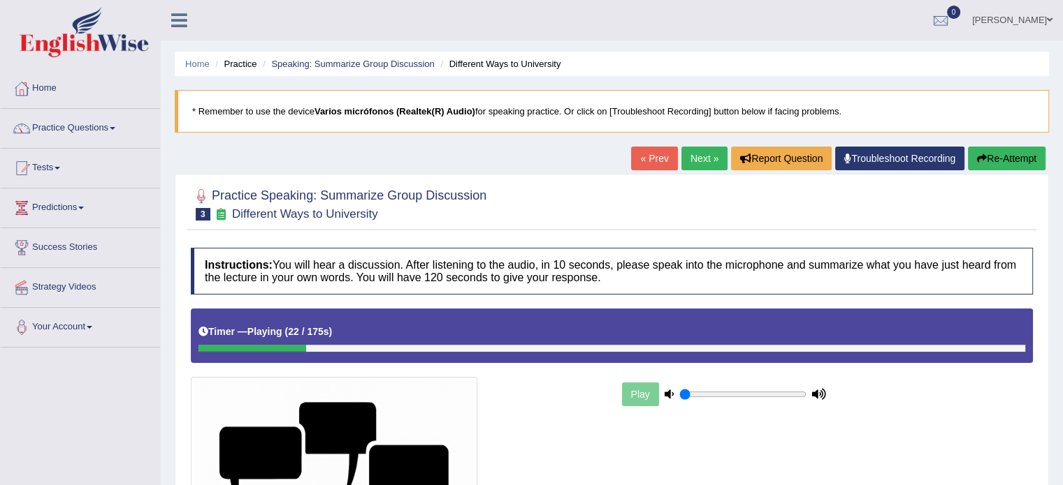
click at [999, 159] on button "Re-Attempt" at bounding box center [1007, 159] width 78 height 24
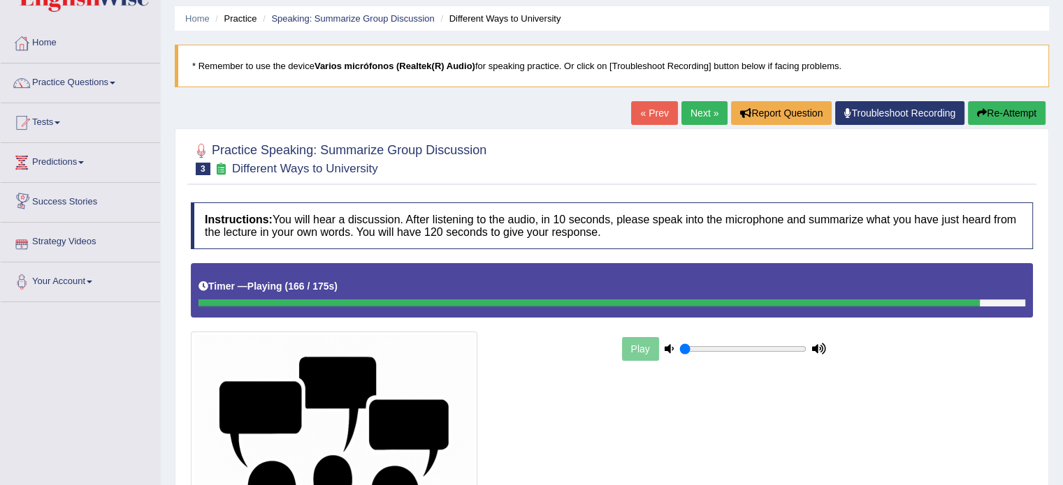
scroll to position [70, 0]
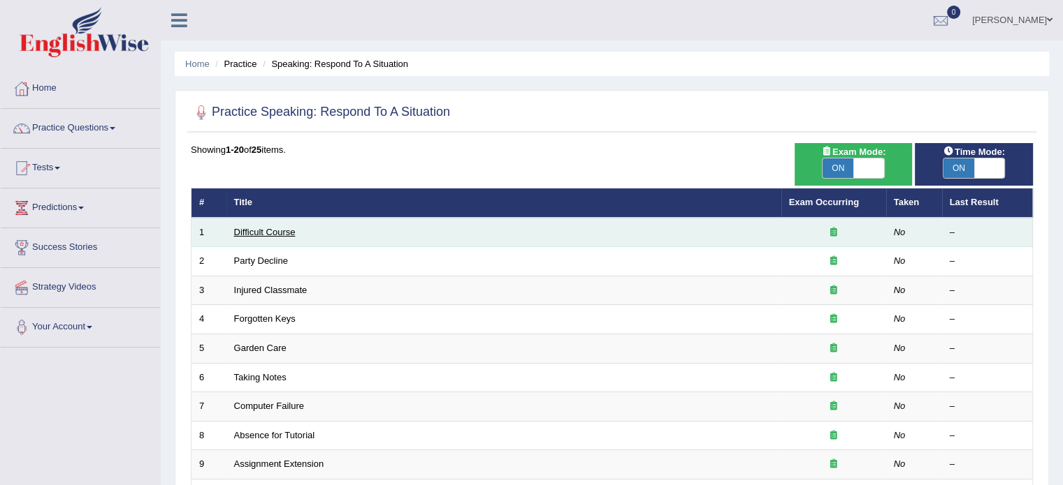
click at [267, 231] on link "Difficult Course" at bounding box center [264, 232] width 61 height 10
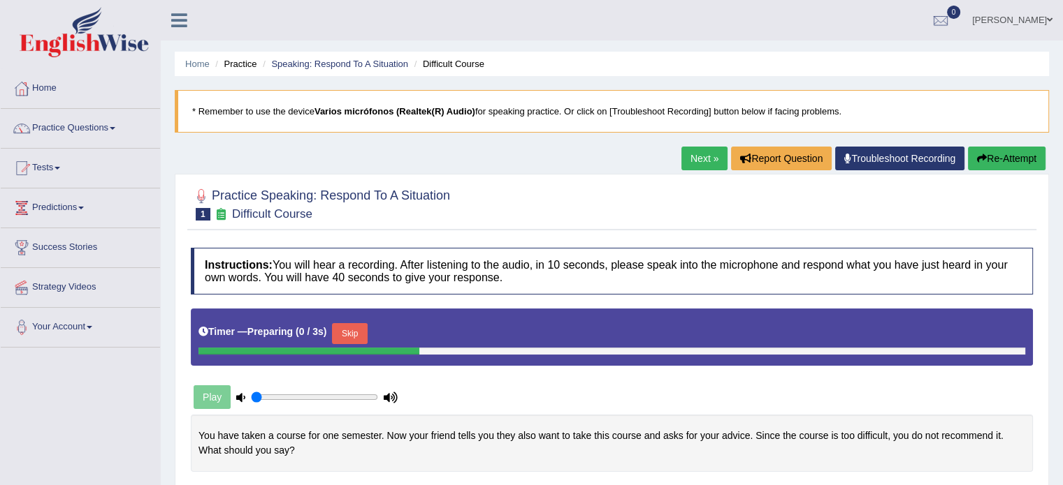
scroll to position [140, 0]
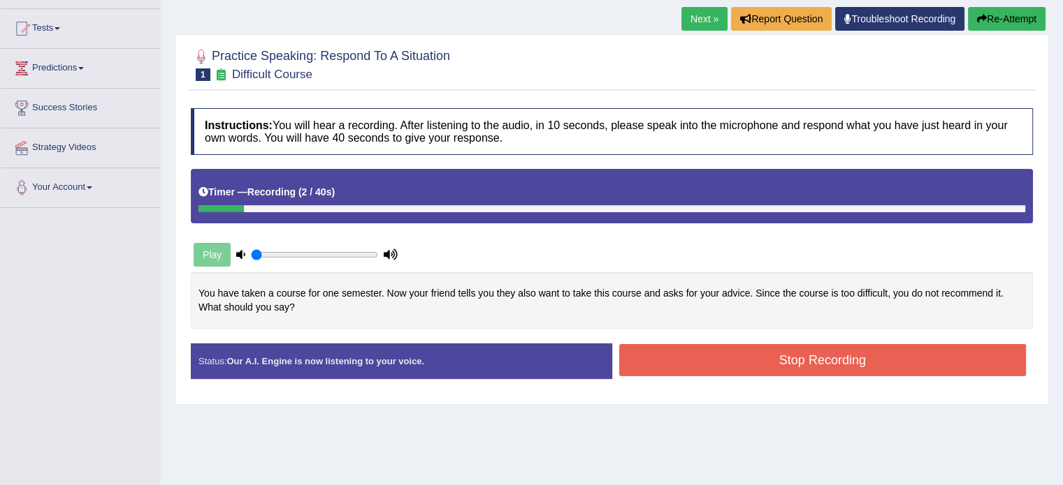
click at [710, 351] on button "Stop Recording" at bounding box center [822, 360] width 407 height 32
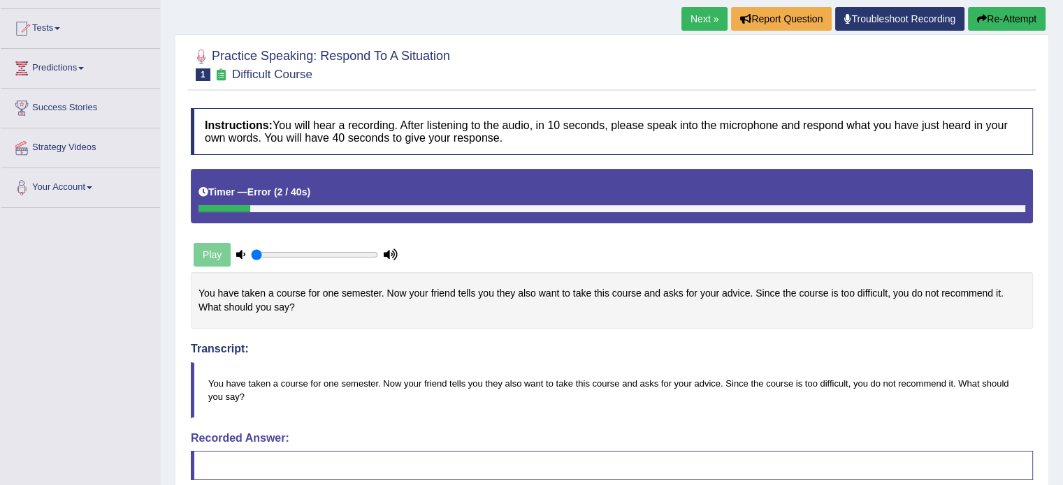
click at [984, 17] on button "Re-Attempt" at bounding box center [1007, 19] width 78 height 24
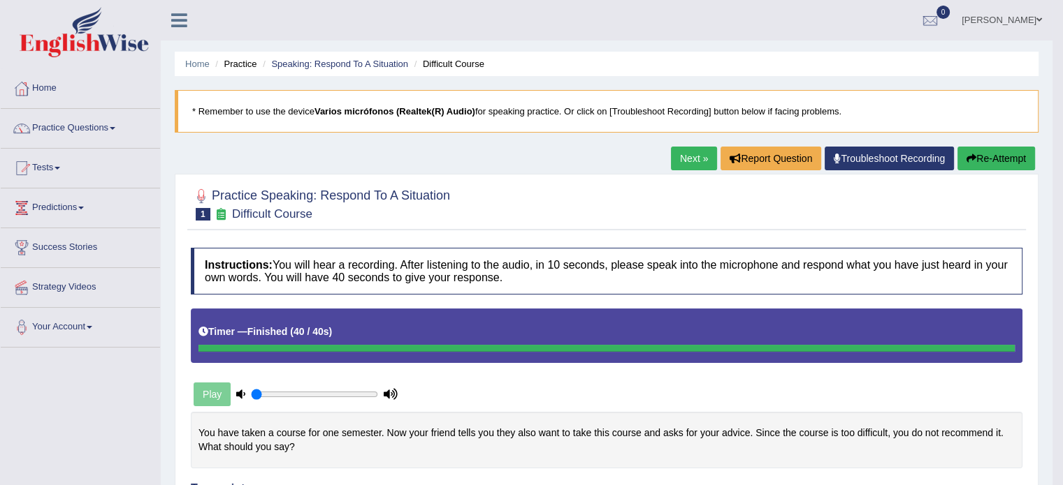
click at [685, 159] on link "Next »" at bounding box center [694, 159] width 46 height 24
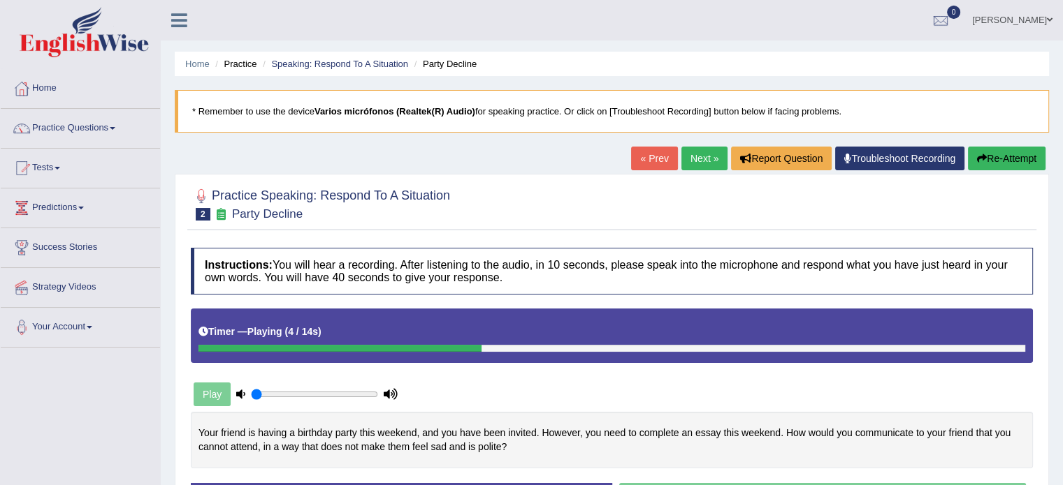
scroll to position [70, 0]
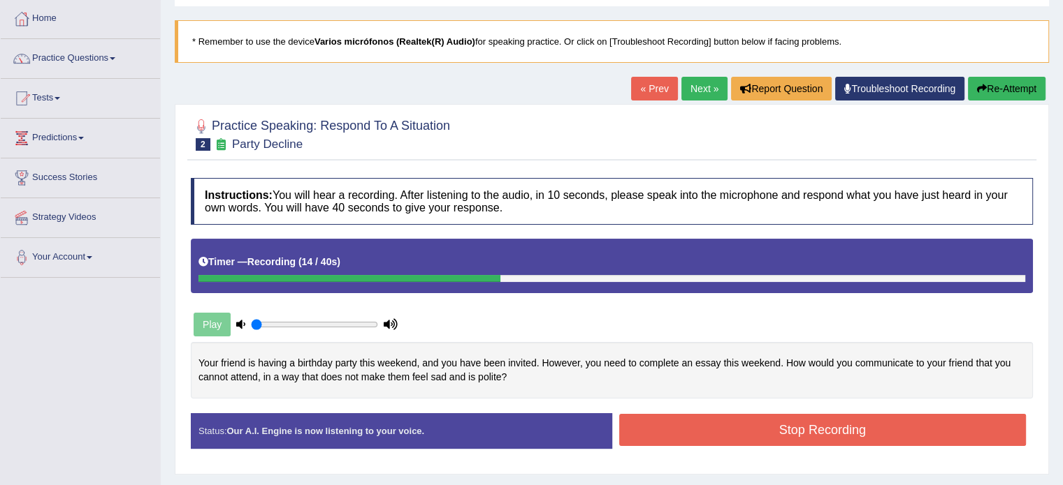
click at [669, 432] on button "Stop Recording" at bounding box center [822, 430] width 407 height 32
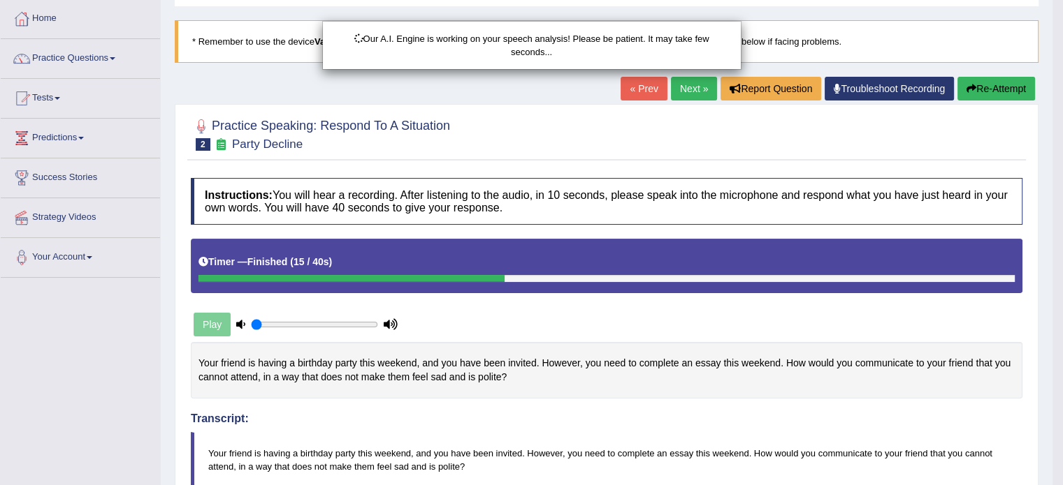
click at [986, 85] on div "Our A.I. Engine is working on your speech analysis! Please be patient. It may t…" at bounding box center [531, 242] width 1063 height 485
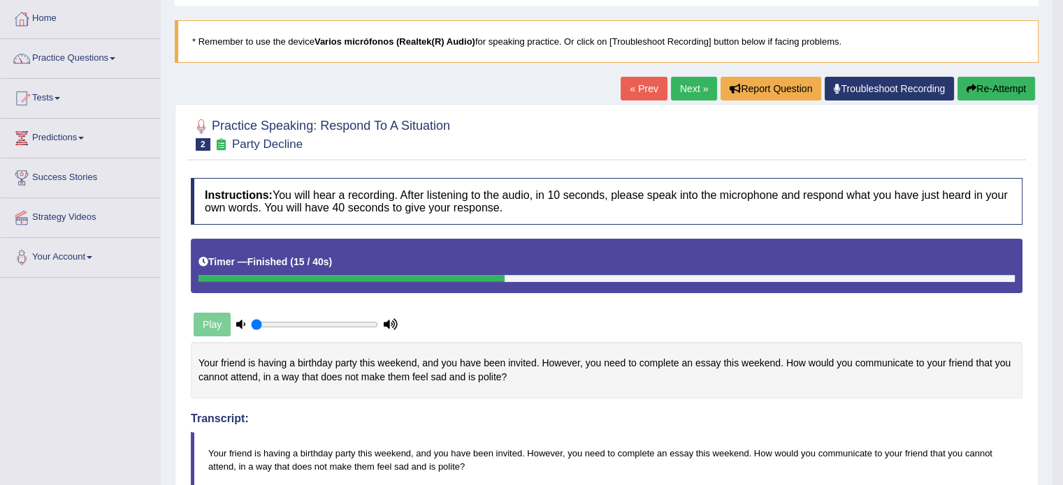
click at [981, 92] on button "Re-Attempt" at bounding box center [996, 89] width 78 height 24
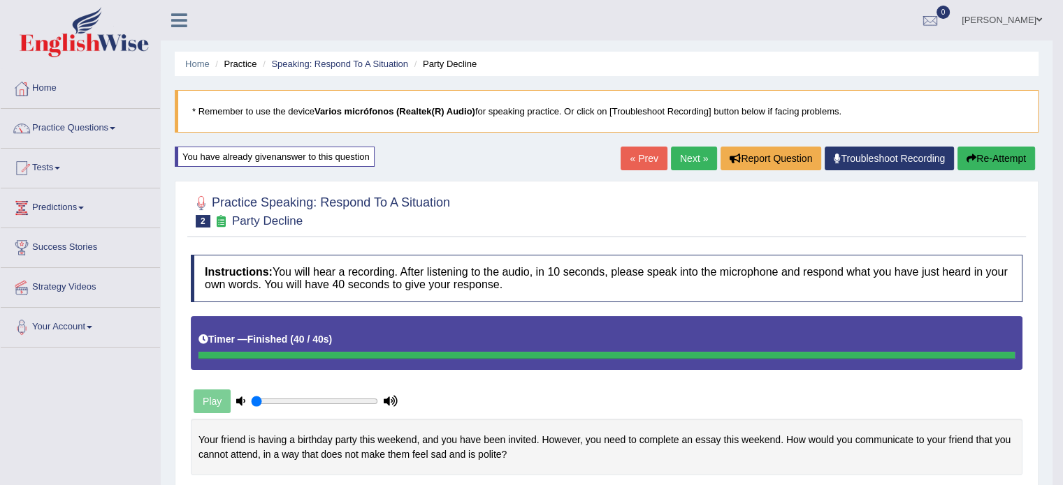
click at [694, 159] on link "Next »" at bounding box center [694, 159] width 46 height 24
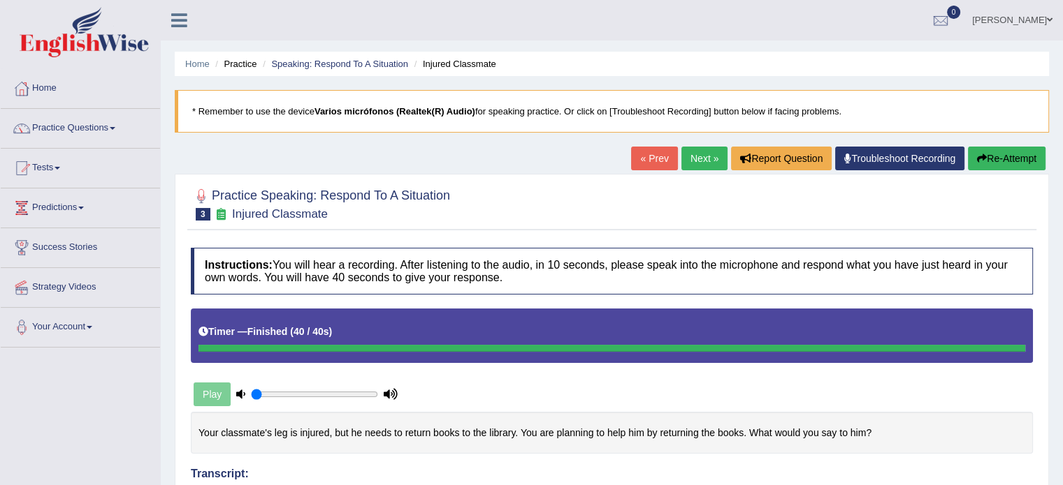
click at [612, 231] on body "Toggle navigation Home Practice Questions Speaking Practice Read Aloud Repeat S…" at bounding box center [531, 242] width 1063 height 485
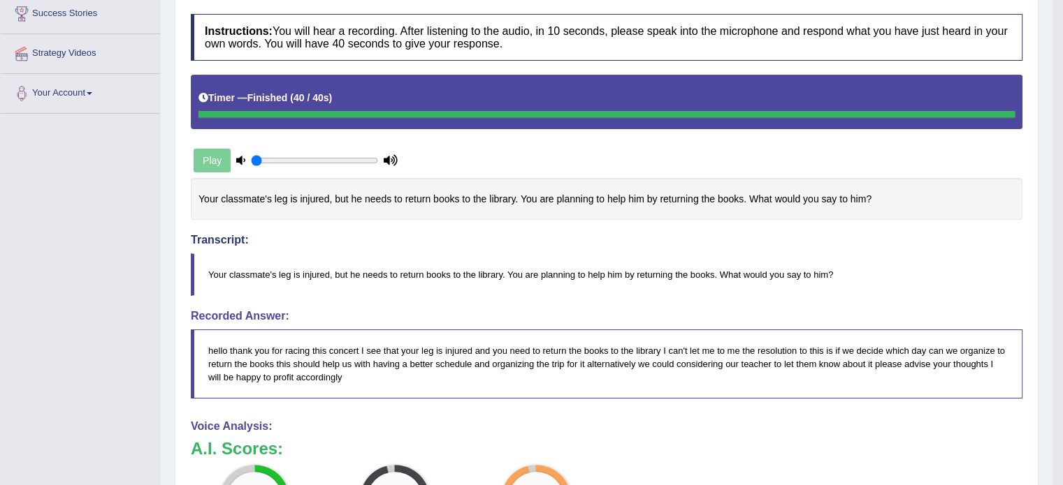
scroll to position [60, 0]
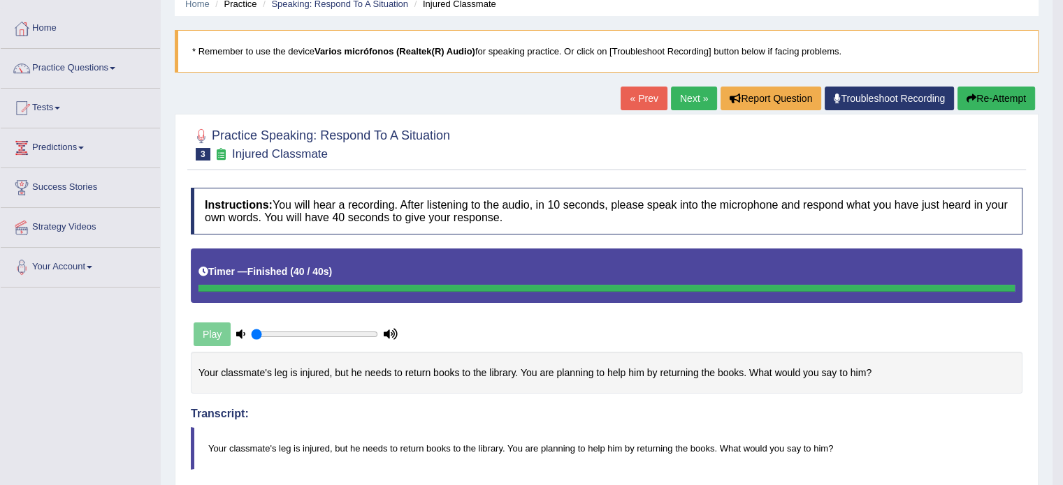
click at [693, 94] on link "Next »" at bounding box center [694, 99] width 46 height 24
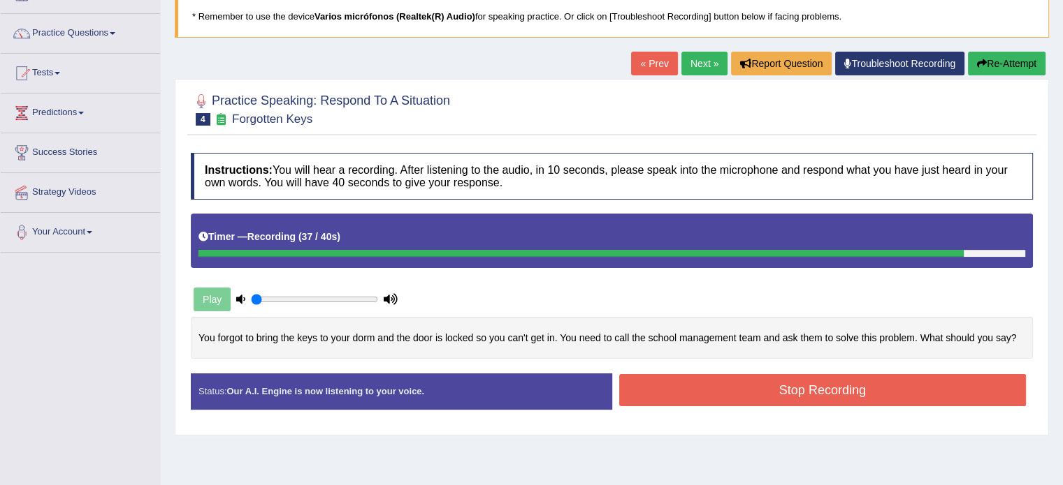
scroll to position [210, 0]
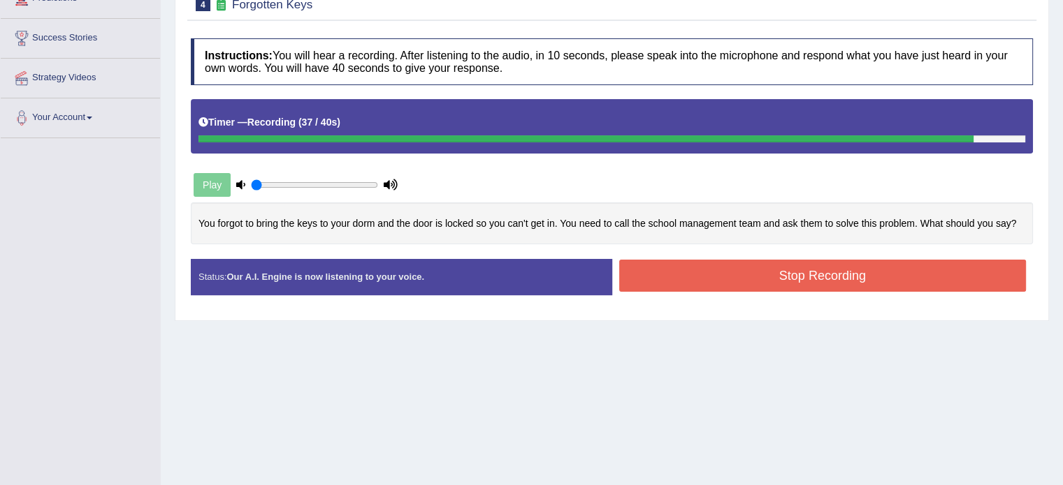
click at [641, 293] on div "Status: Our A.I. Engine is now listening to your voice. Start Answering Stop Re…" at bounding box center [612, 284] width 842 height 50
click at [646, 274] on button "Stop Recording" at bounding box center [822, 276] width 407 height 32
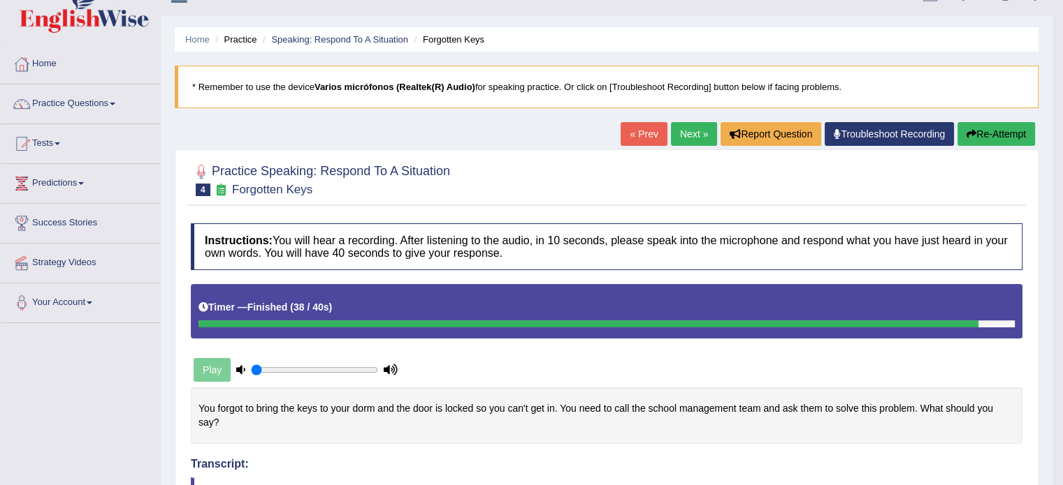
scroll to position [0, 0]
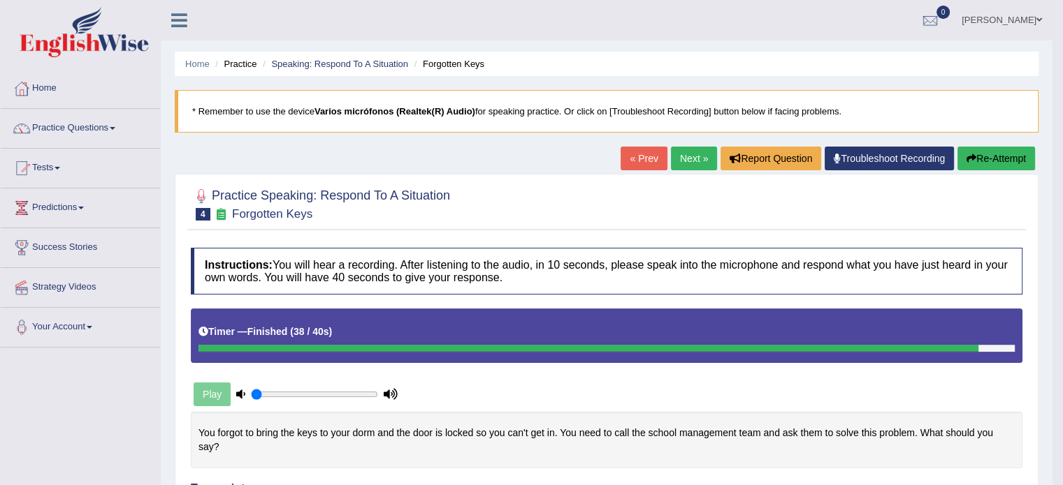
click at [45, 91] on link "Home" at bounding box center [80, 86] width 159 height 35
